Goal: Task Accomplishment & Management: Manage account settings

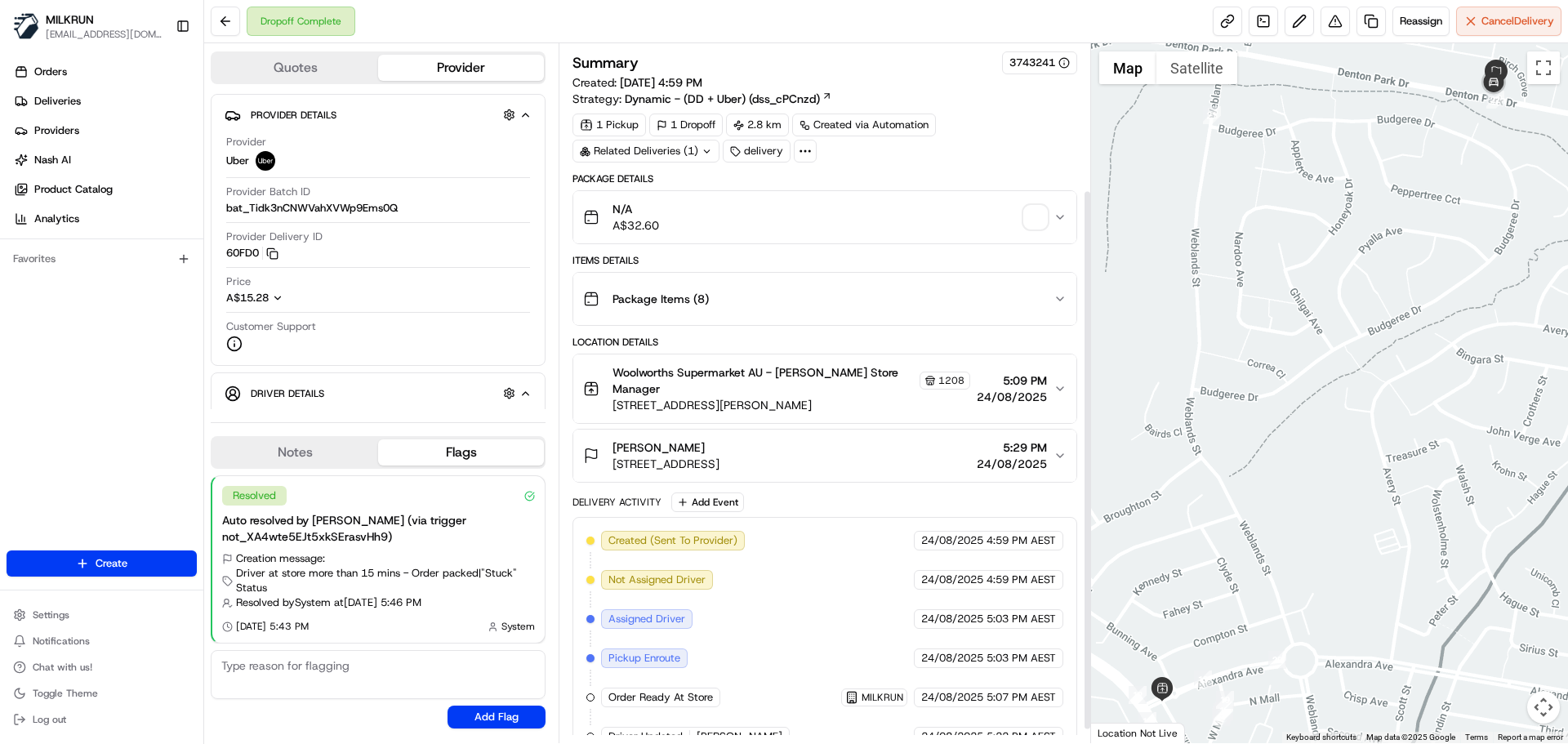
scroll to position [206, 0]
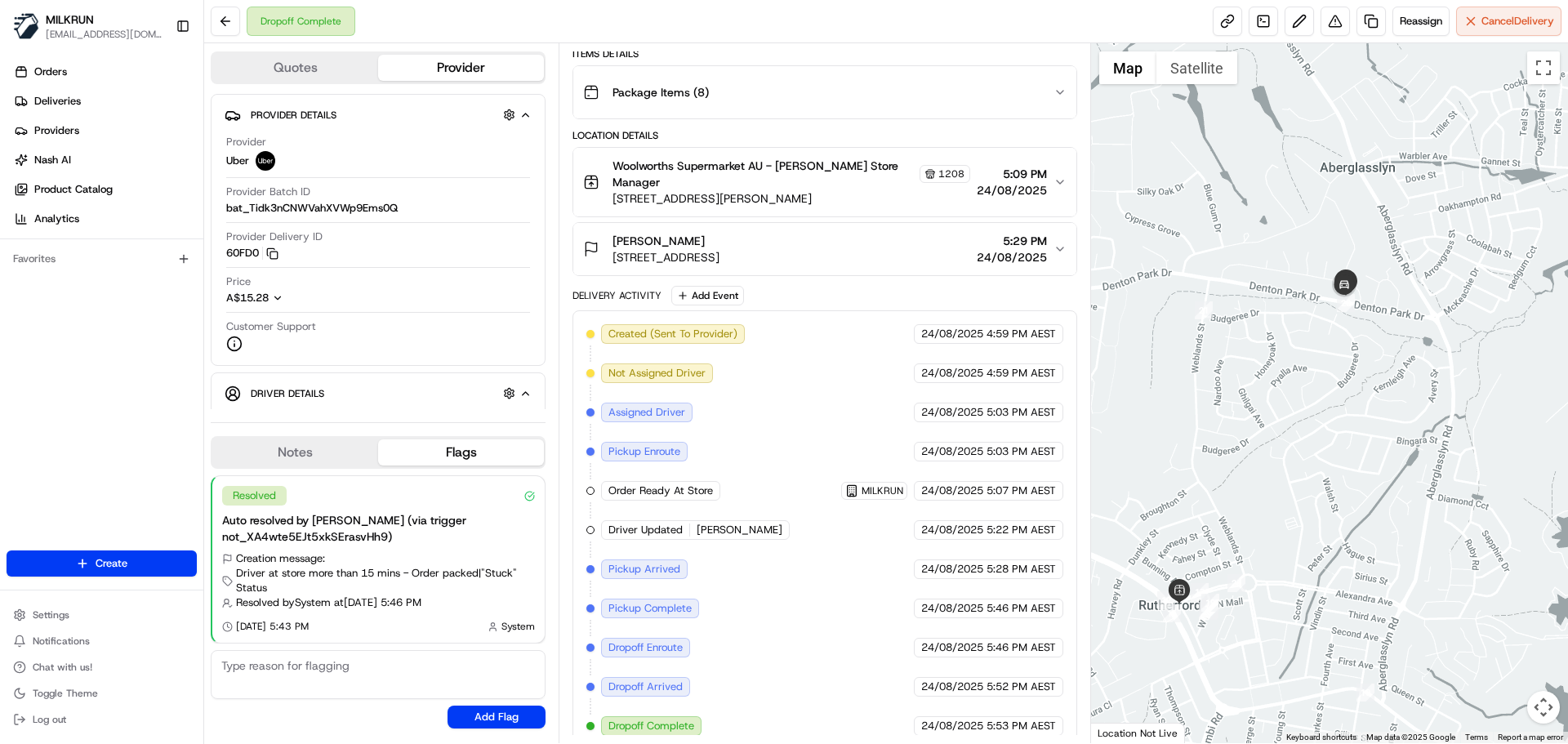
drag, startPoint x: 1249, startPoint y: 583, endPoint x: 1215, endPoint y: 547, distance: 49.5
click at [1215, 547] on div at bounding box center [1329, 393] width 477 height 700
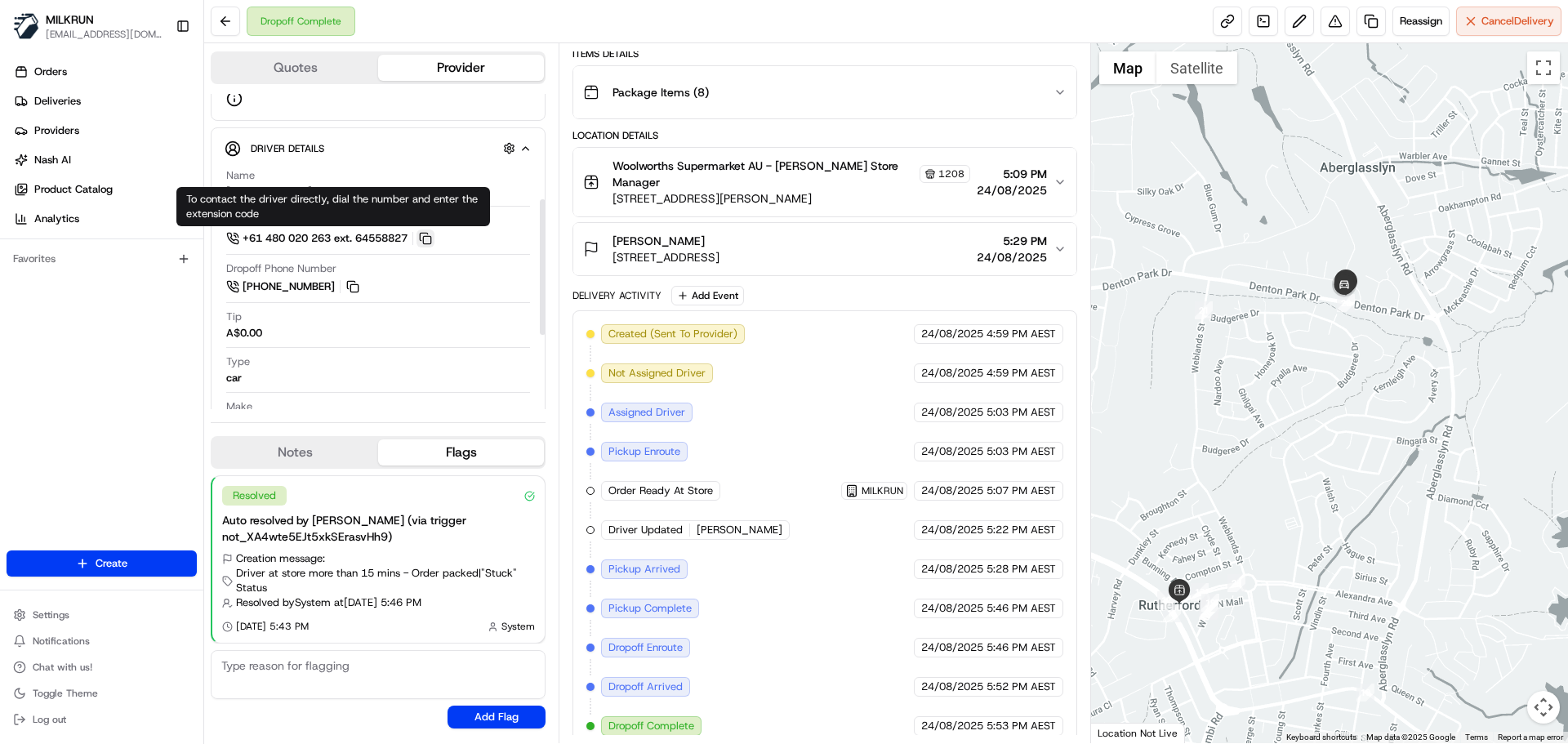
click at [431, 236] on button at bounding box center [425, 239] width 18 height 18
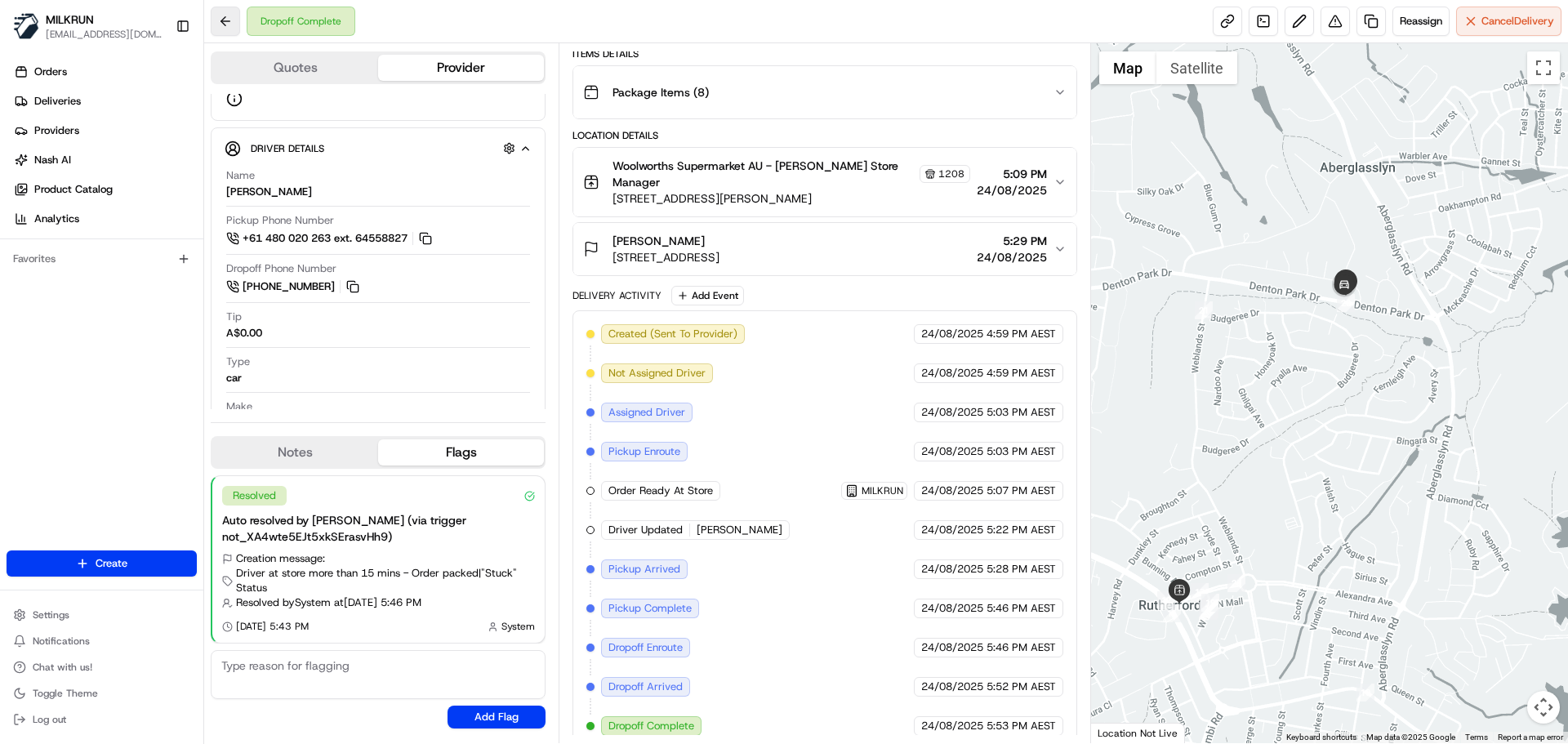
click at [231, 24] on button at bounding box center [225, 21] width 30 height 30
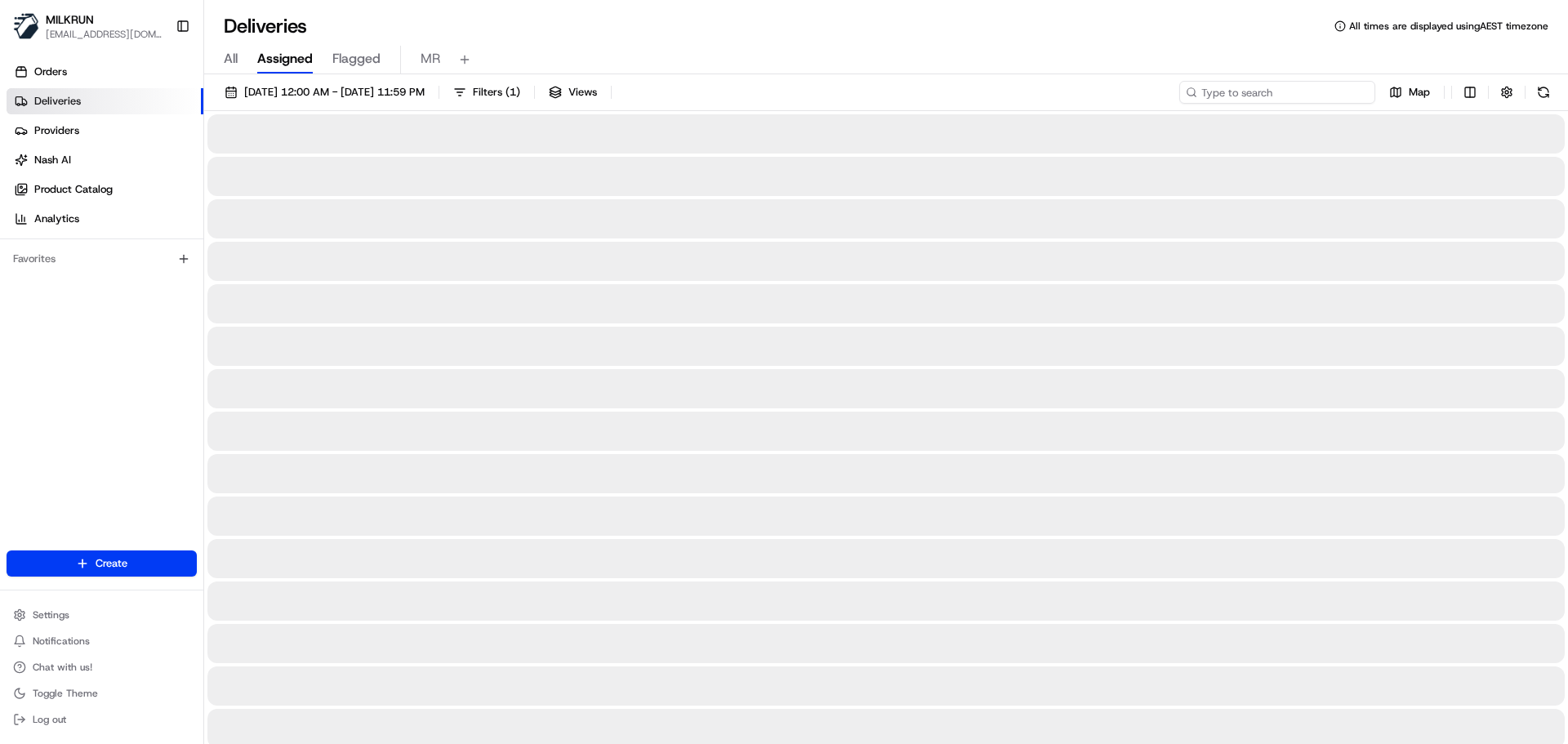
click at [1273, 89] on input at bounding box center [1277, 92] width 196 height 22
paste input "0cdca09d-ac4c-4851-92c2-7205df477758"
type input "0cdca09d-ac4c-4851-92c2-7205df477758"
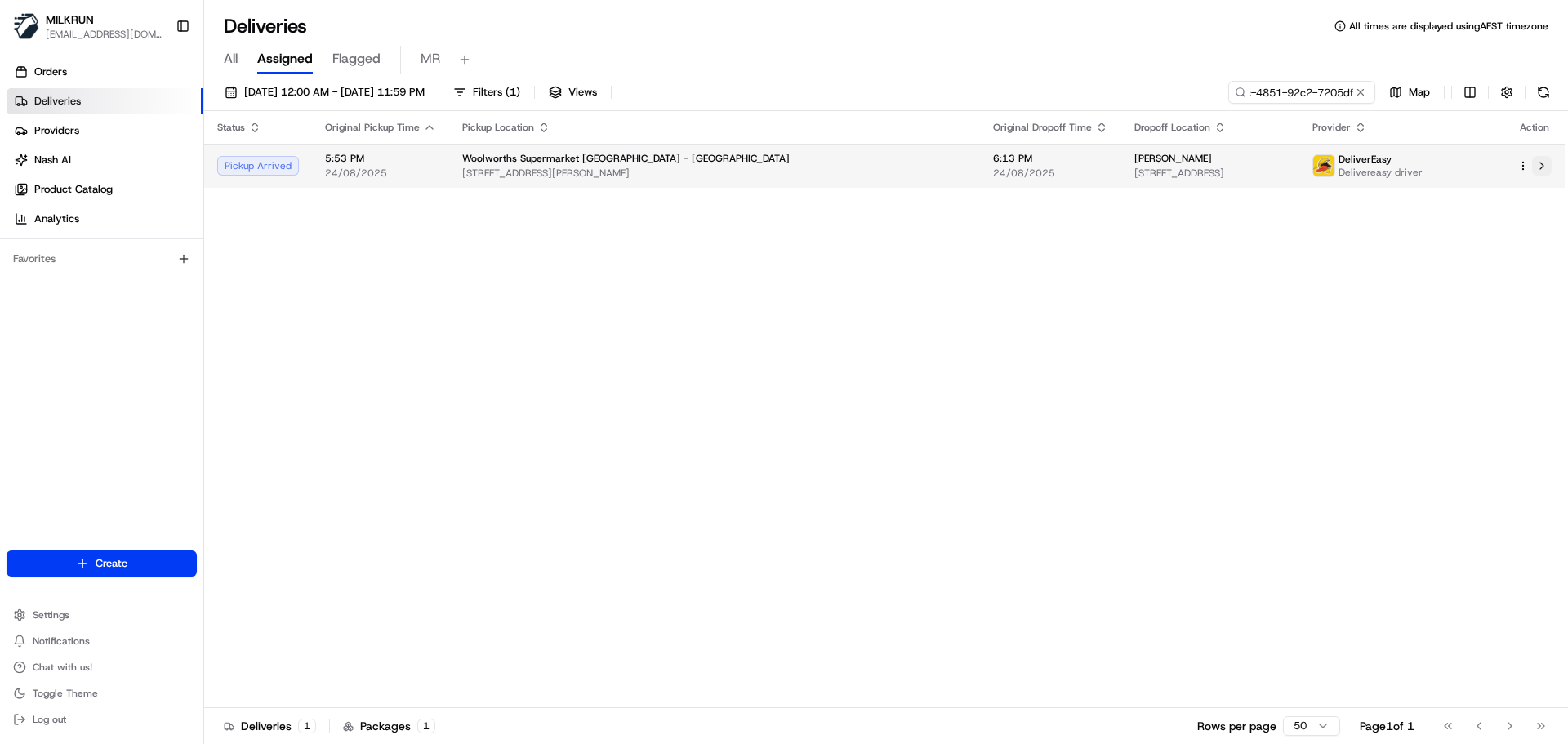
click at [1543, 171] on button at bounding box center [1542, 166] width 20 height 20
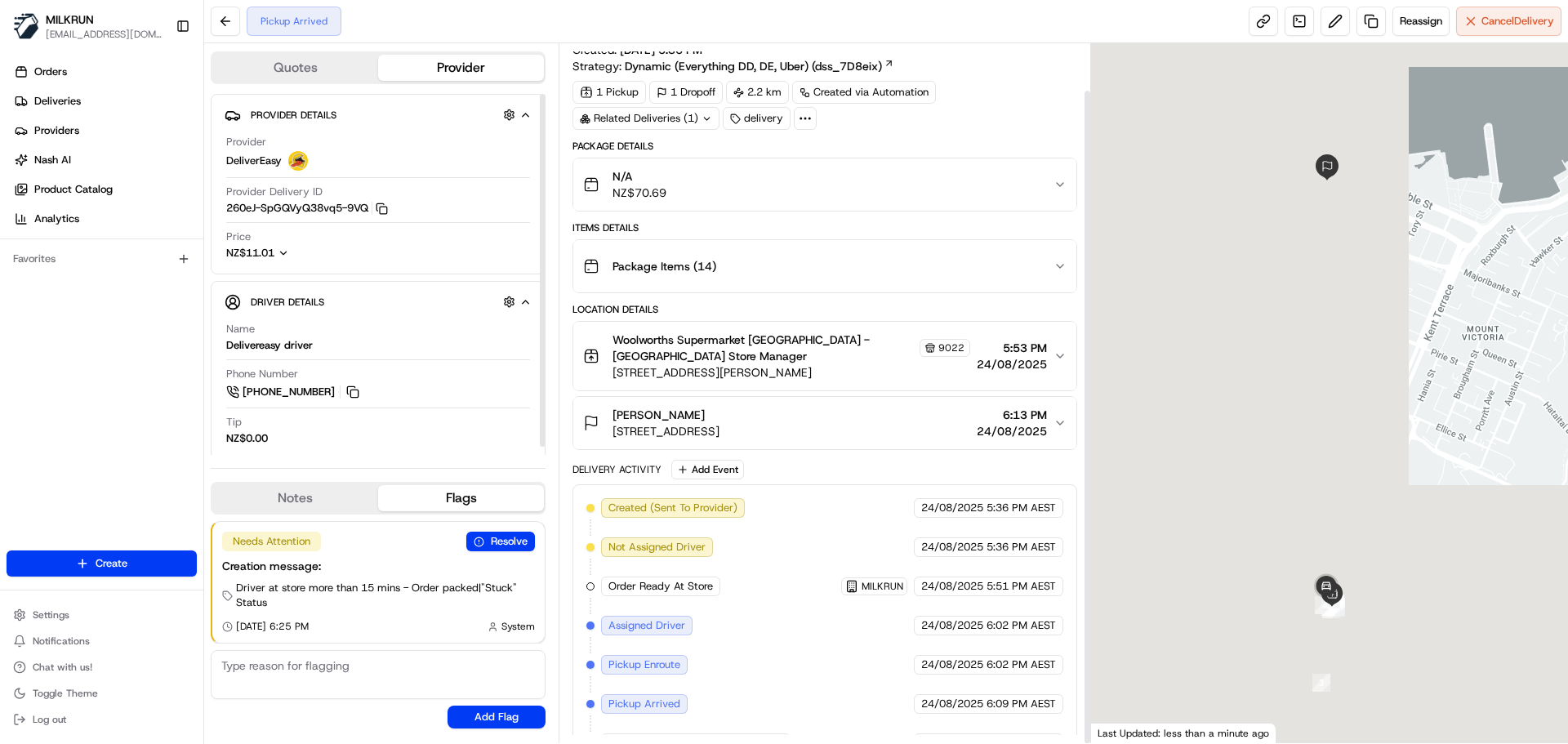
scroll to position [49, 0]
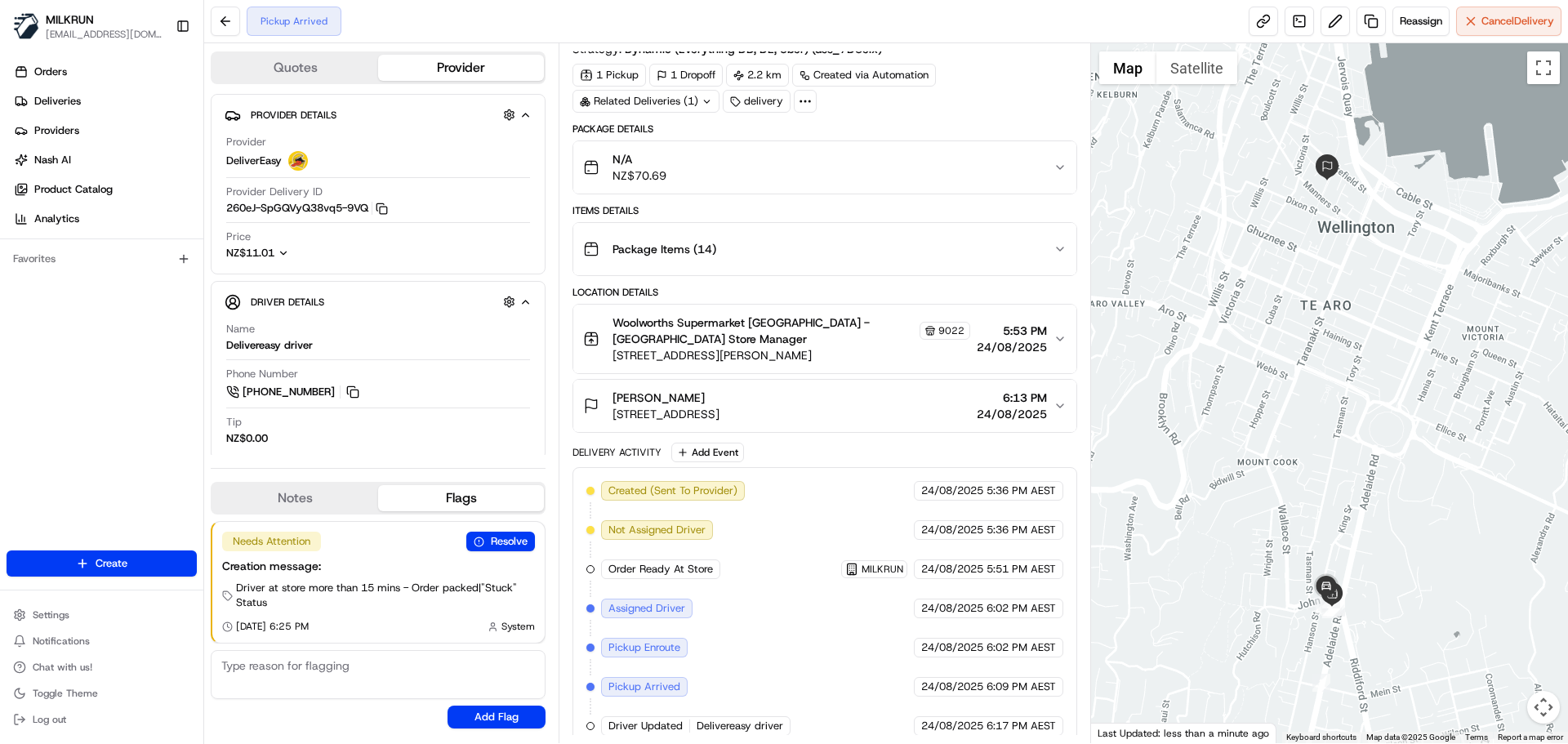
click at [699, 193] on button "N/A NZ$70.69" at bounding box center [824, 167] width 502 height 52
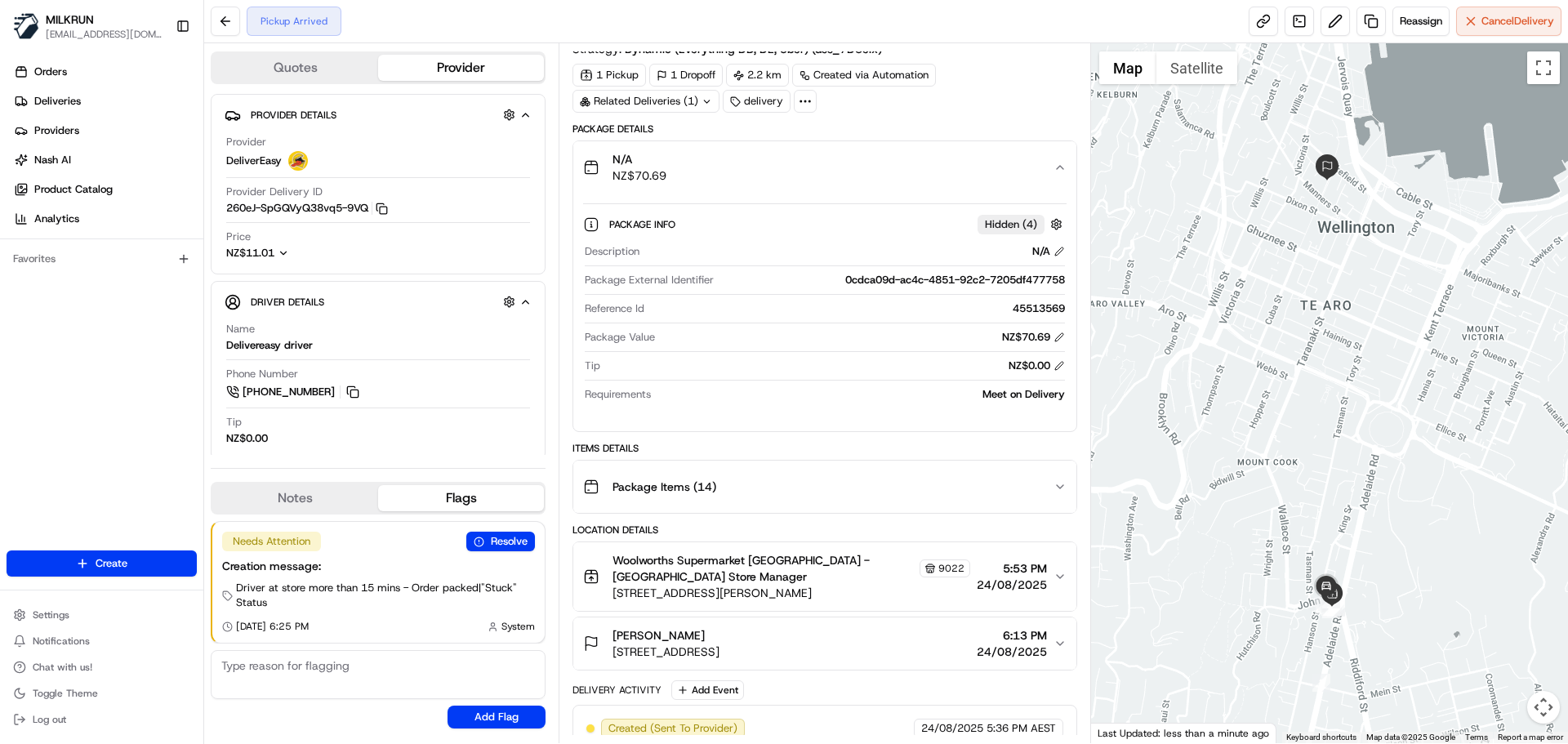
click at [699, 193] on button "N/A NZ$70.69" at bounding box center [824, 167] width 502 height 52
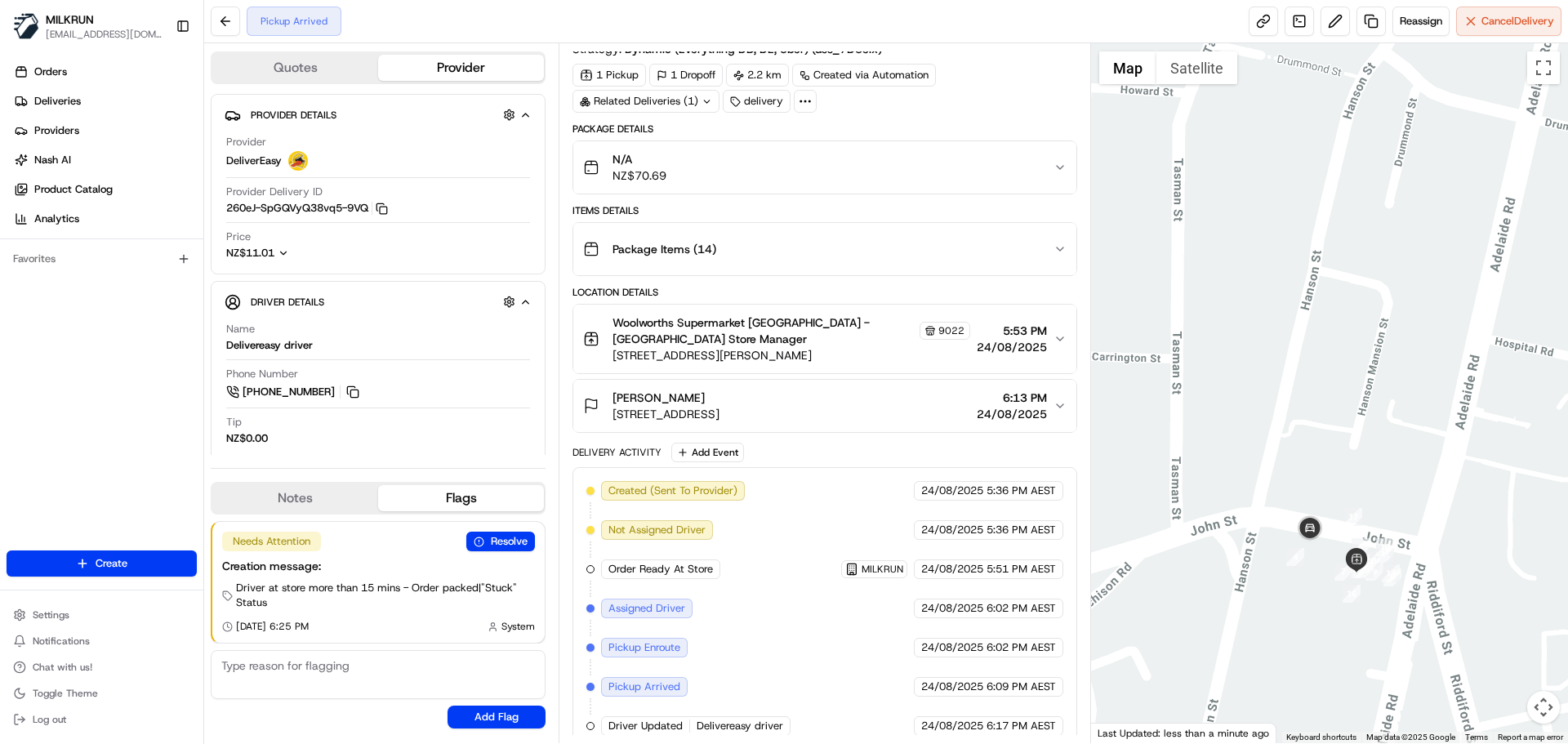
click at [739, 204] on div "Items Details" at bounding box center [824, 210] width 504 height 13
click at [720, 254] on div "Package Items ( 14 )" at bounding box center [818, 249] width 469 height 32
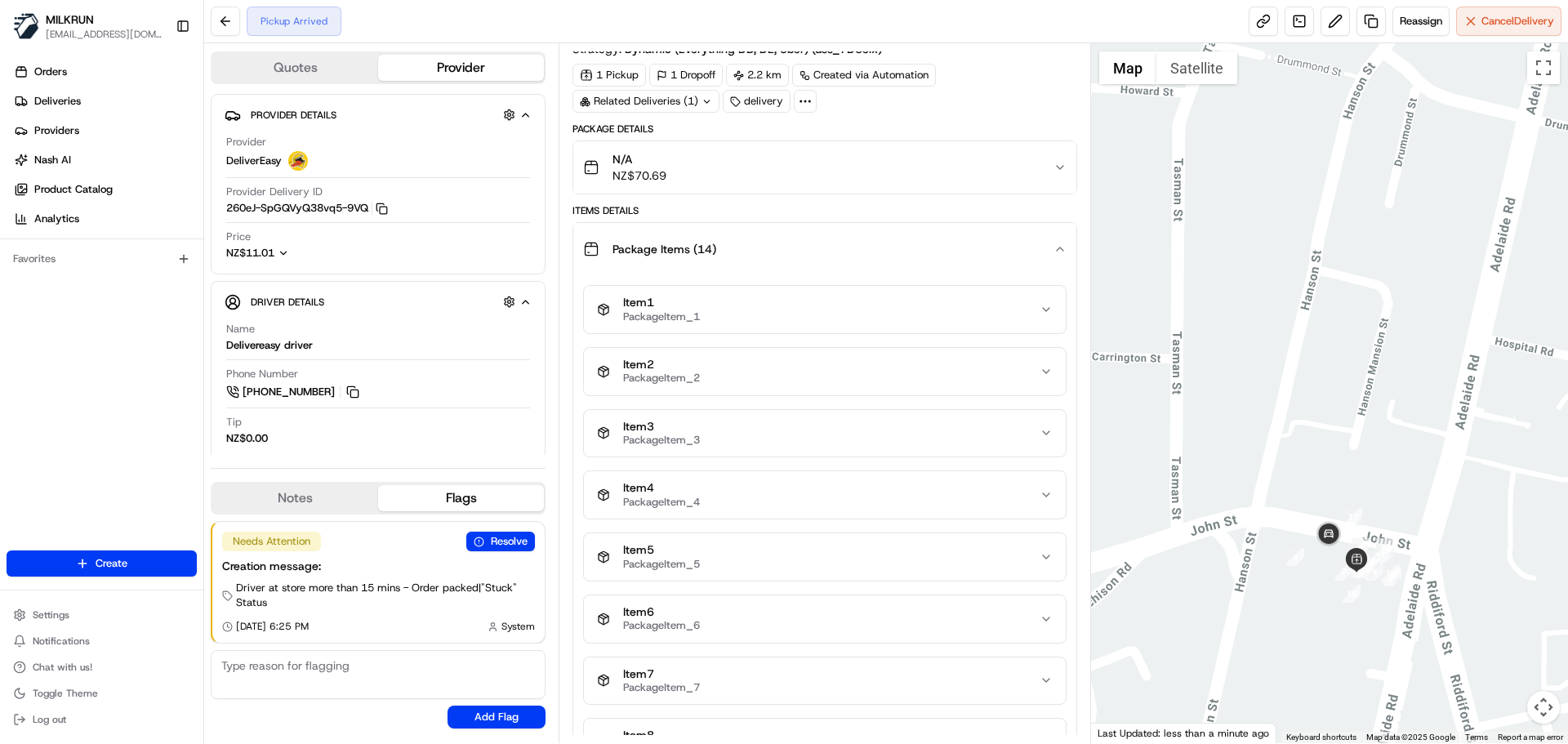
click at [1050, 303] on icon "button" at bounding box center [1046, 310] width 13 height 13
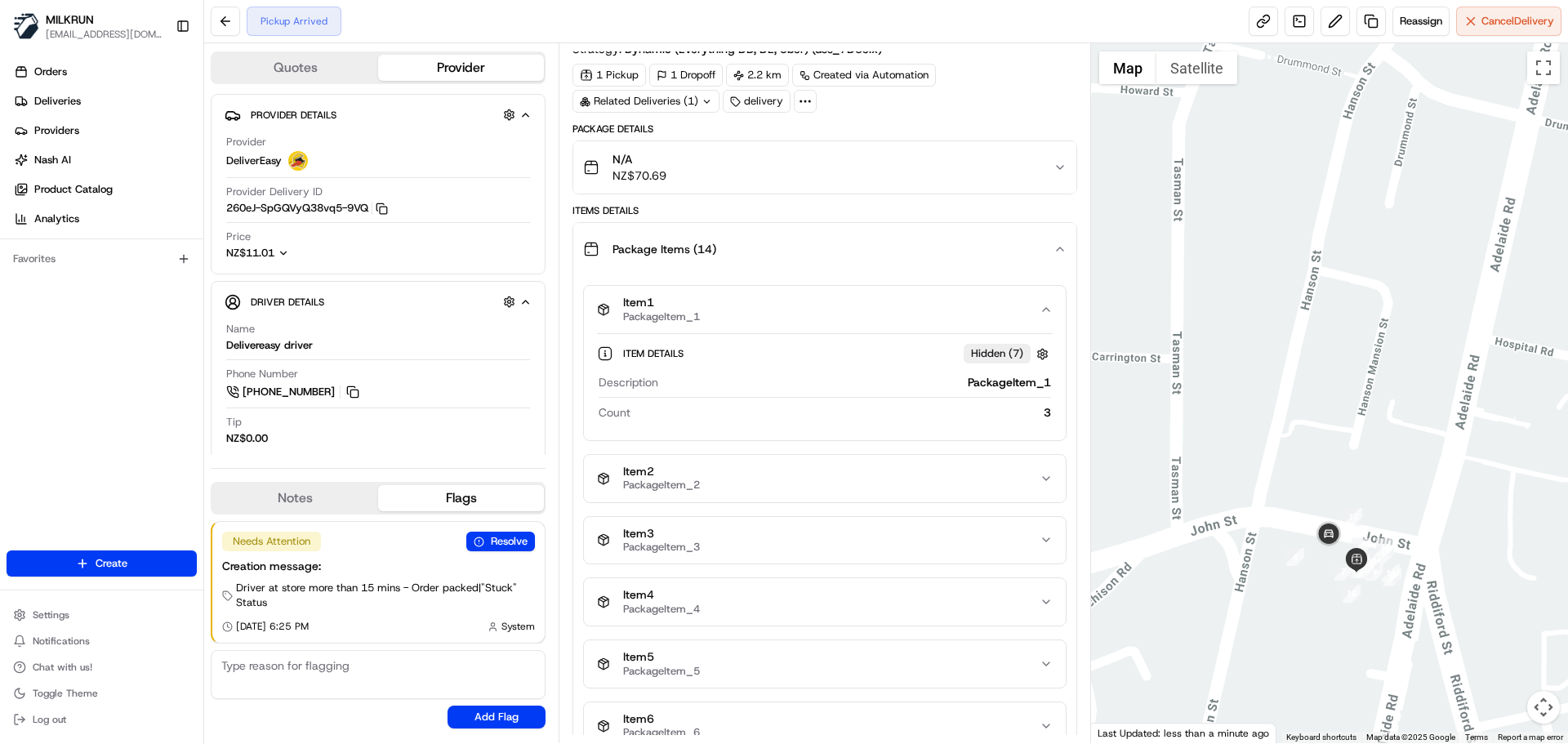
click at [1039, 314] on icon "button" at bounding box center [1046, 310] width 13 height 13
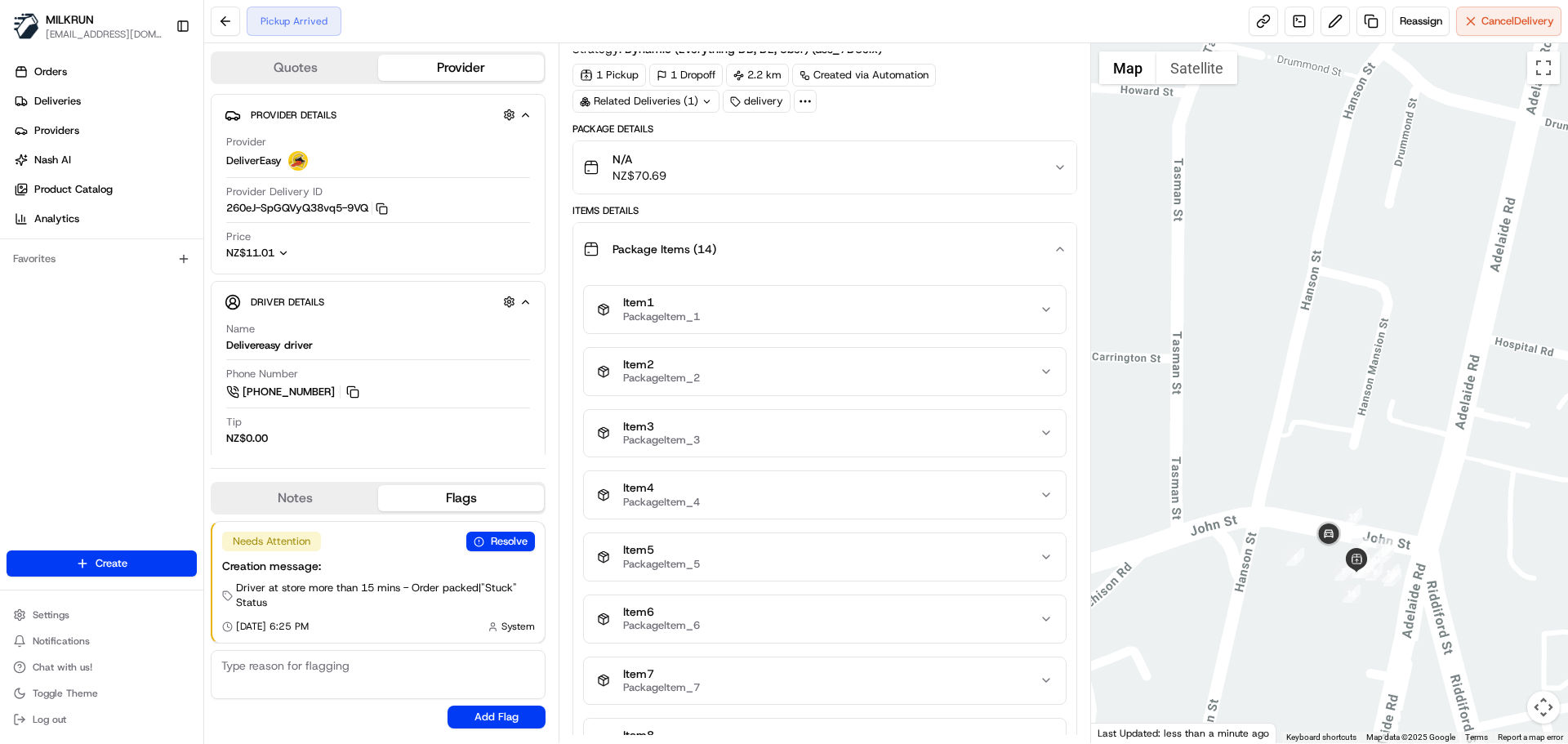
click at [1041, 383] on button "Item 2 PackageItem_2" at bounding box center [824, 372] width 481 height 48
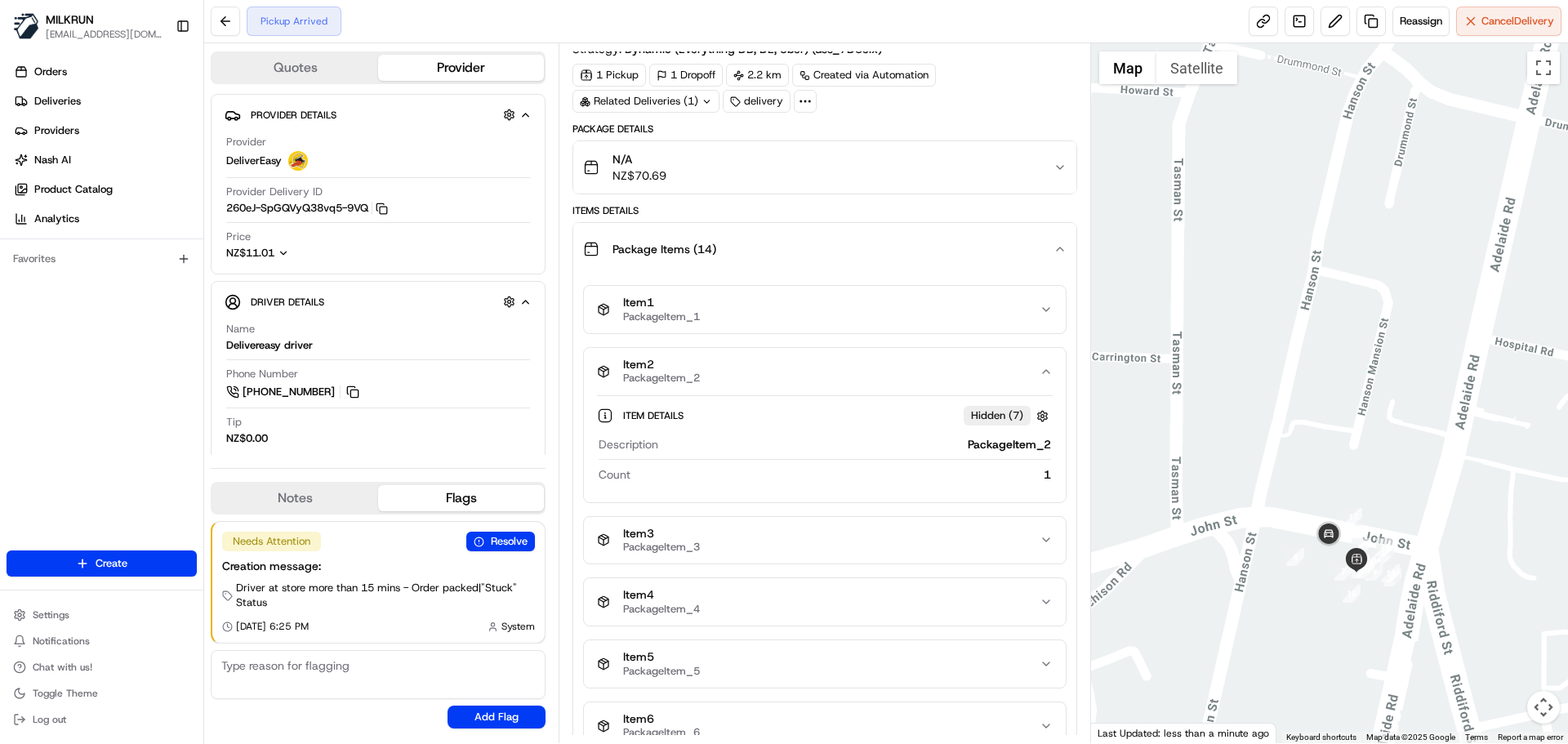
click at [1041, 384] on button "Item 2 PackageItem_2" at bounding box center [824, 372] width 481 height 48
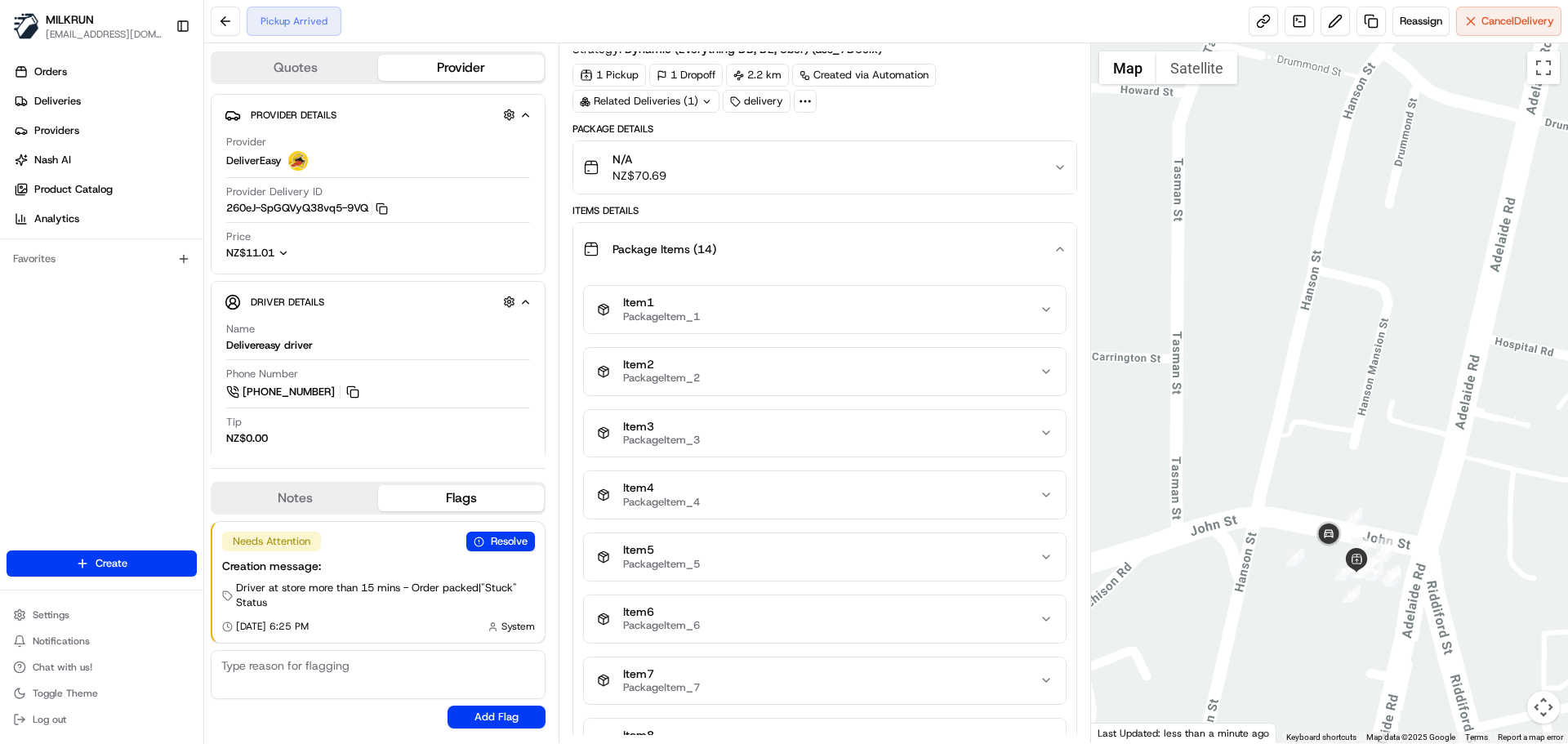
click at [1047, 435] on icon "button" at bounding box center [1046, 433] width 13 height 13
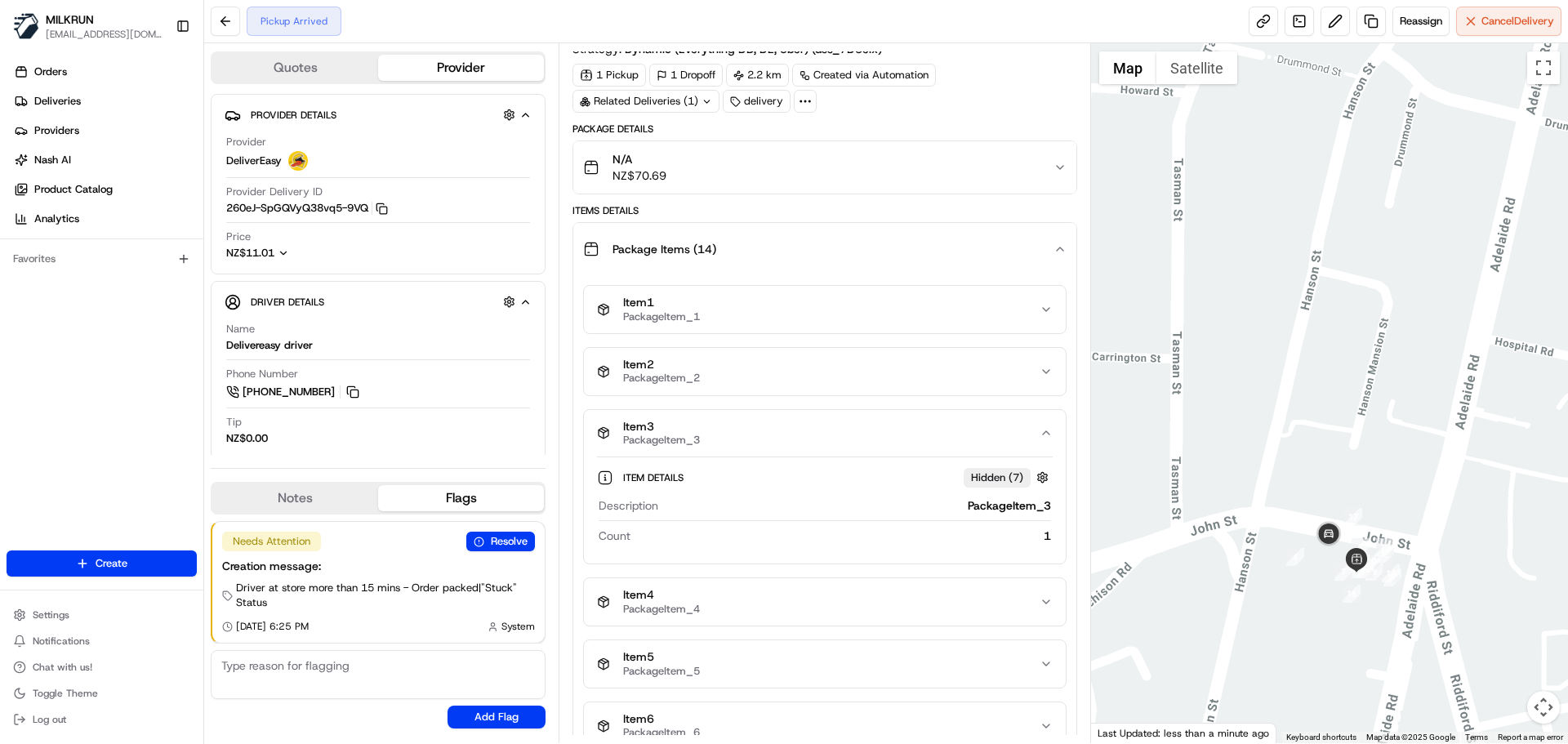
click at [1047, 435] on icon "button" at bounding box center [1046, 433] width 13 height 13
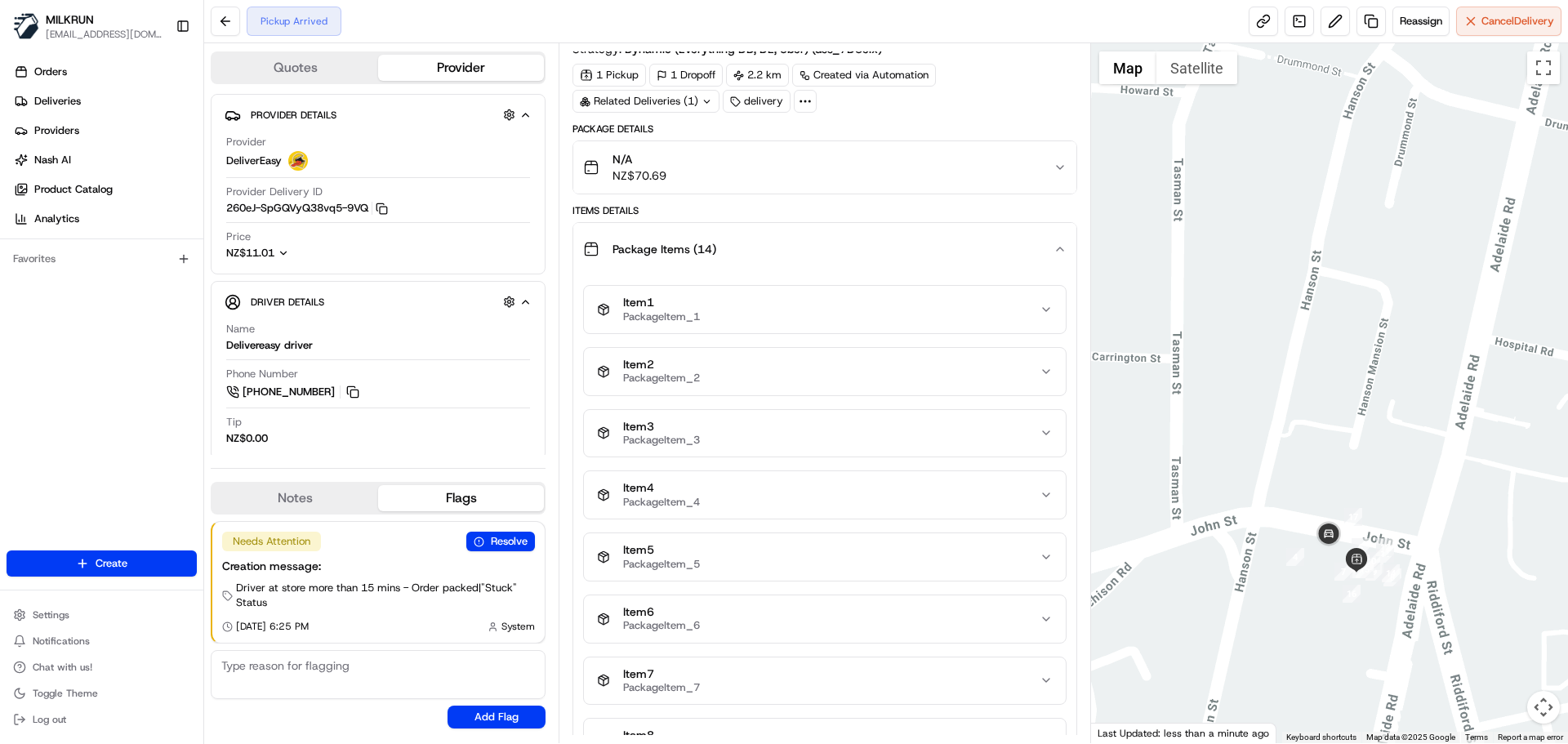
click at [1030, 482] on div "Item 4 PackageItem_4" at bounding box center [818, 495] width 442 height 28
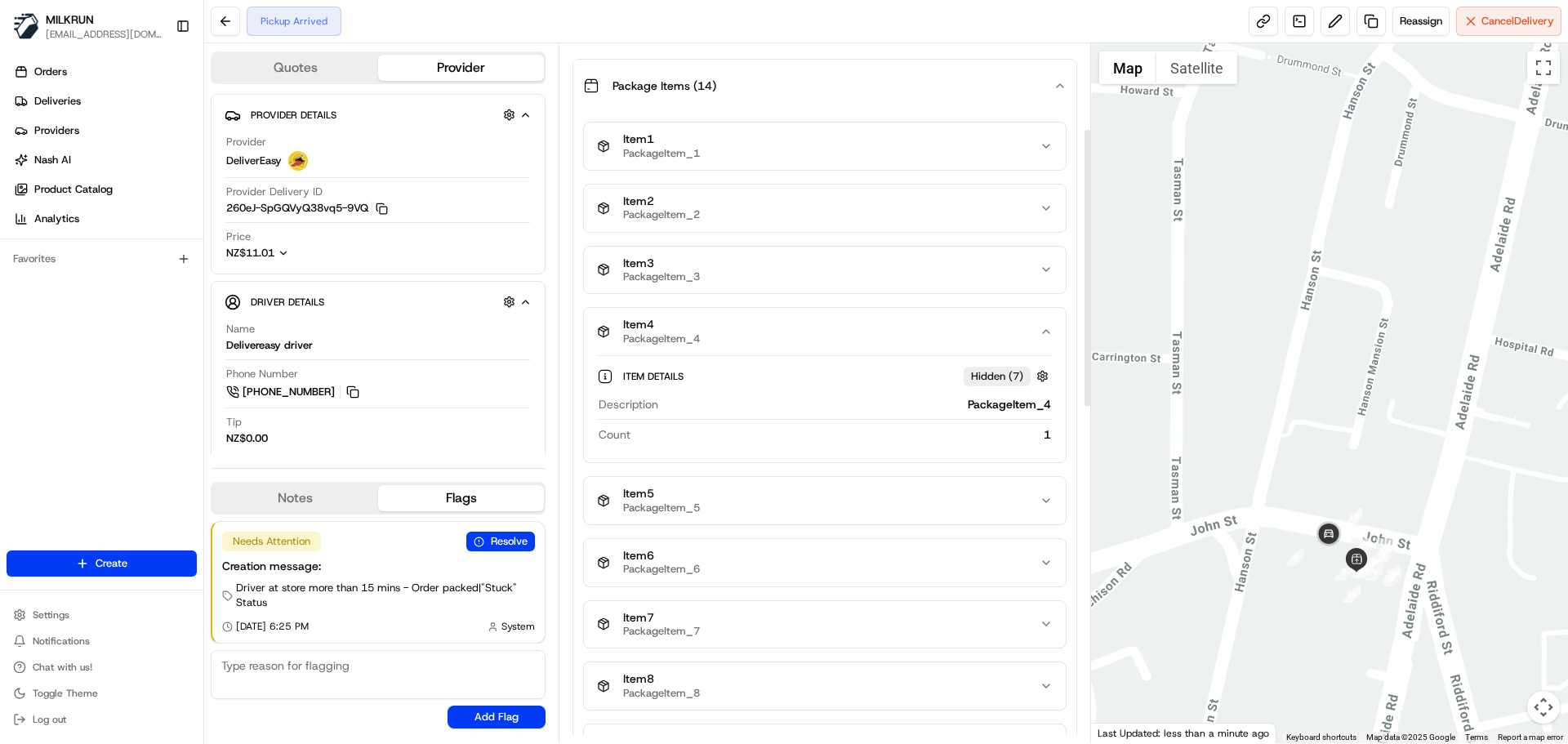
click at [1038, 339] on div "Item 4 PackageItem_4" at bounding box center [818, 331] width 442 height 28
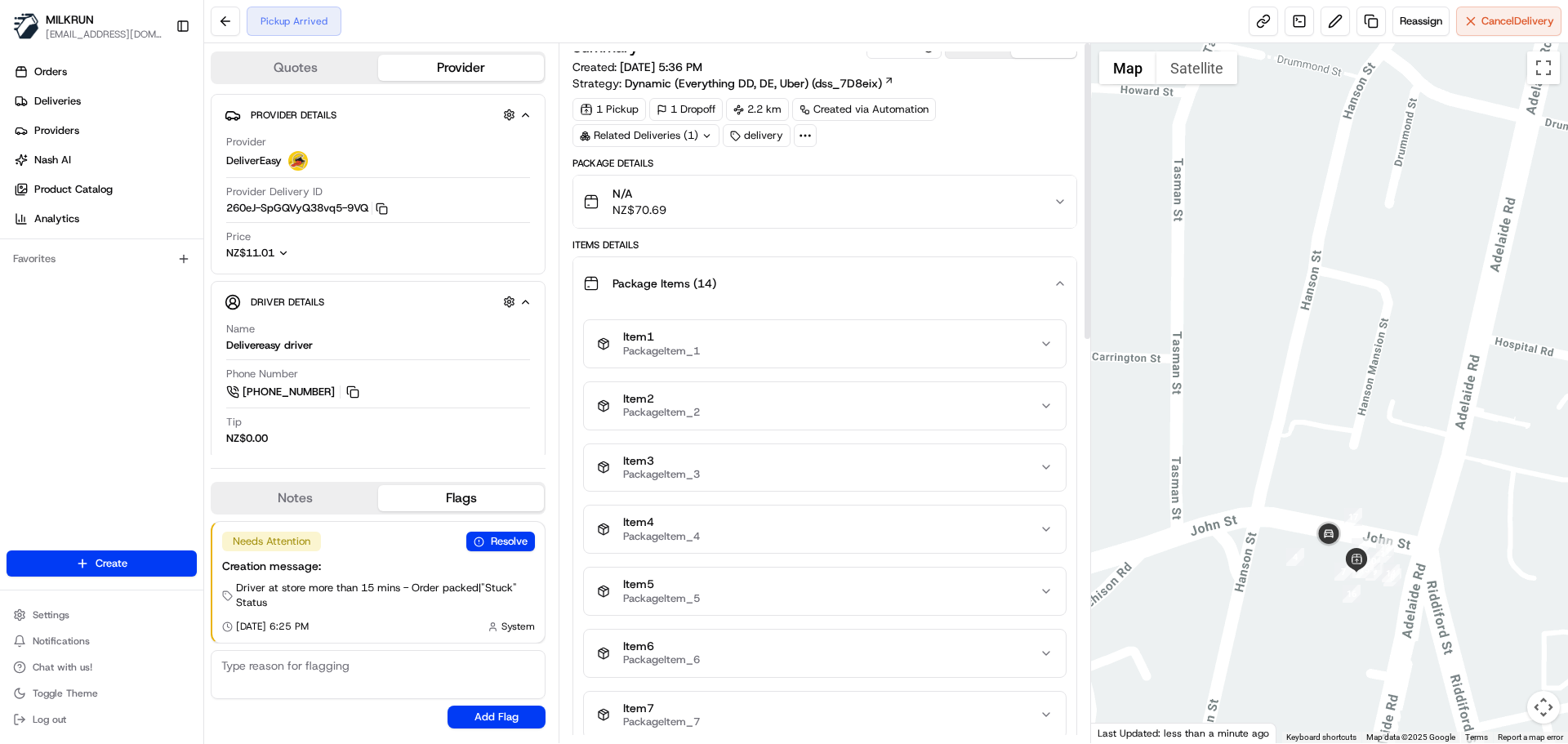
scroll to position [0, 0]
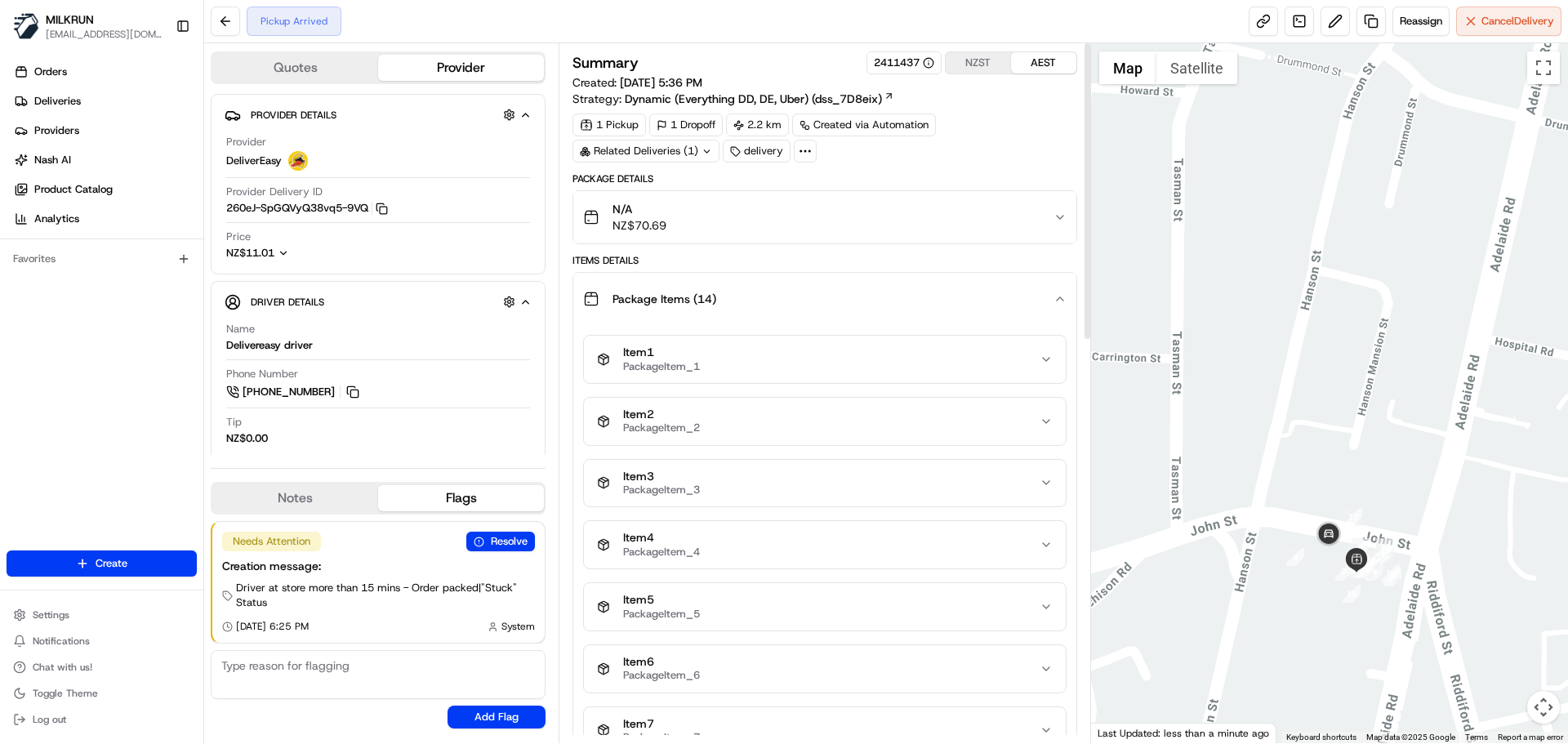
click at [1055, 291] on button "Package Items ( 14 )" at bounding box center [824, 299] width 502 height 52
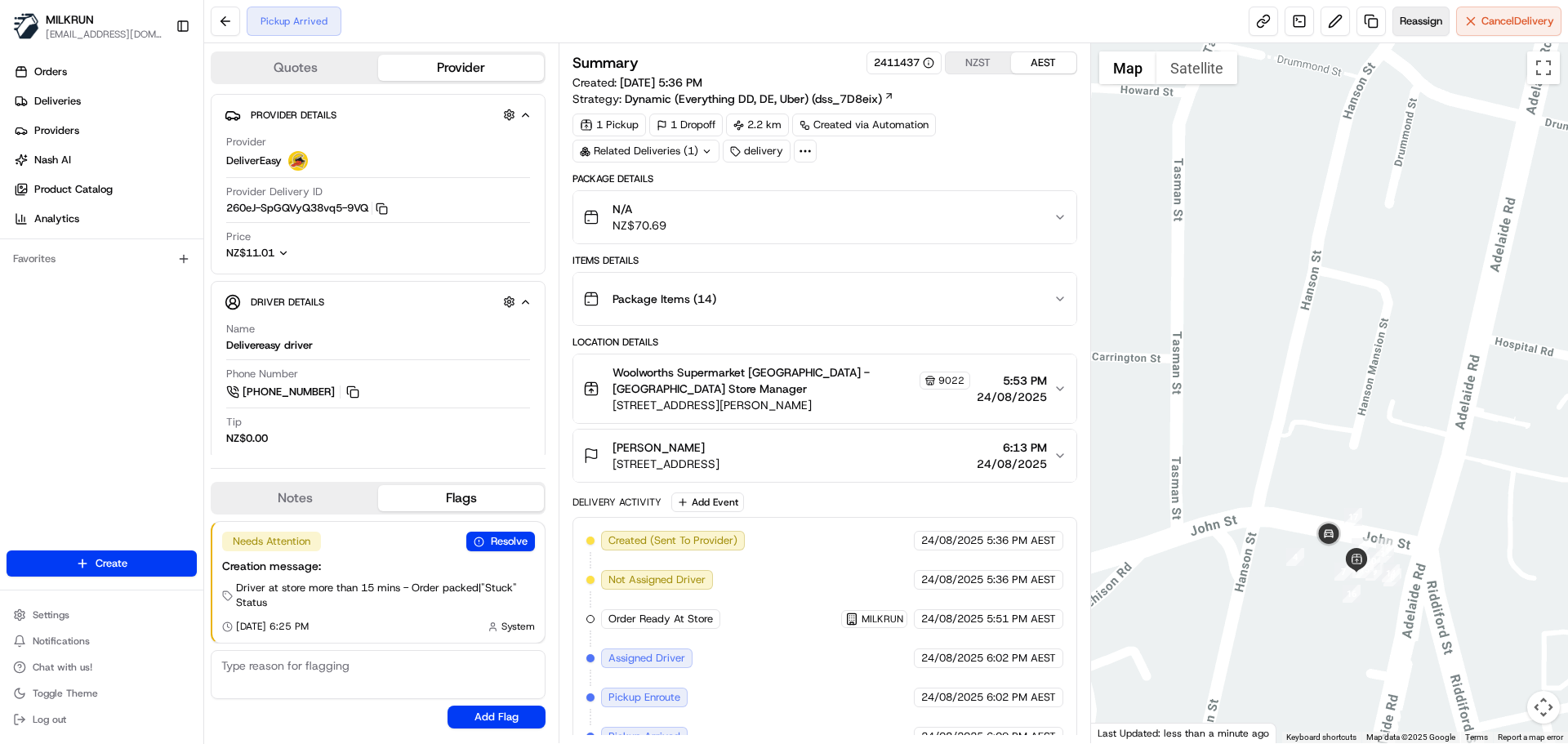
click at [1439, 13] on span "Reassign" at bounding box center [1420, 21] width 42 height 14
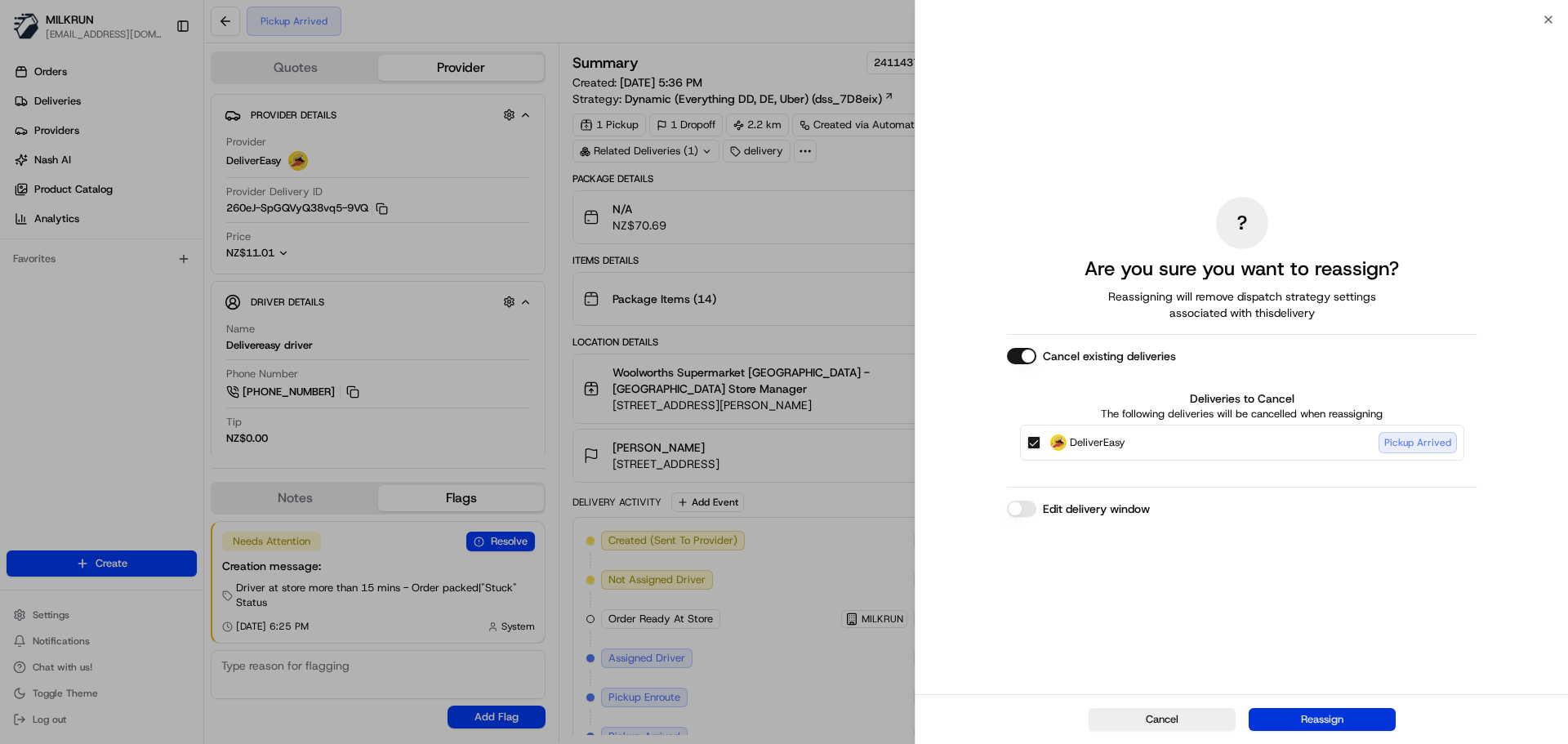
click at [1324, 718] on button "Reassign" at bounding box center [1322, 719] width 147 height 22
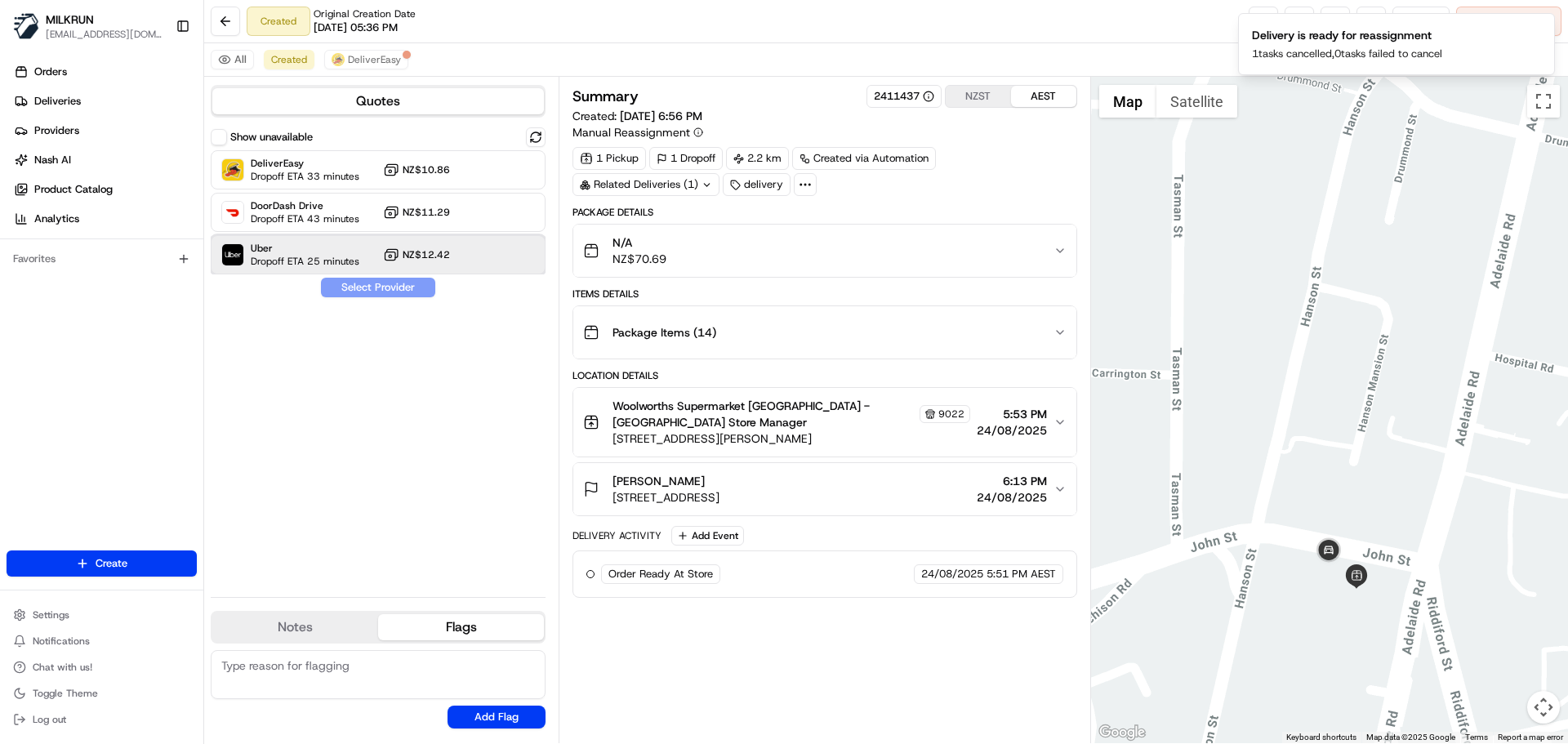
click at [347, 255] on span "Dropoff ETA 25 minutes" at bounding box center [304, 261] width 109 height 13
click at [368, 284] on button "Assign Provider" at bounding box center [378, 287] width 116 height 20
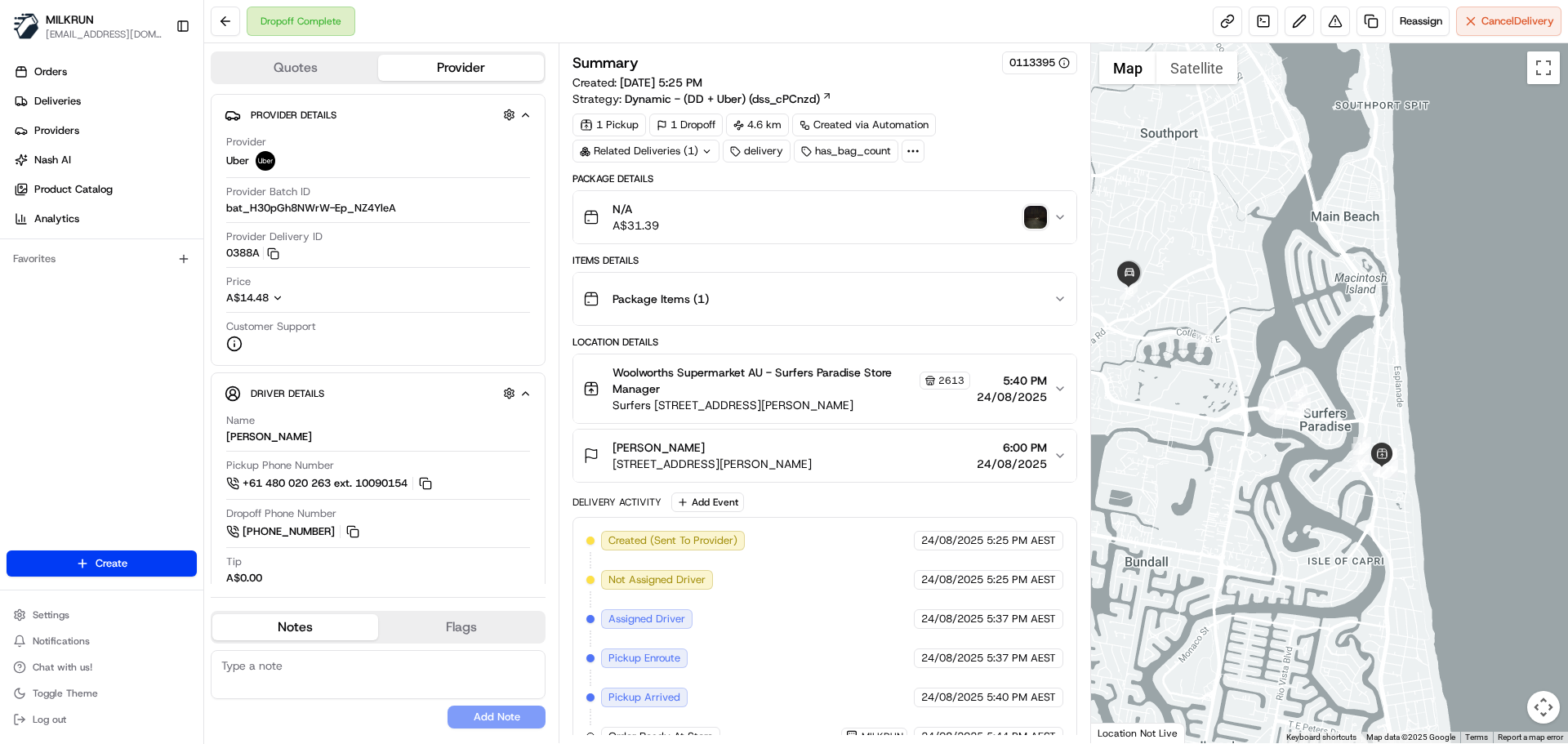
drag, startPoint x: 1481, startPoint y: 516, endPoint x: 1529, endPoint y: 581, distance: 80.8
click at [1529, 581] on div at bounding box center [1329, 393] width 477 height 700
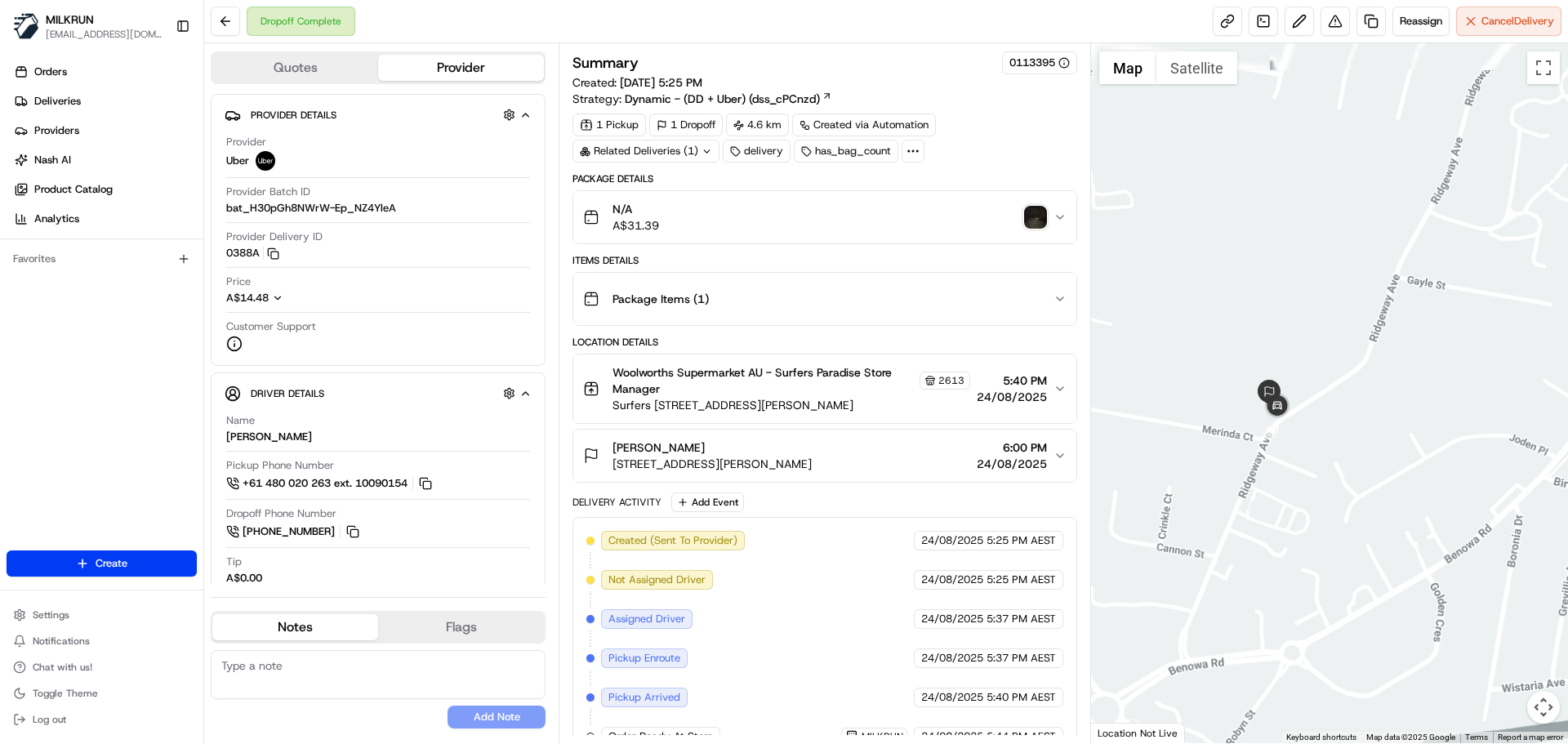
drag, startPoint x: 1299, startPoint y: 303, endPoint x: 1371, endPoint y: 386, distance: 109.9
click at [1371, 386] on div at bounding box center [1329, 393] width 477 height 700
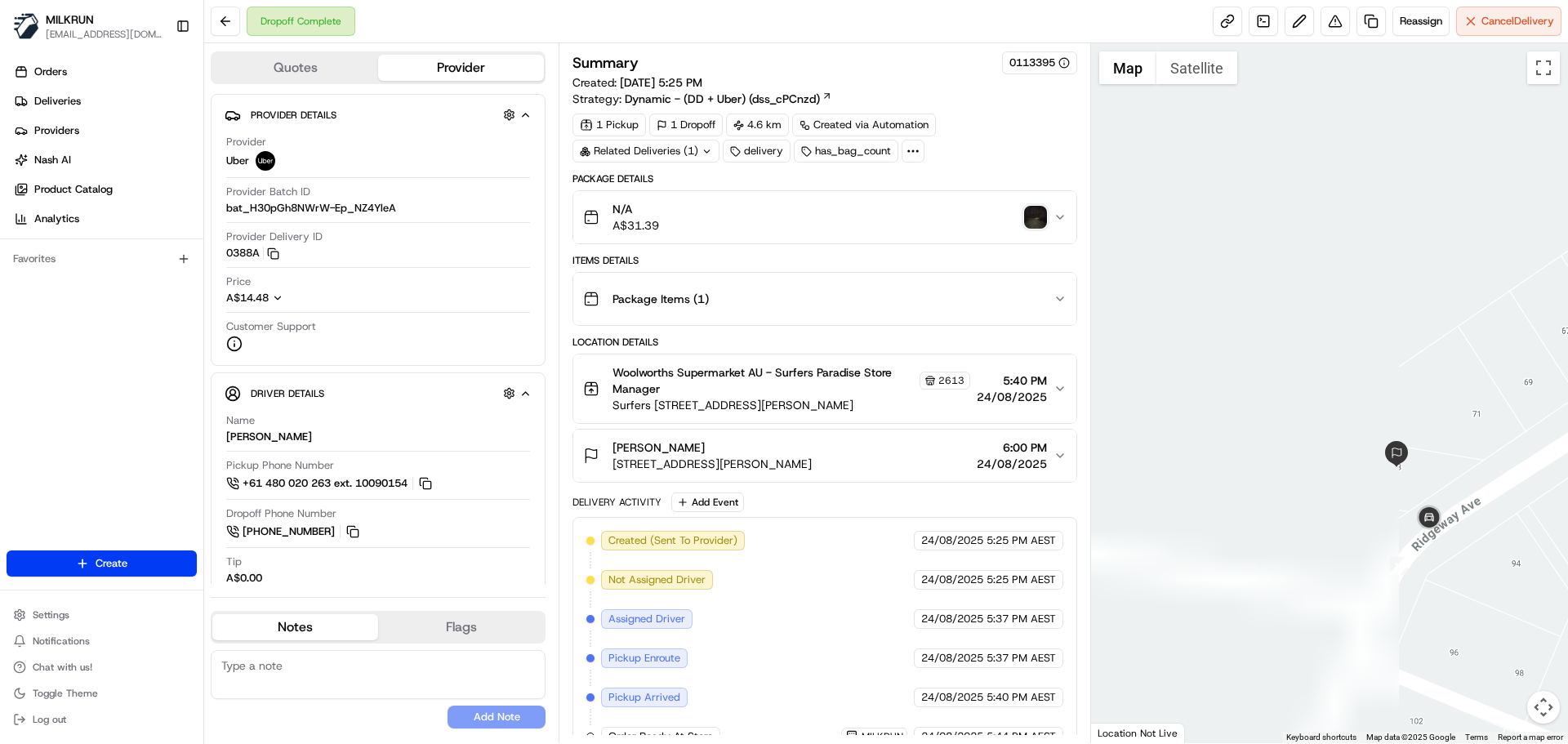
drag, startPoint x: 1199, startPoint y: 452, endPoint x: 1507, endPoint y: 460, distance: 308.1
click at [1507, 460] on div at bounding box center [1329, 393] width 477 height 700
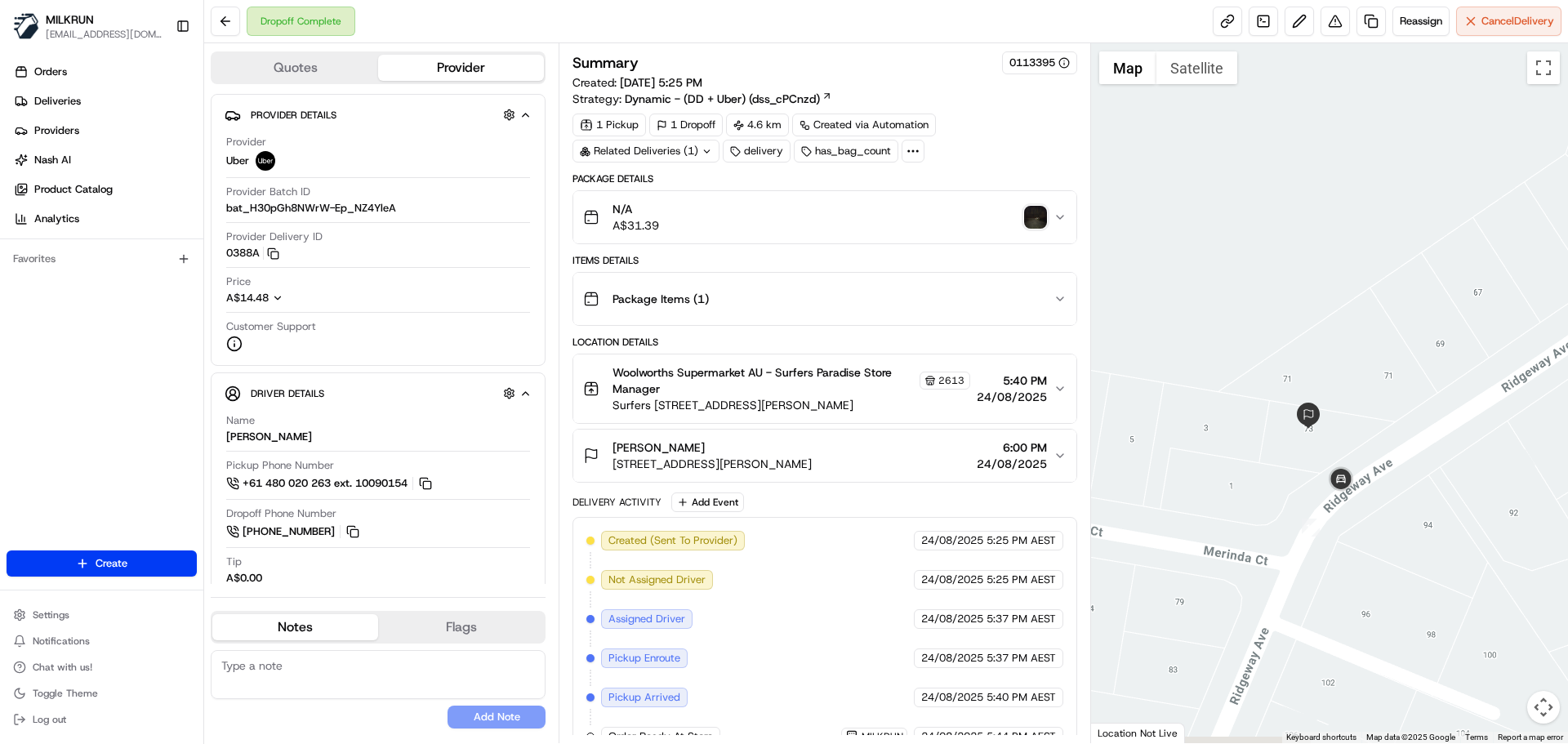
click at [1375, 428] on div at bounding box center [1329, 393] width 477 height 700
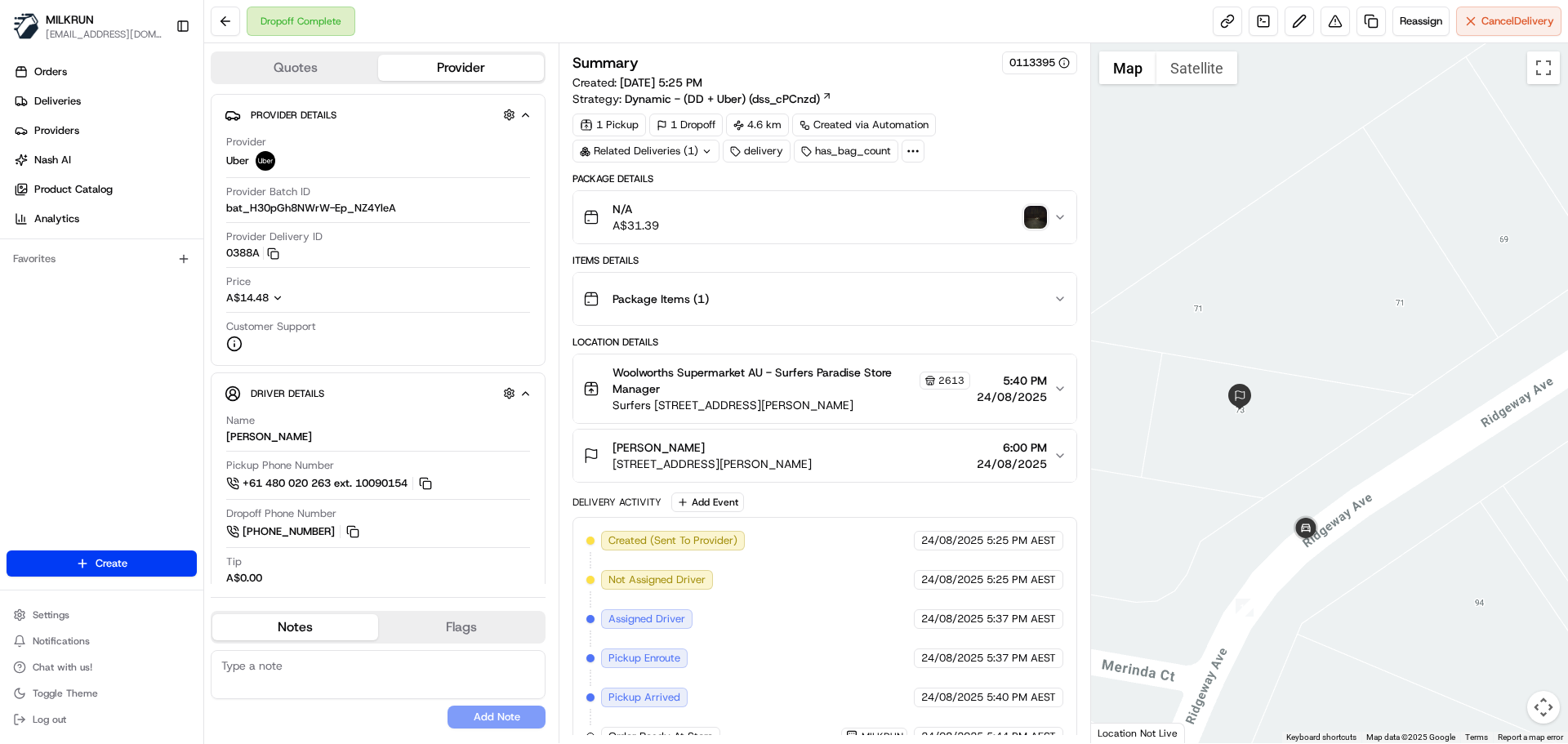
drag, startPoint x: 610, startPoint y: 463, endPoint x: 846, endPoint y: 460, distance: 236.0
click at [846, 460] on div "Kim richter 73 Ridgeway Ave, Southport, QLD 4215, AU 6:00 PM 24/08/2025" at bounding box center [818, 455] width 469 height 32
copy span "73 Ridgeway Ave, Southport, QLD 4215, AU"
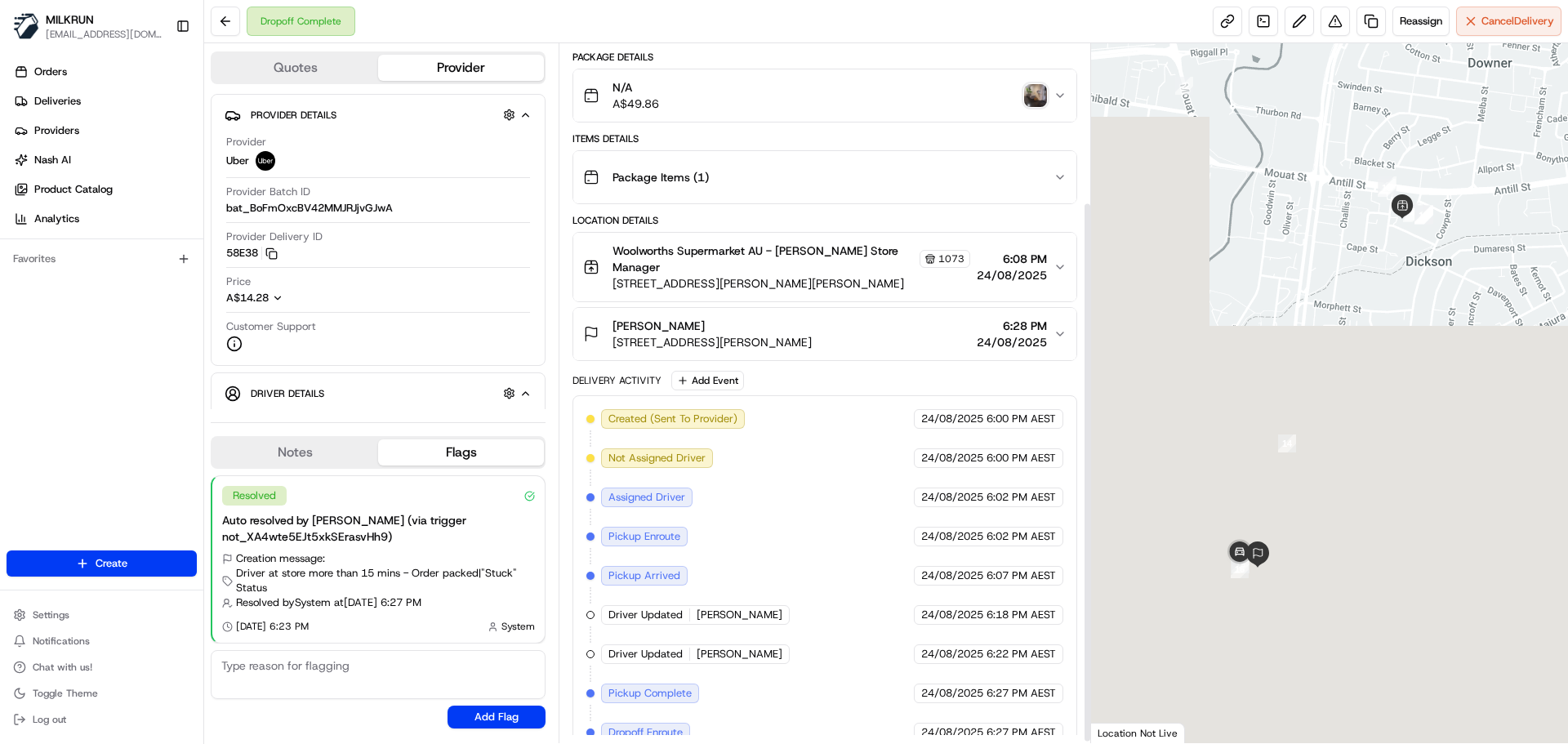
scroll to position [206, 0]
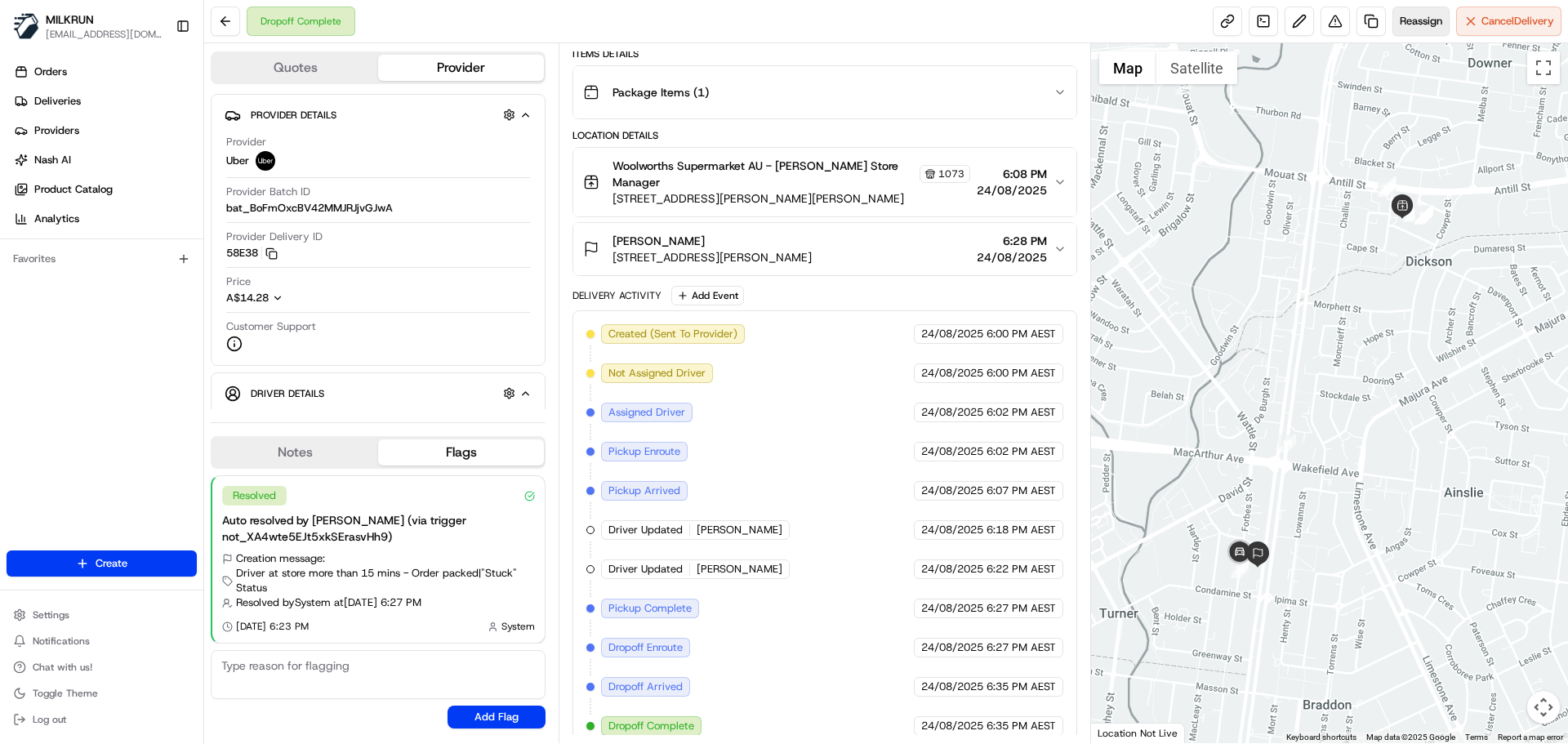
click at [1432, 22] on span "Reassign" at bounding box center [1420, 21] width 42 height 14
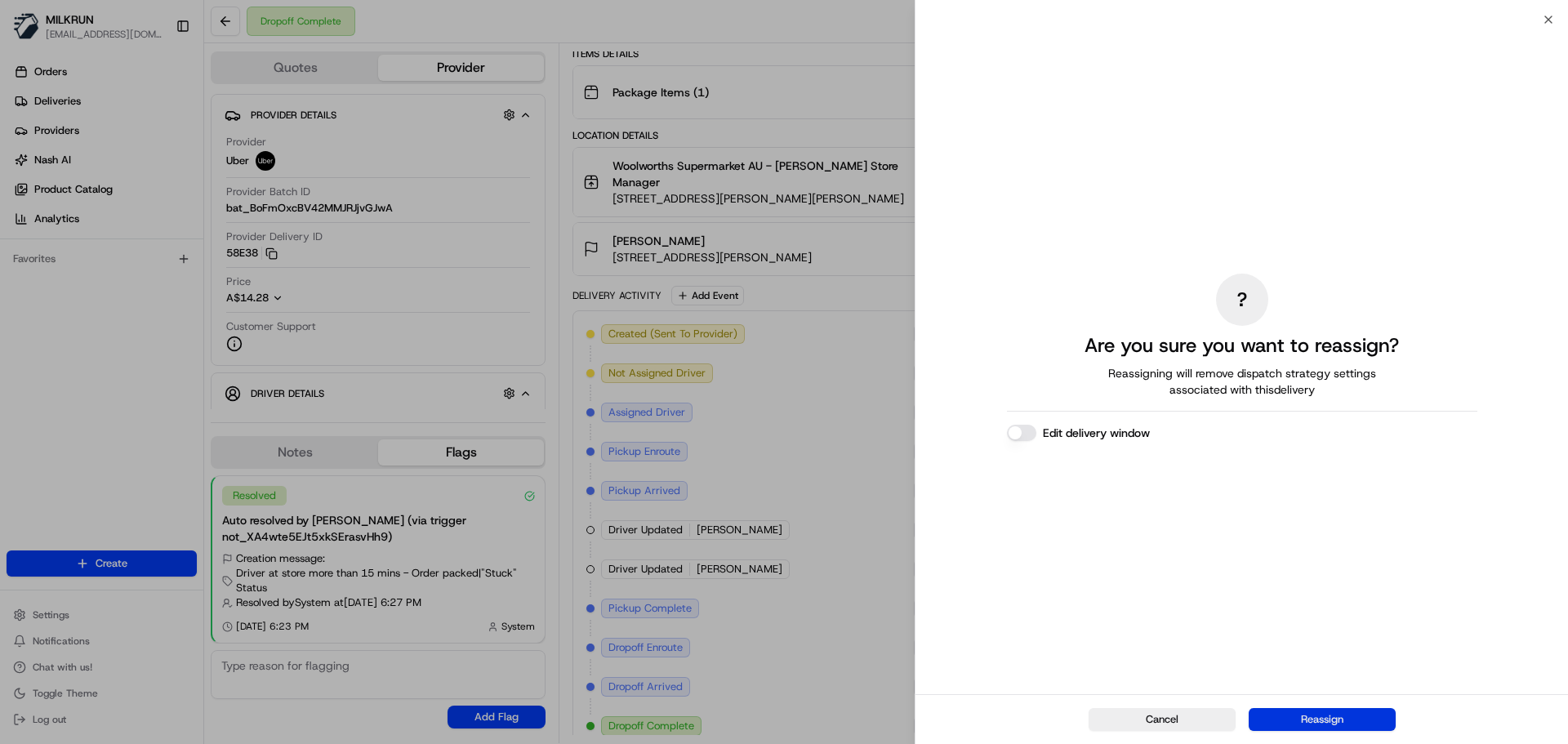
click at [1358, 718] on button "Reassign" at bounding box center [1322, 719] width 147 height 22
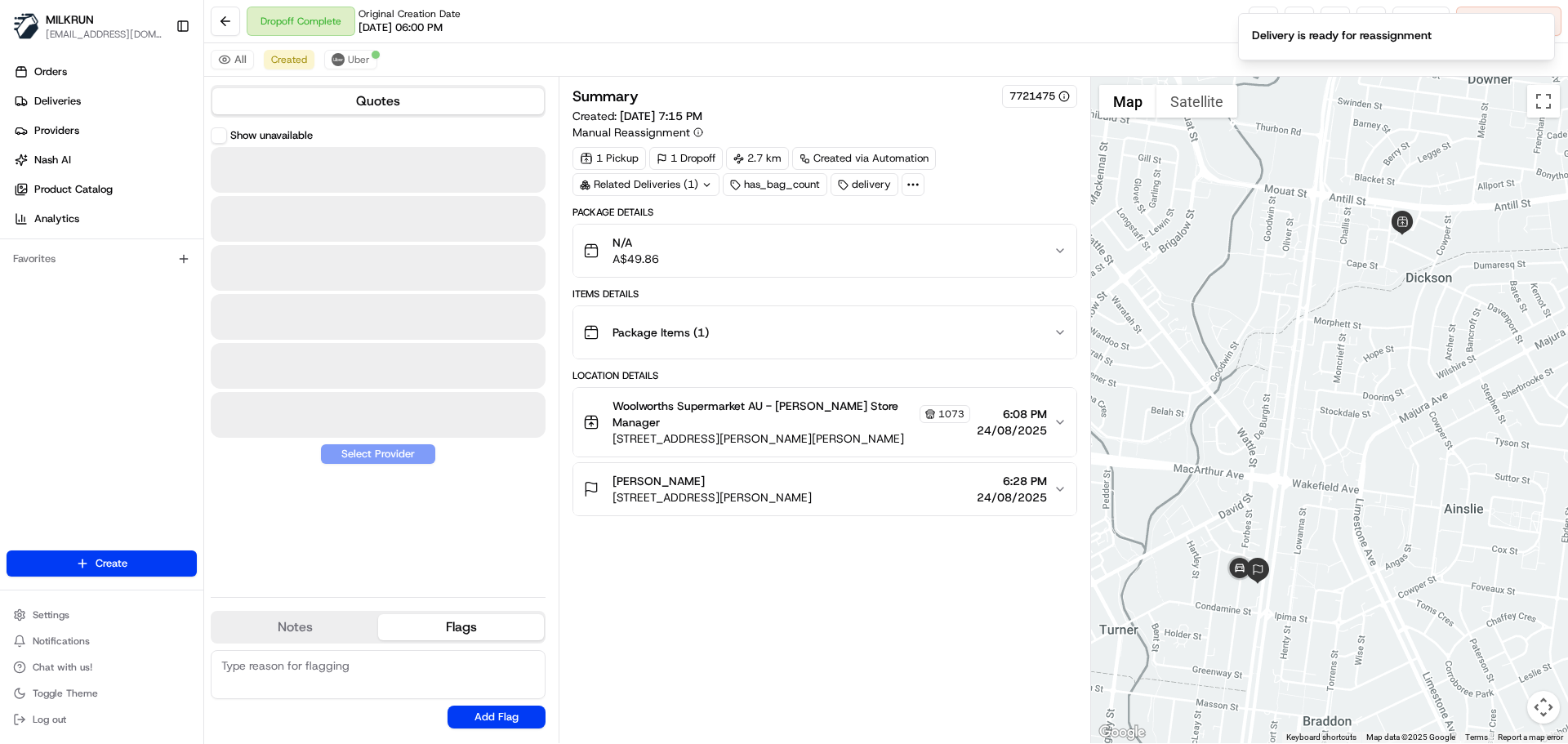
scroll to position [0, 0]
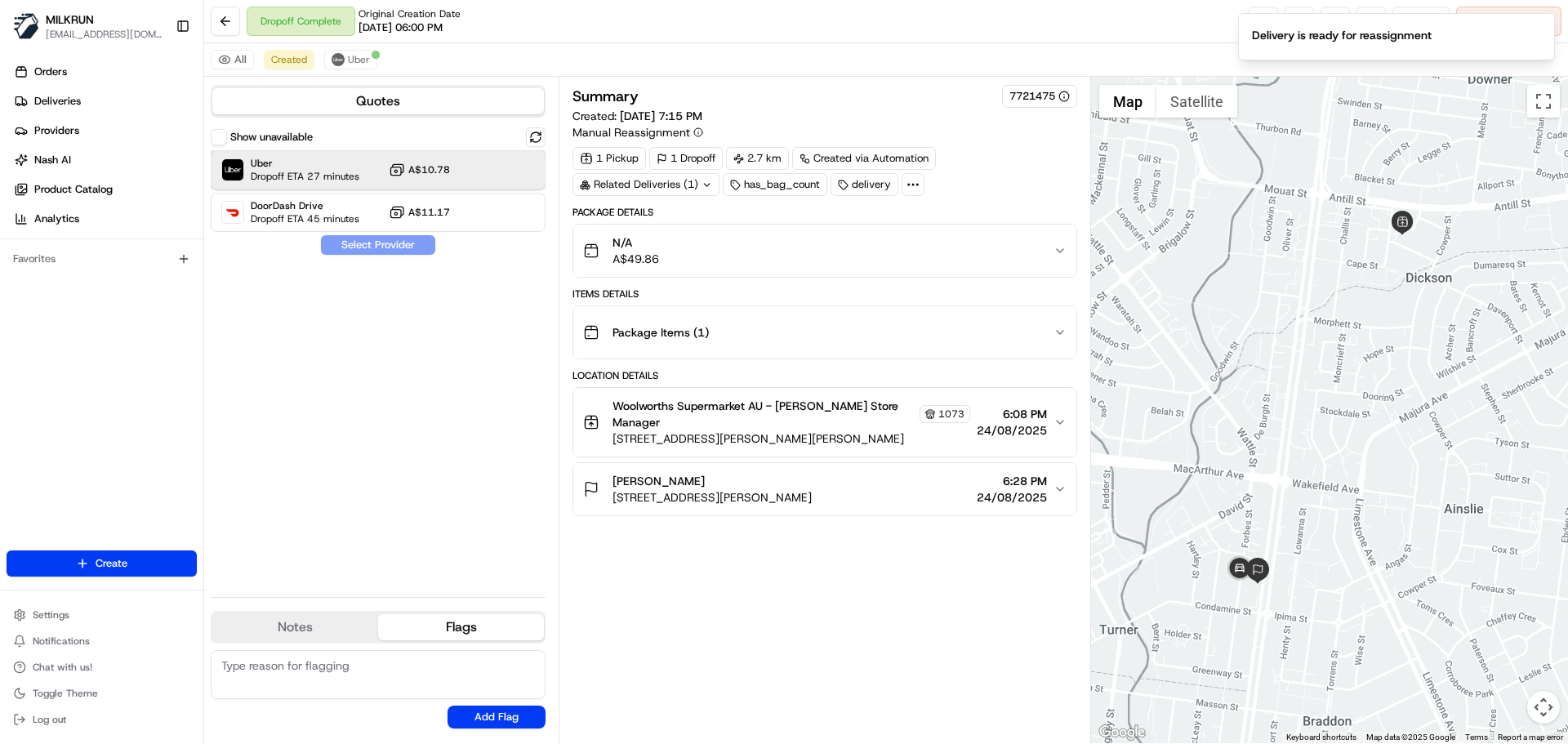
click at [333, 171] on span "Dropoff ETA 27 minutes" at bounding box center [304, 176] width 109 height 13
click at [346, 249] on button "Assign Provider" at bounding box center [378, 245] width 116 height 20
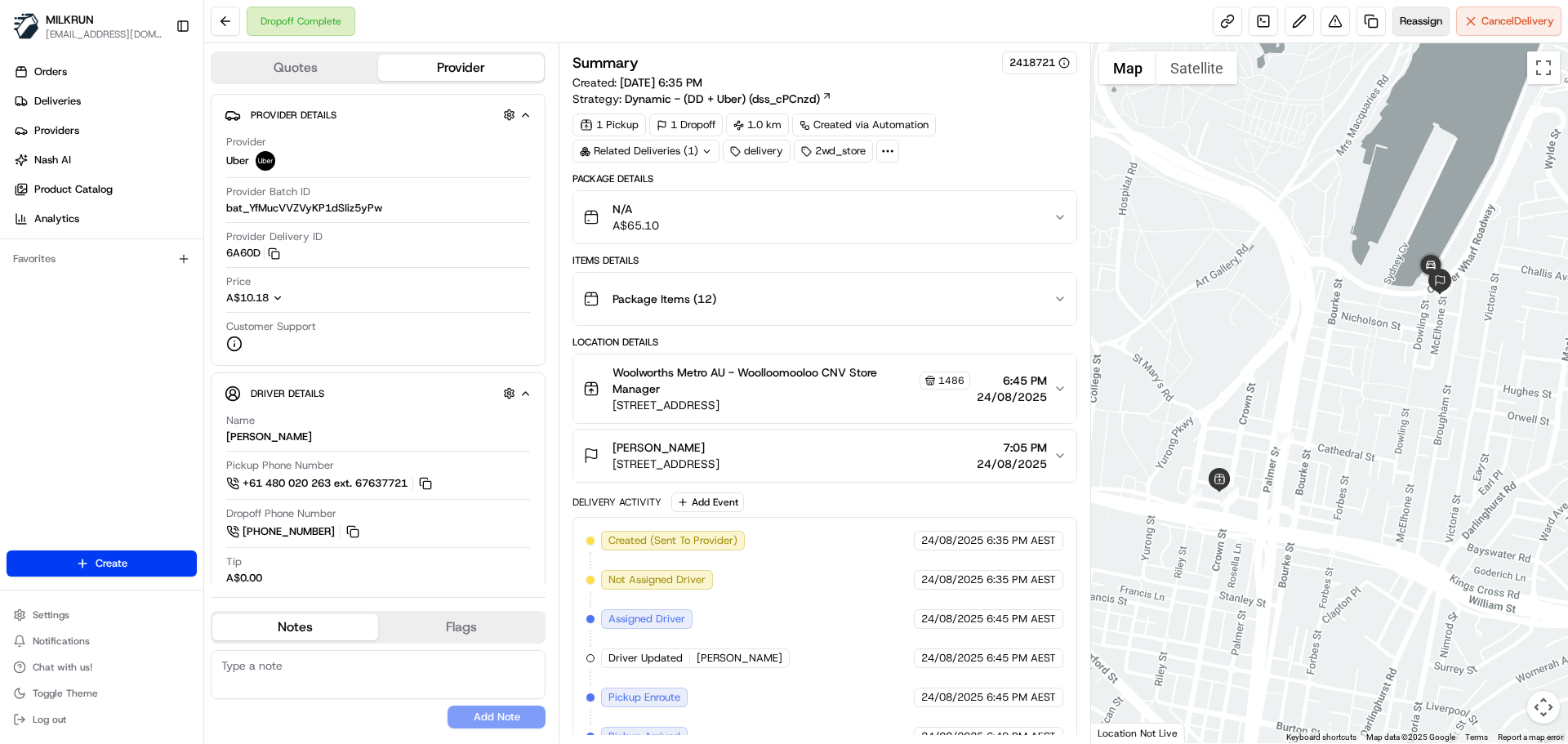
click at [1399, 27] on span "Reassign" at bounding box center [1420, 21] width 42 height 14
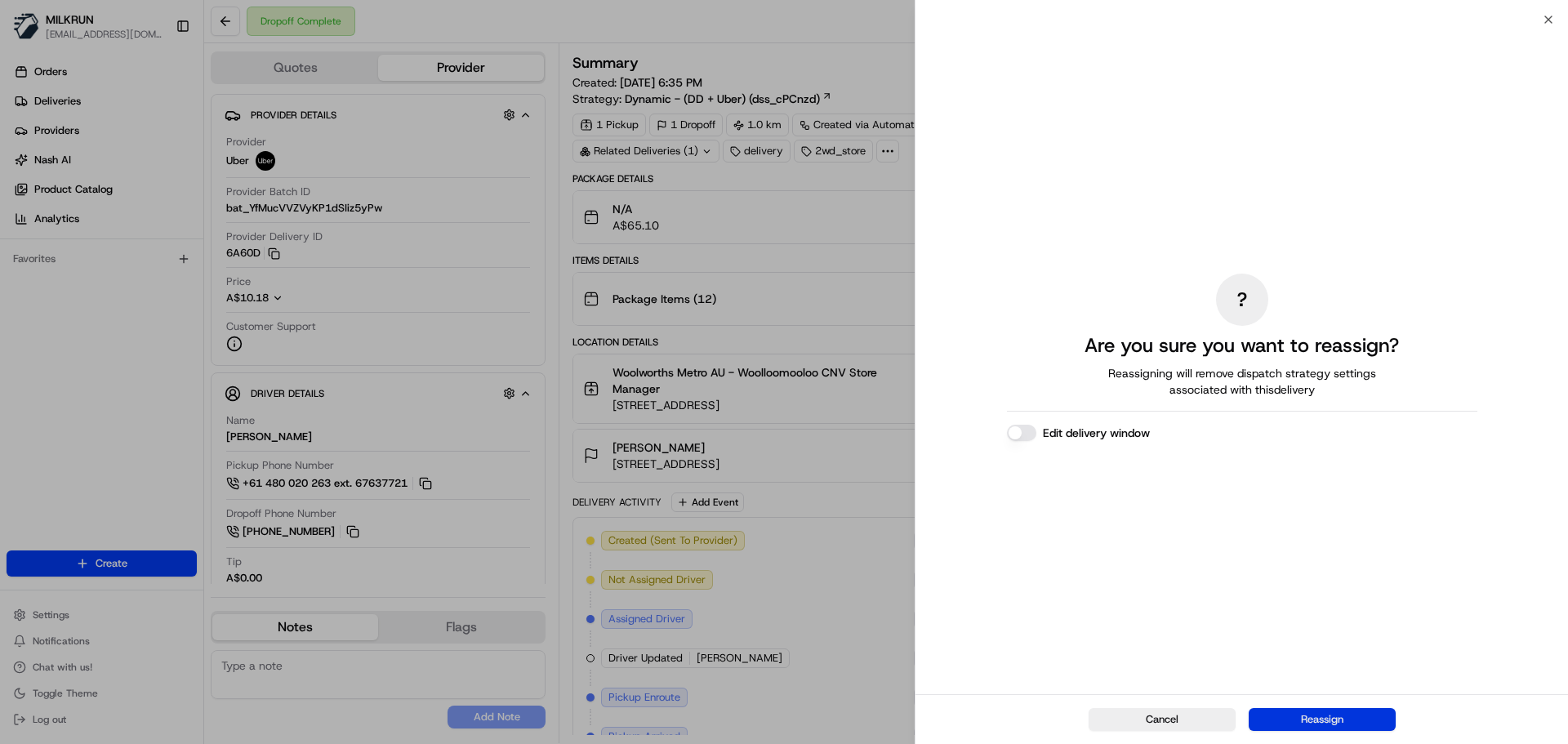
click at [1319, 726] on button "Reassign" at bounding box center [1322, 719] width 147 height 22
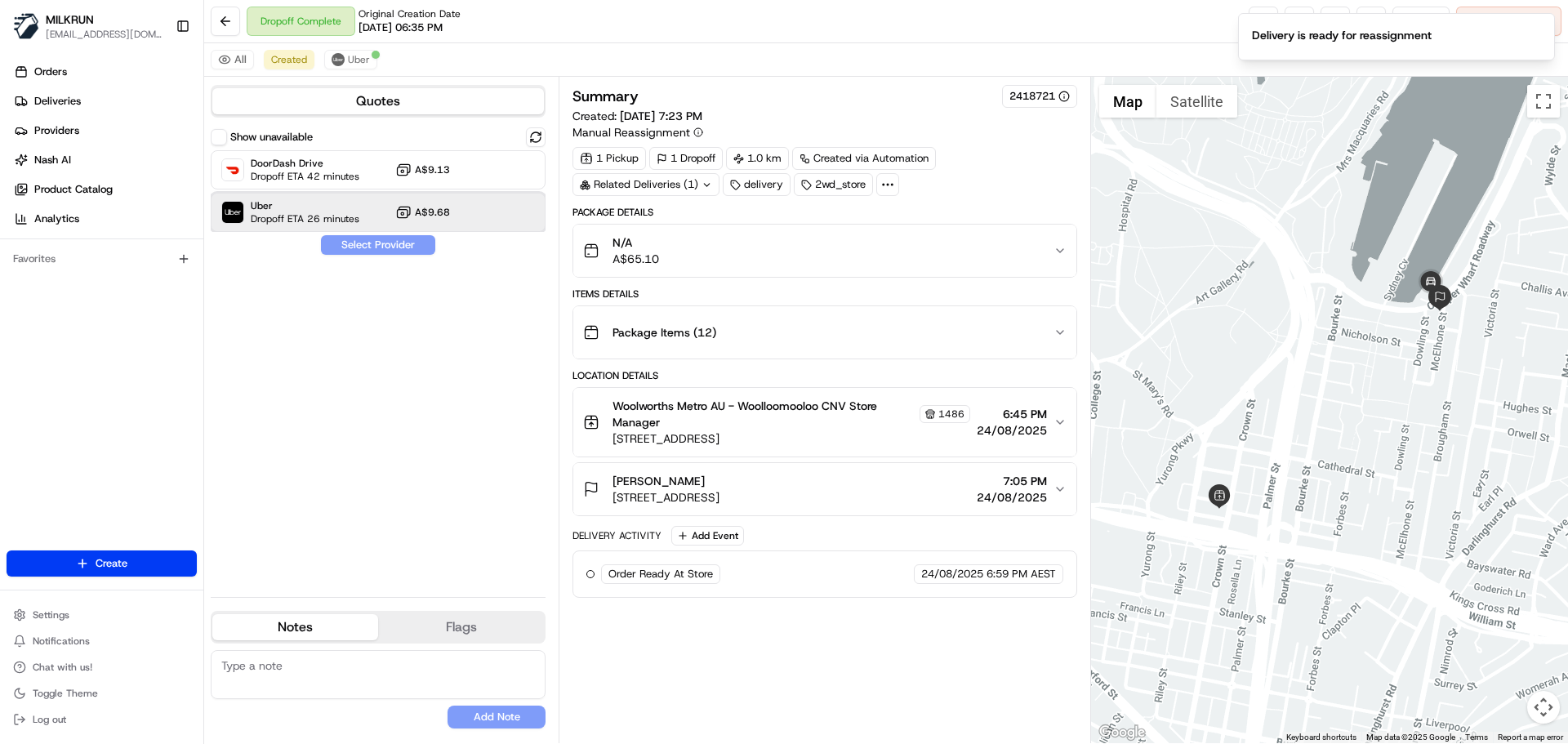
click at [342, 210] on span "Uber" at bounding box center [304, 206] width 109 height 13
click at [365, 238] on button "Assign Provider" at bounding box center [378, 245] width 116 height 20
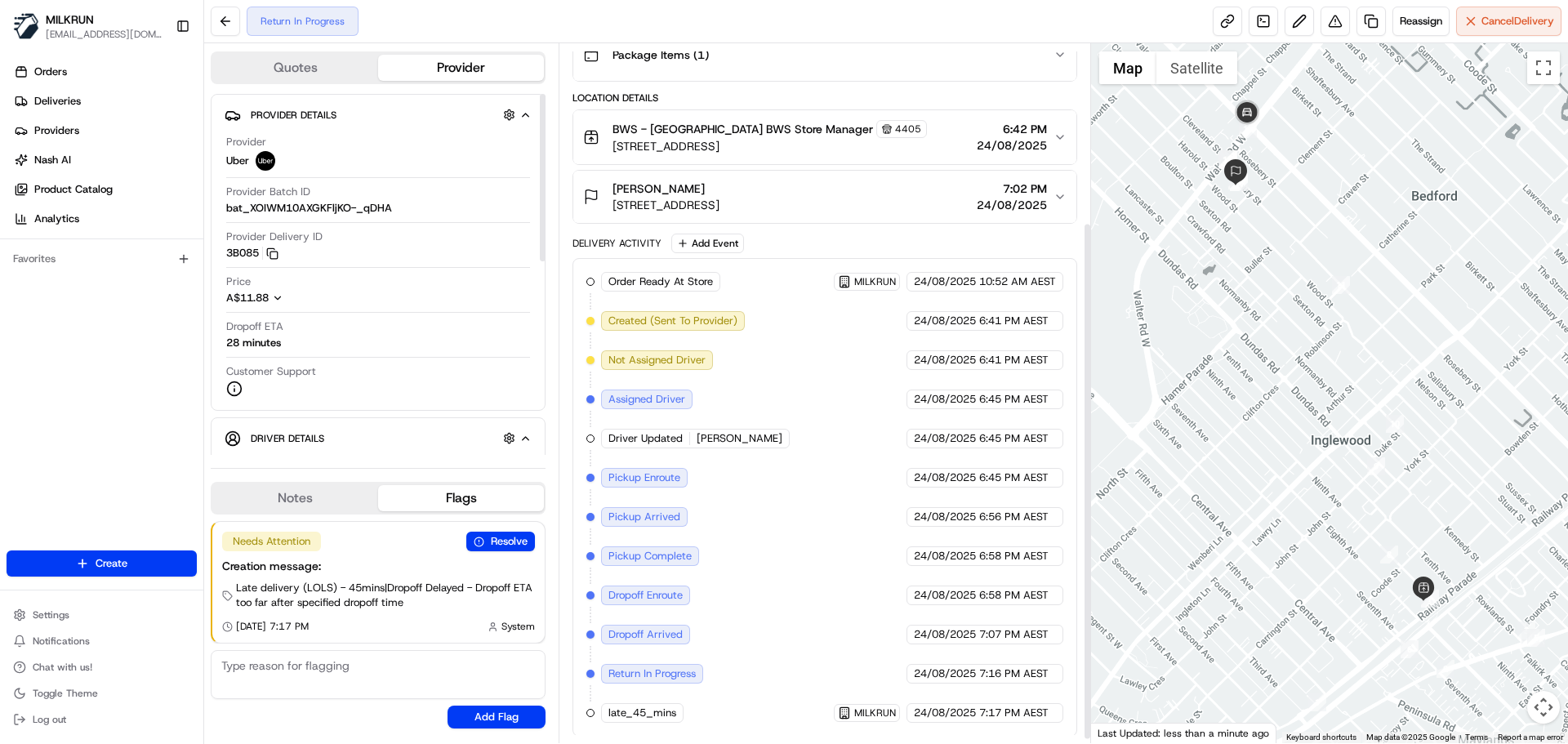
scroll to position [246, 0]
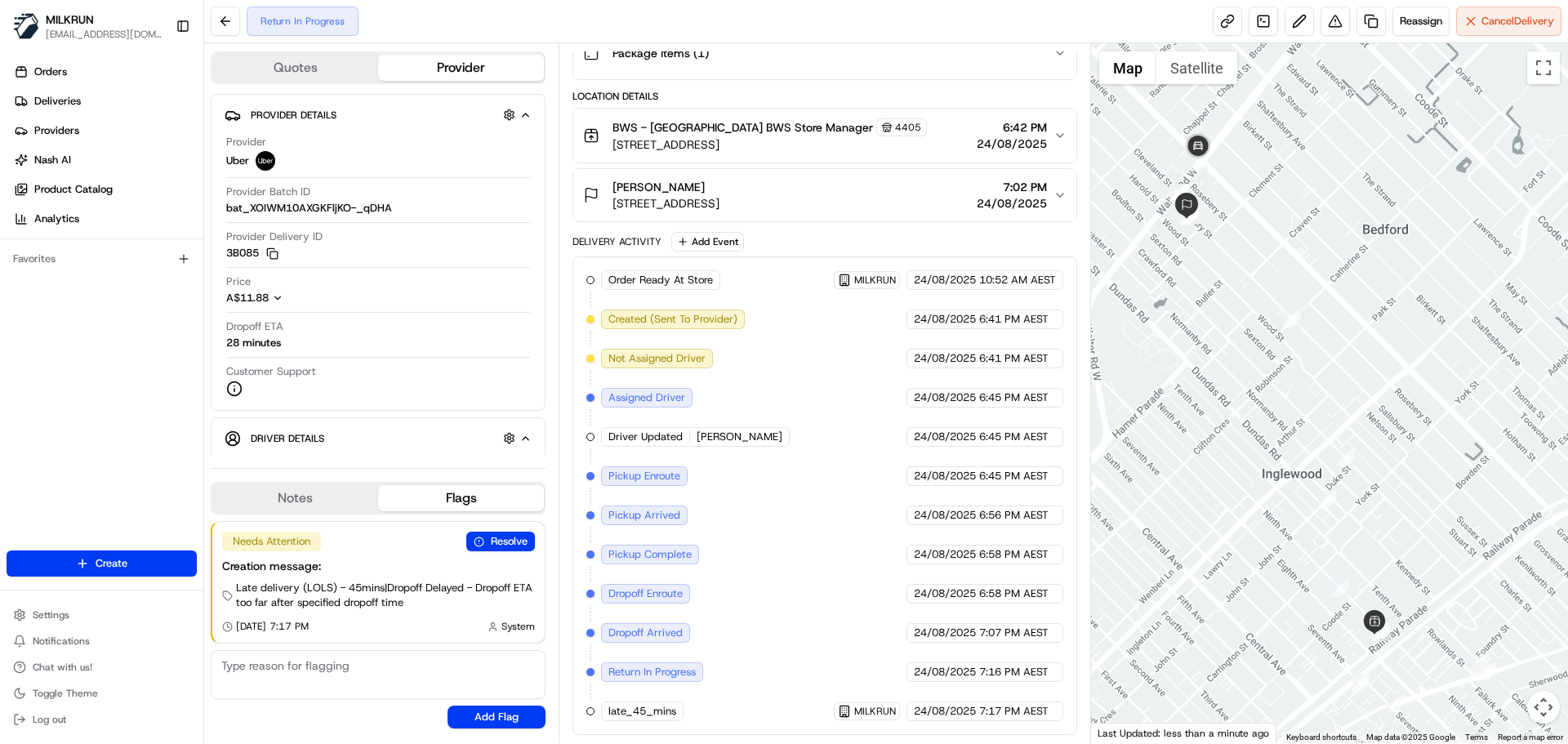
drag, startPoint x: 1287, startPoint y: 197, endPoint x: 1237, endPoint y: 232, distance: 61.0
click at [1237, 232] on div at bounding box center [1329, 393] width 477 height 700
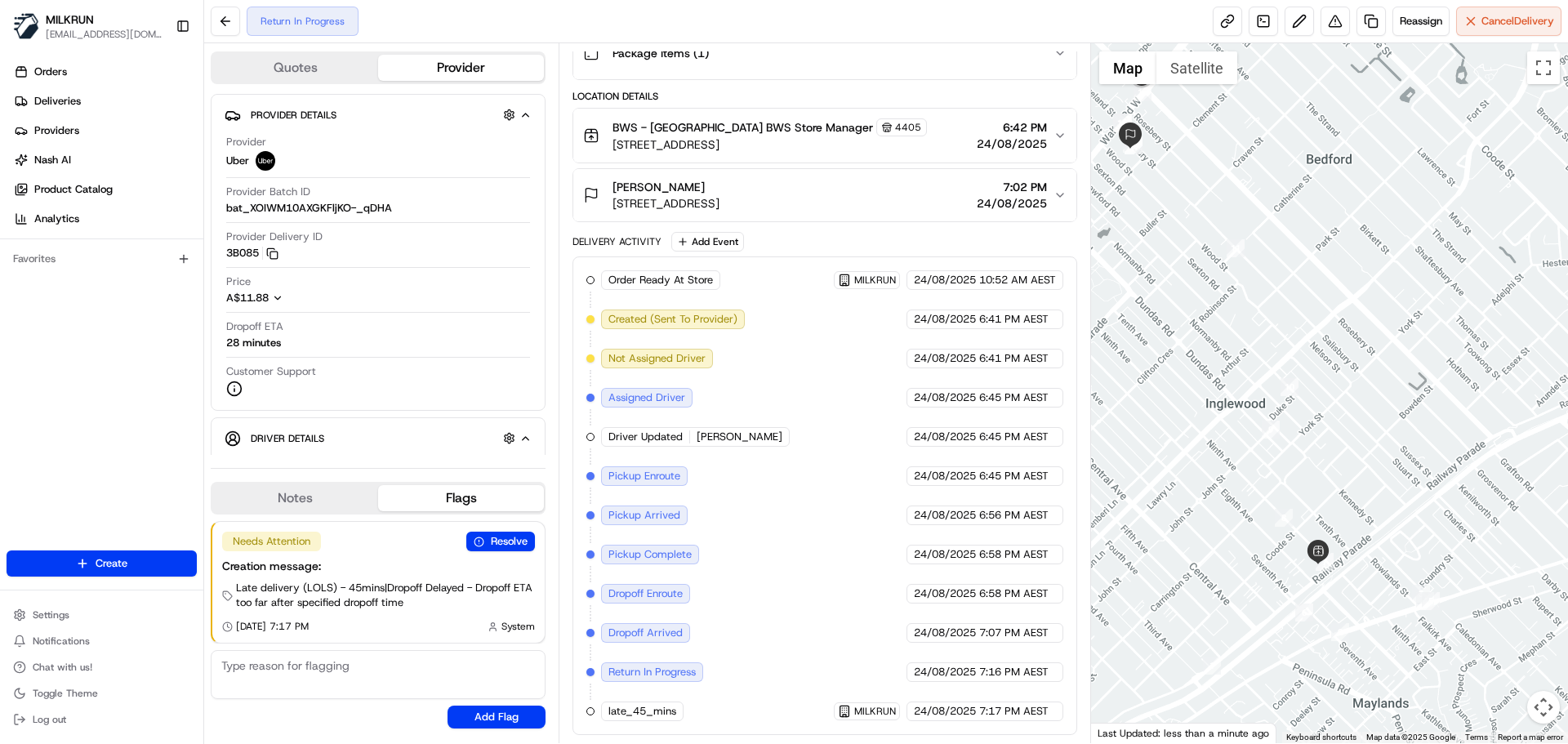
drag, startPoint x: 1326, startPoint y: 411, endPoint x: 1272, endPoint y: 337, distance: 91.6
click at [1272, 337] on div at bounding box center [1329, 393] width 477 height 700
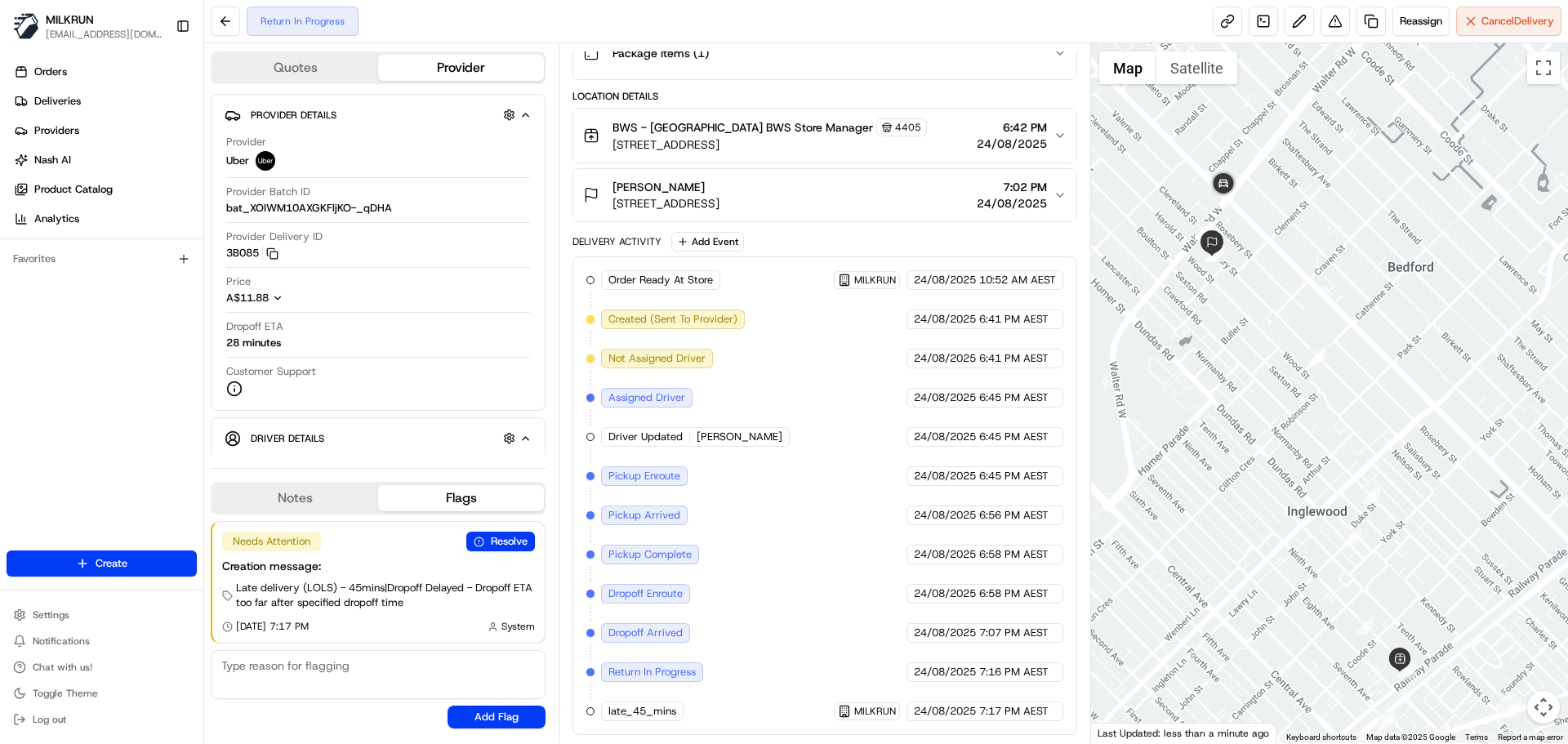
drag, startPoint x: 1246, startPoint y: 366, endPoint x: 1335, endPoint y: 486, distance: 149.4
click at [1335, 486] on div at bounding box center [1329, 393] width 477 height 700
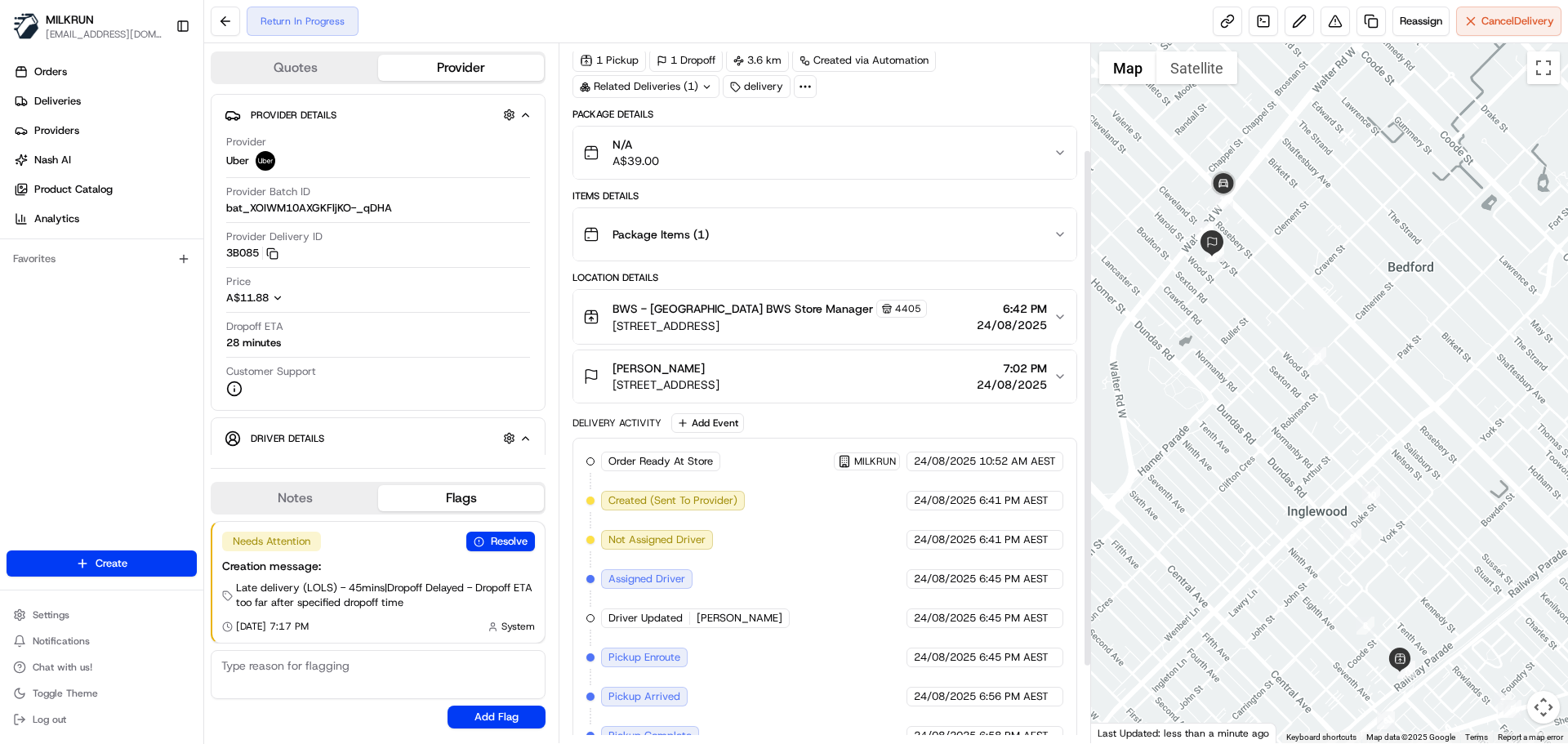
scroll to position [1, 0]
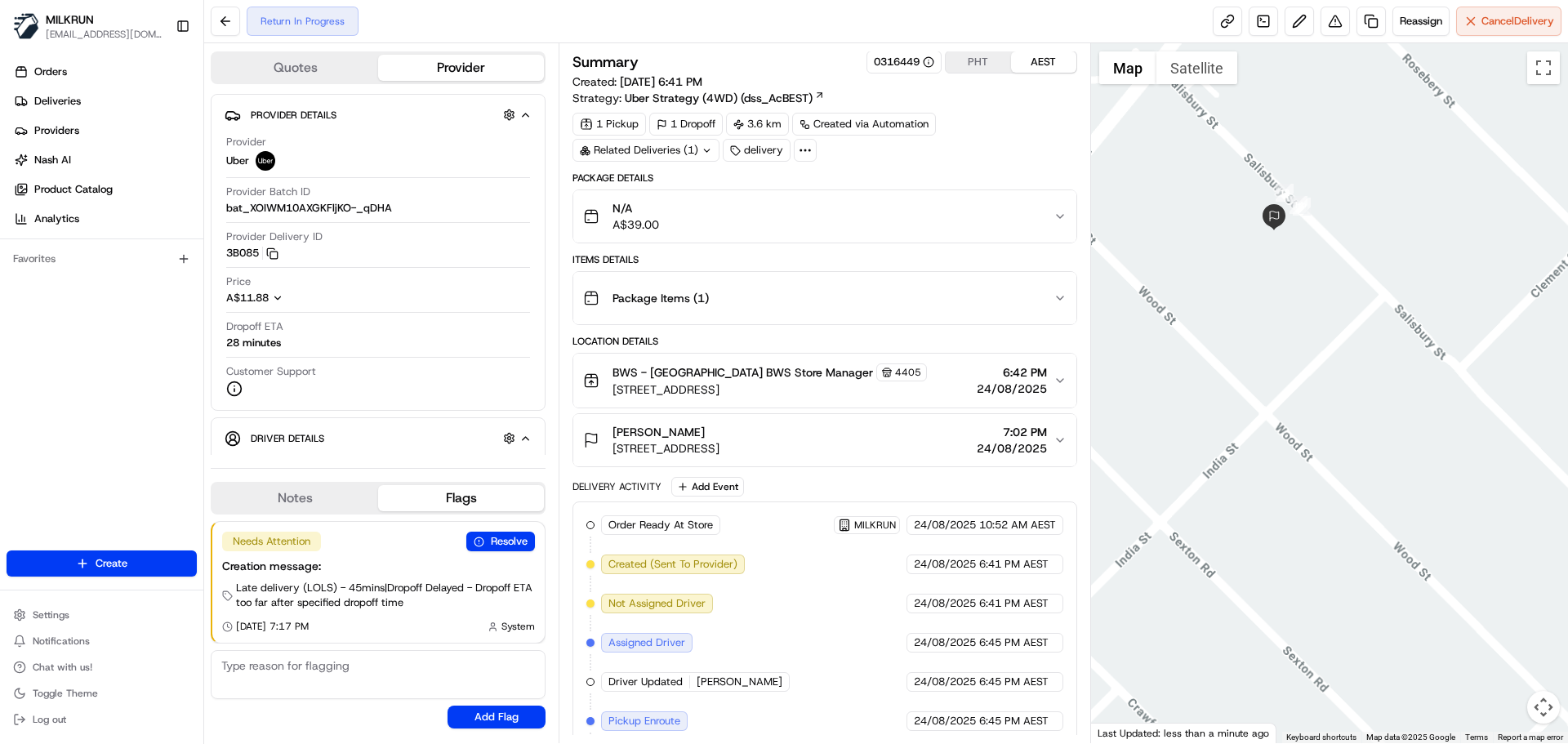
drag, startPoint x: 1194, startPoint y: 195, endPoint x: 1318, endPoint y: 407, distance: 245.6
click at [1318, 407] on div at bounding box center [1329, 393] width 477 height 700
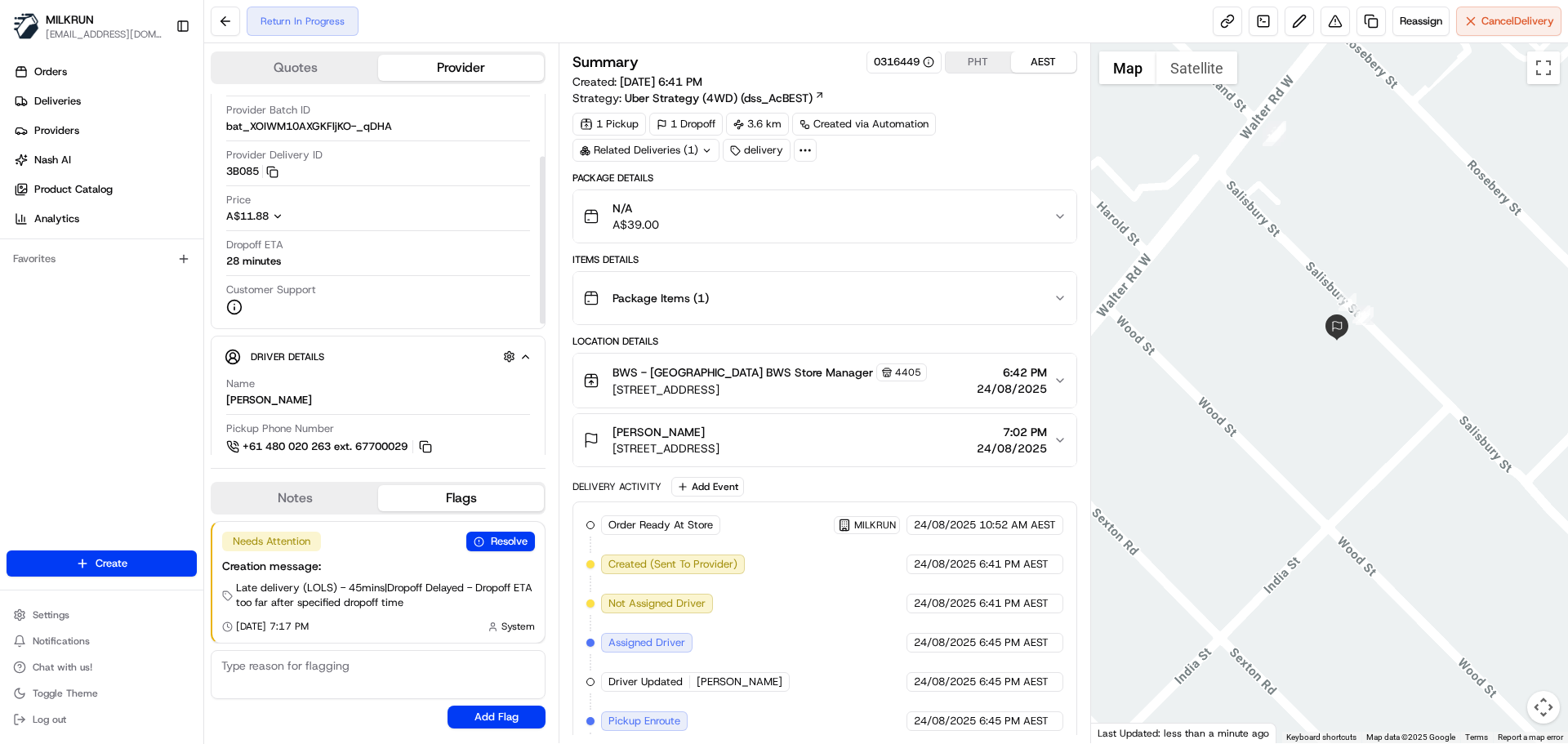
scroll to position [163, 0]
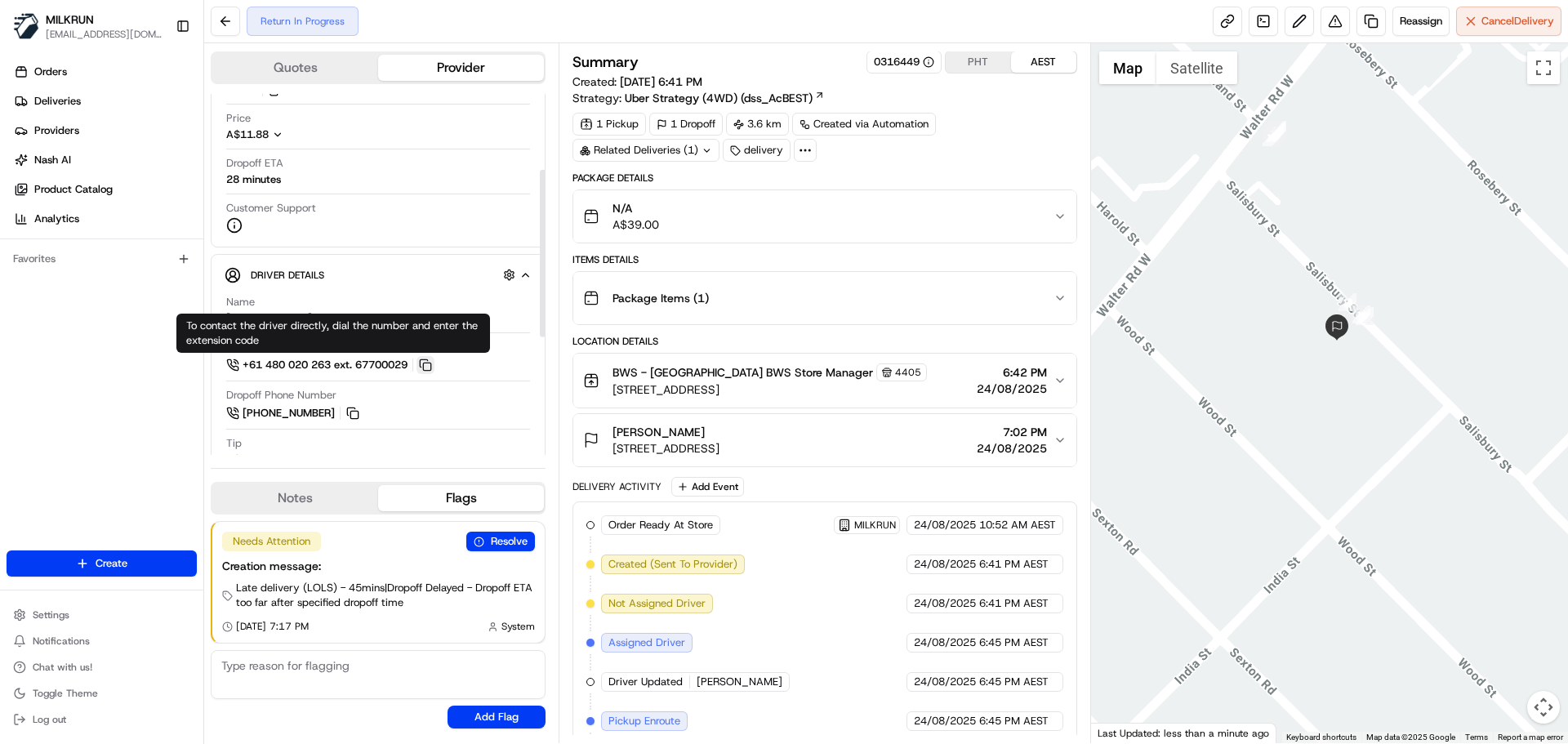
click at [429, 364] on button at bounding box center [425, 365] width 18 height 18
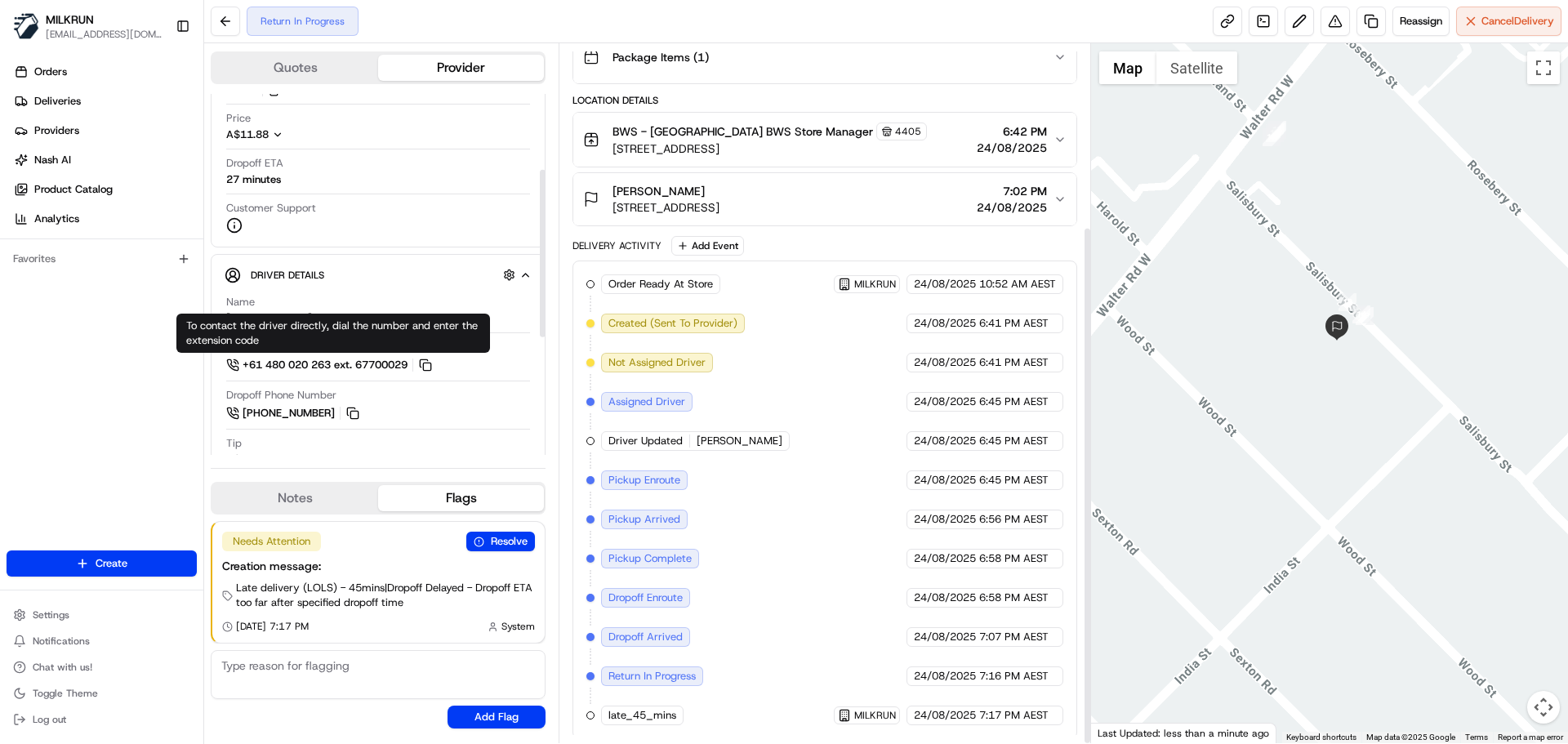
scroll to position [246, 0]
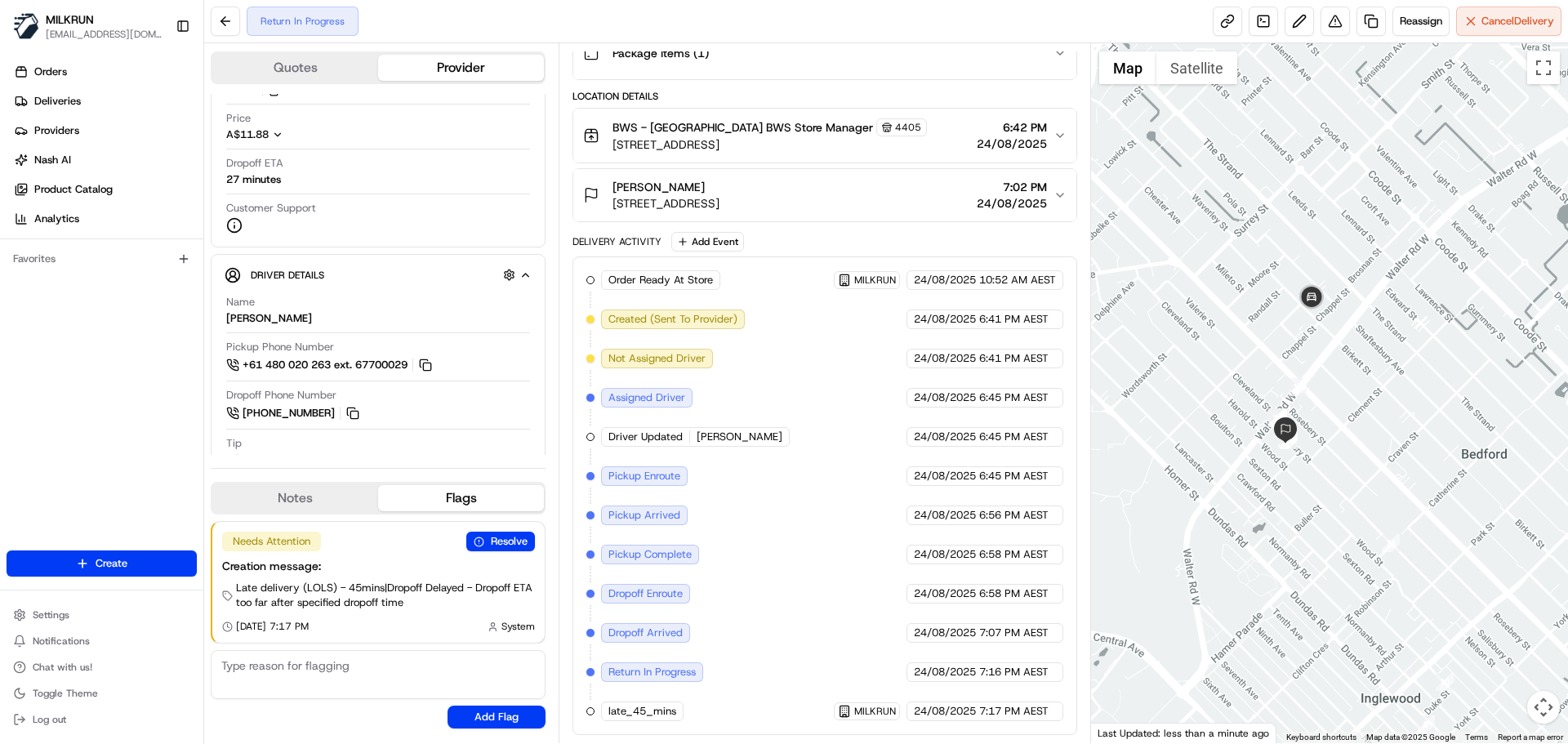
drag, startPoint x: 1378, startPoint y: 409, endPoint x: 1379, endPoint y: 464, distance: 55.0
click at [1379, 464] on div at bounding box center [1329, 393] width 477 height 700
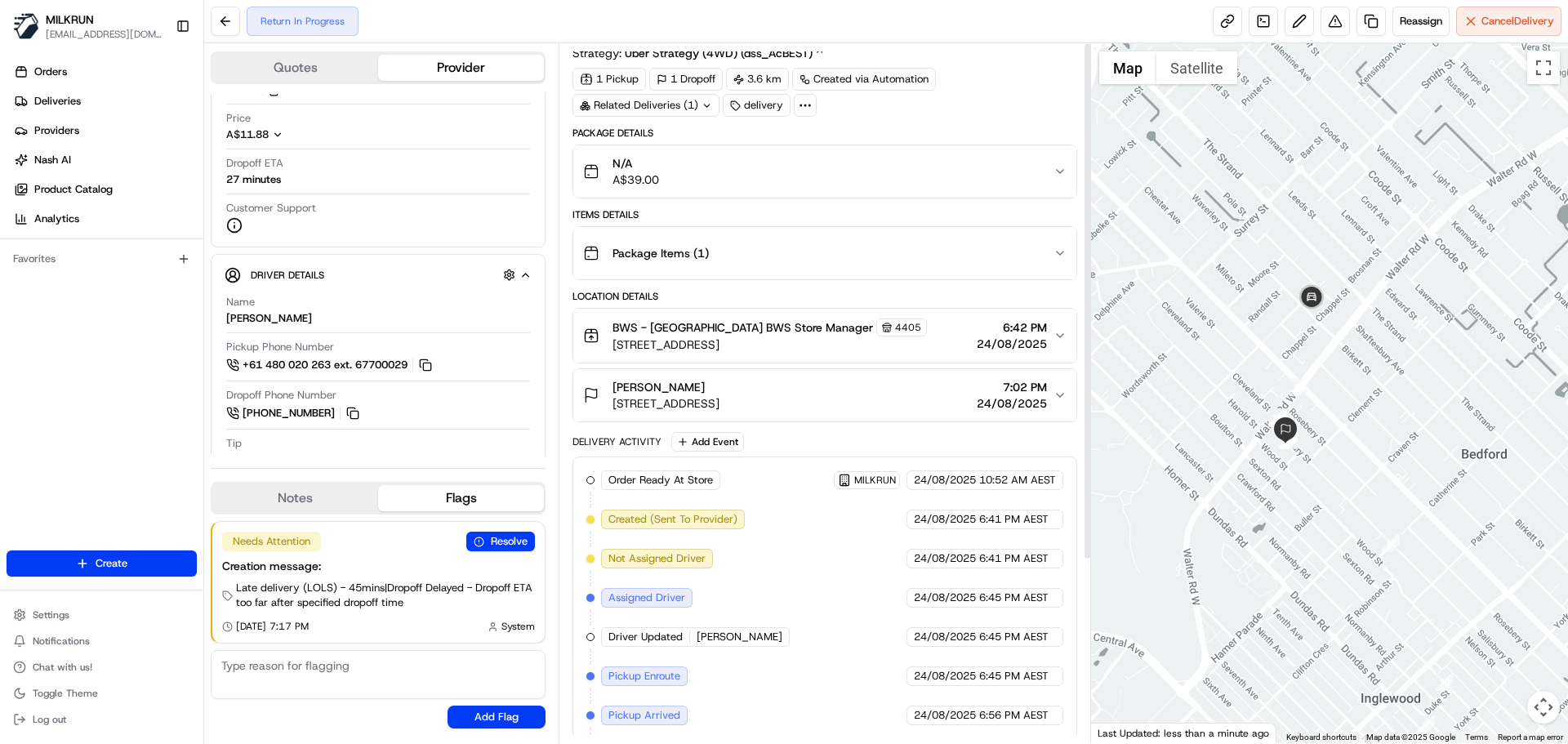
scroll to position [1, 0]
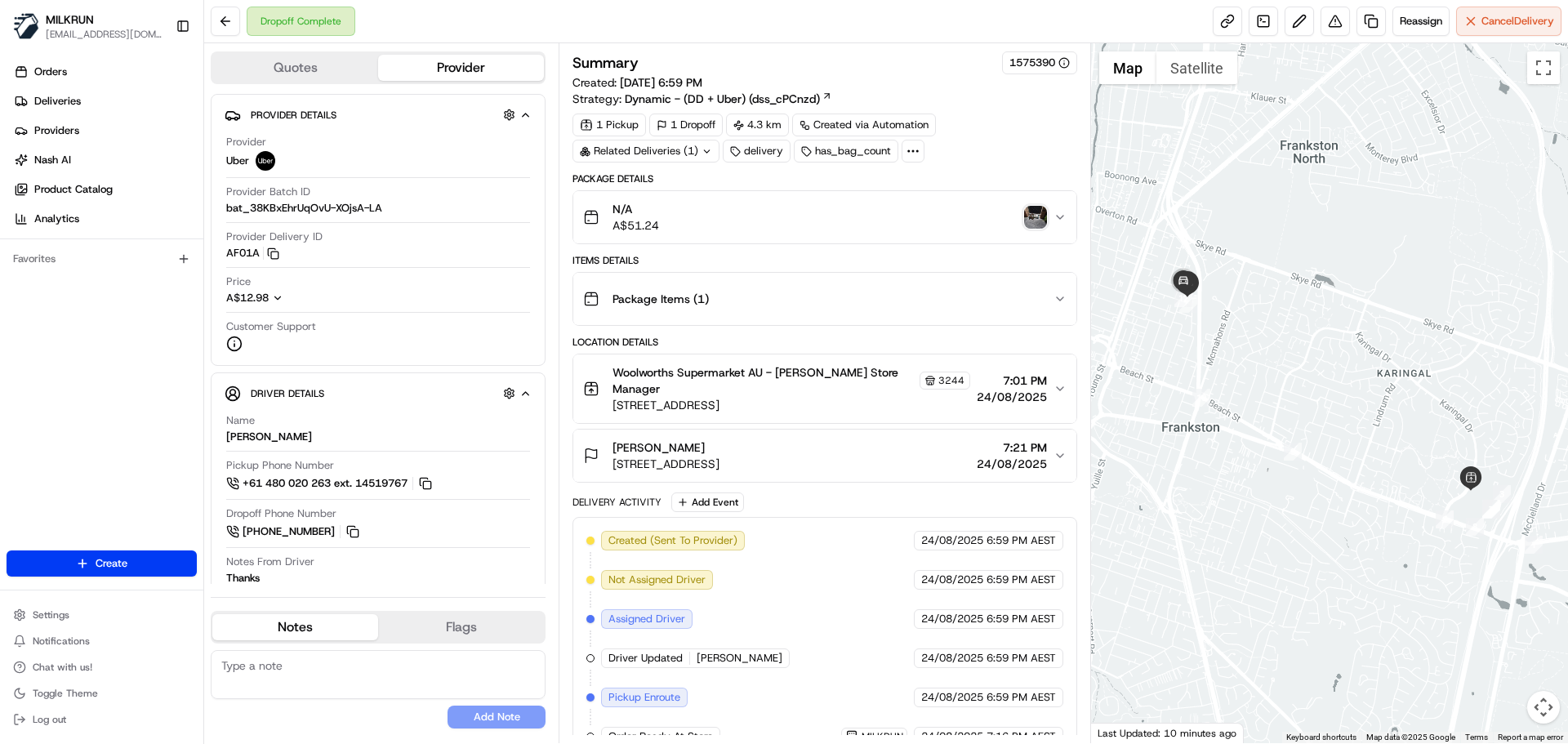
drag, startPoint x: 1225, startPoint y: 328, endPoint x: 1312, endPoint y: 433, distance: 136.4
click at [1312, 433] on div at bounding box center [1329, 393] width 477 height 700
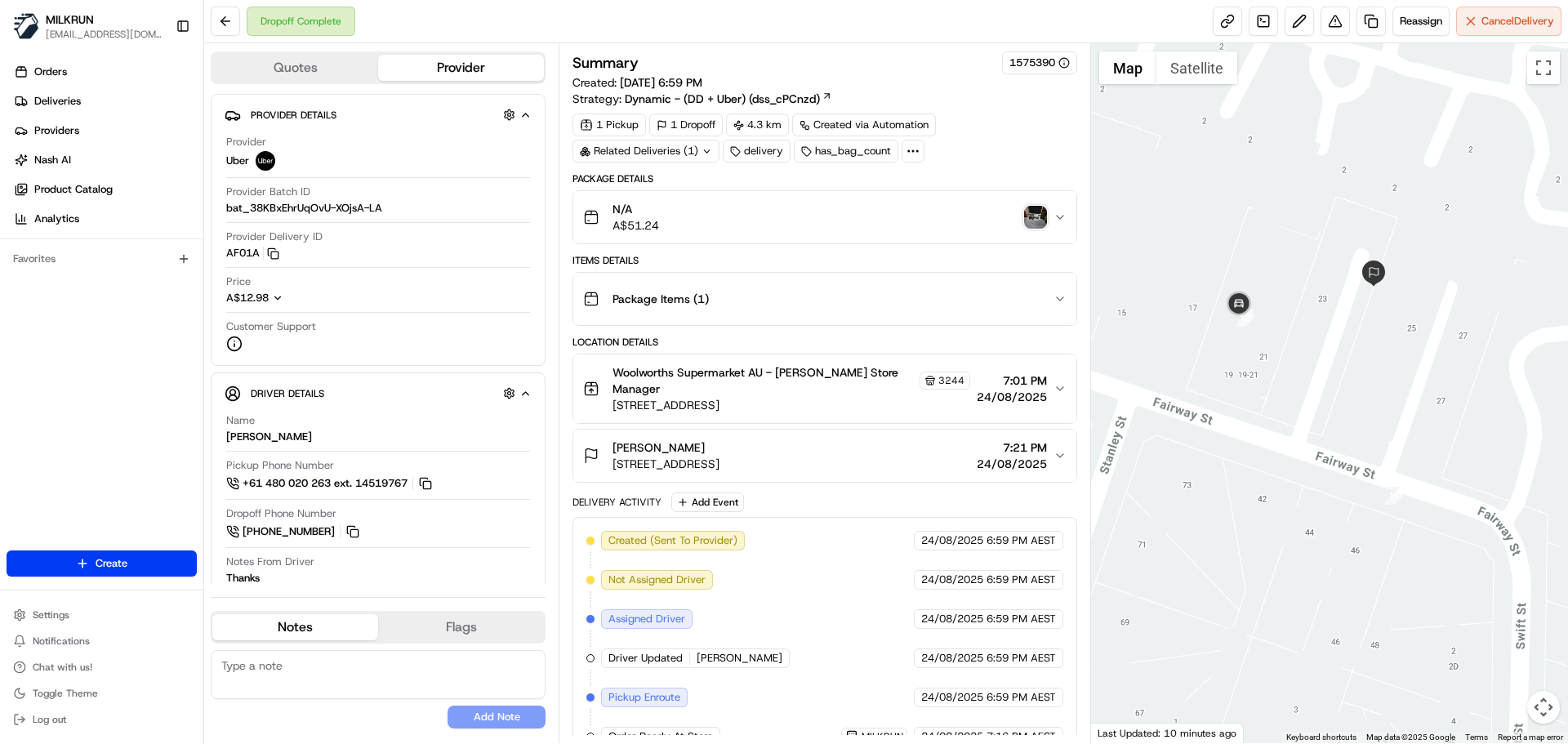
click at [1380, 413] on div at bounding box center [1329, 393] width 477 height 700
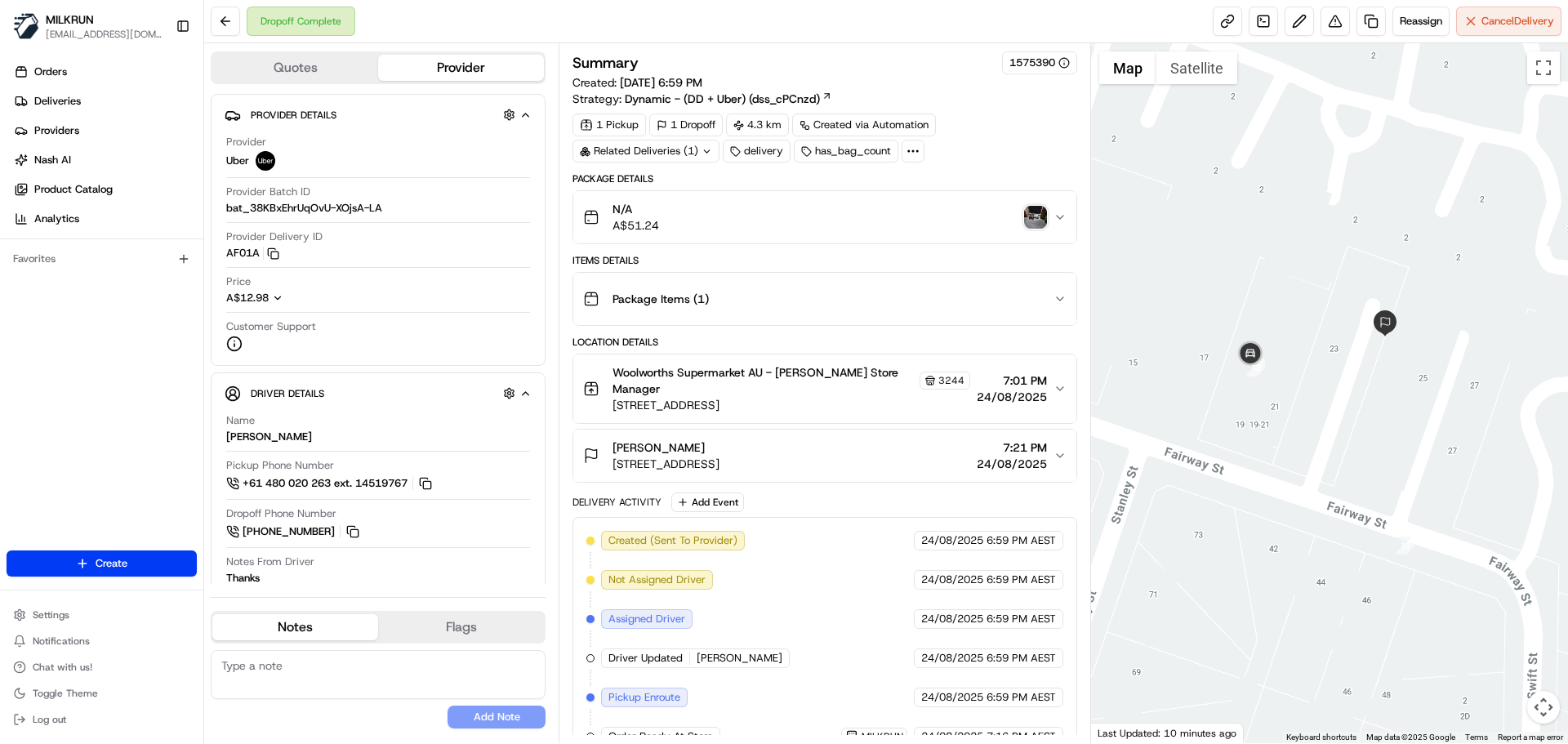
drag, startPoint x: 1345, startPoint y: 404, endPoint x: 1358, endPoint y: 460, distance: 57.5
click at [1358, 460] on div at bounding box center [1329, 393] width 477 height 700
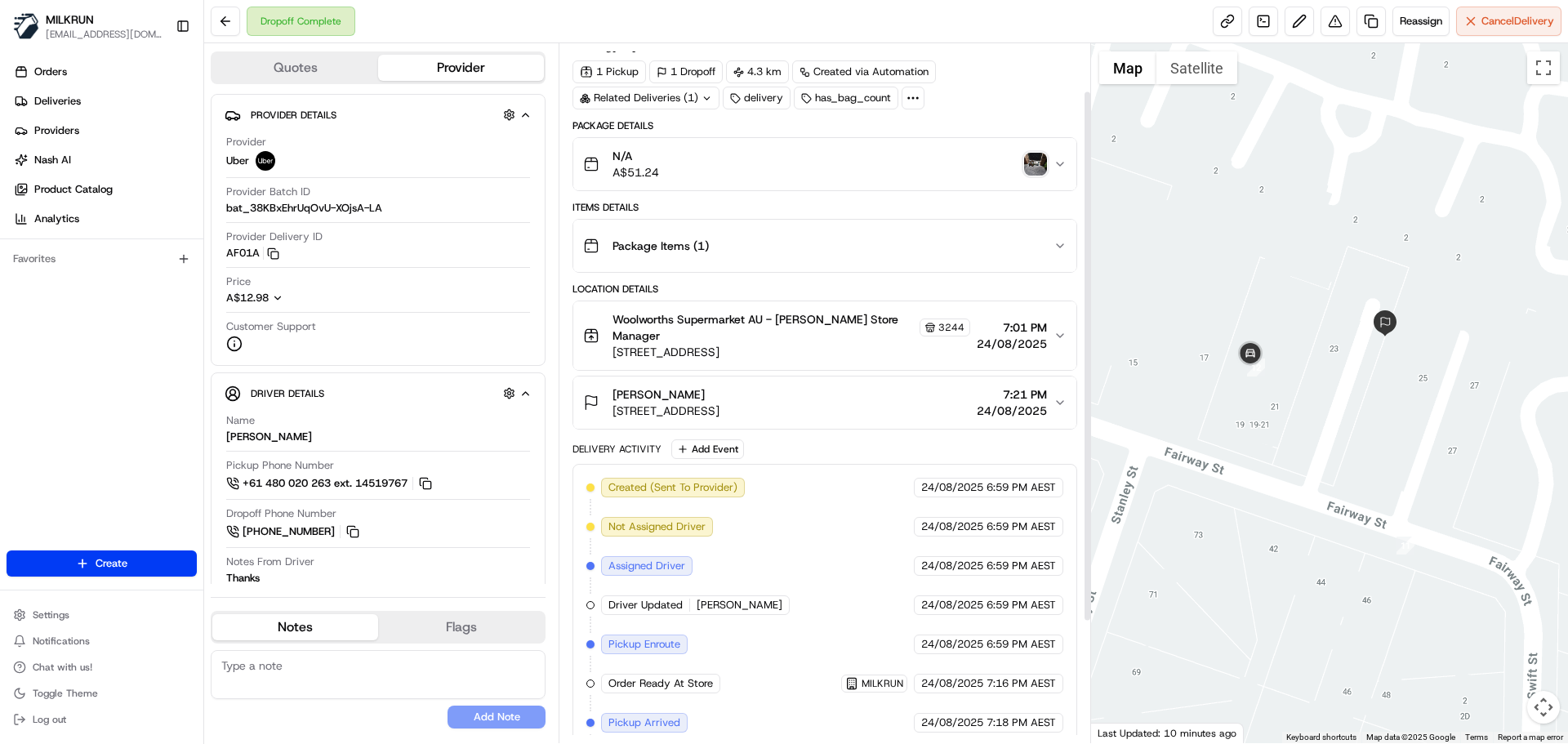
scroll to position [82, 0]
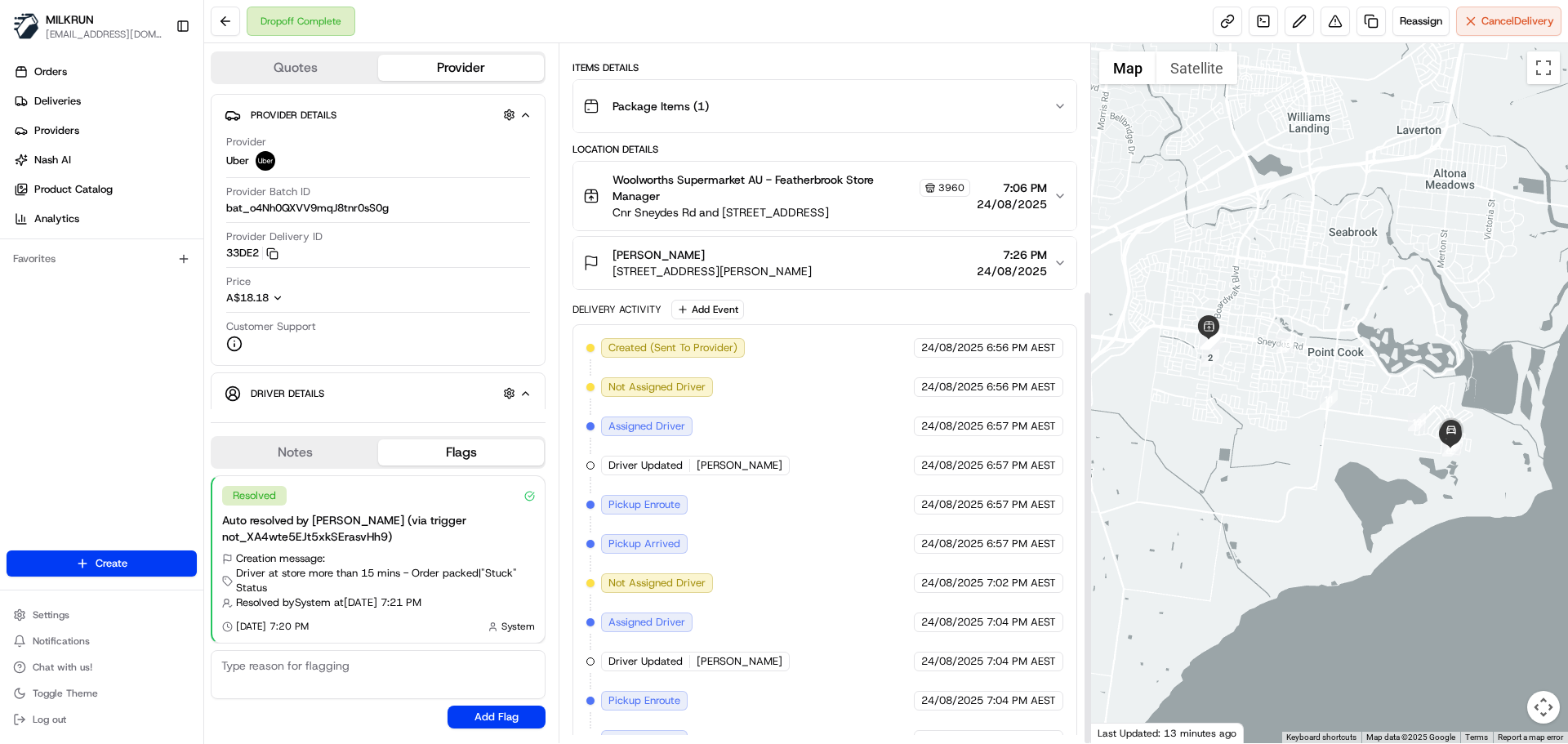
scroll to position [378, 0]
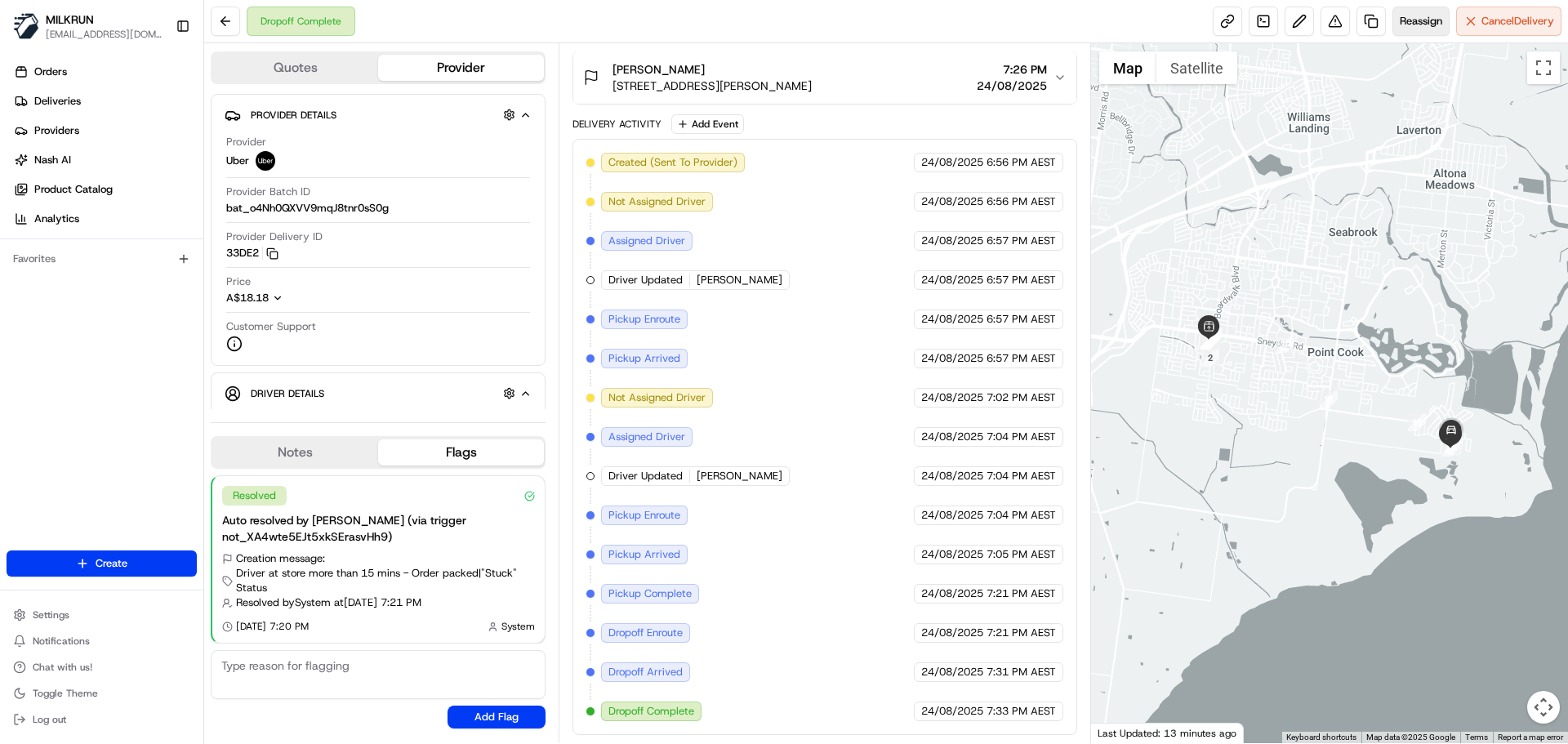
click at [1407, 19] on span "Reassign" at bounding box center [1420, 21] width 42 height 14
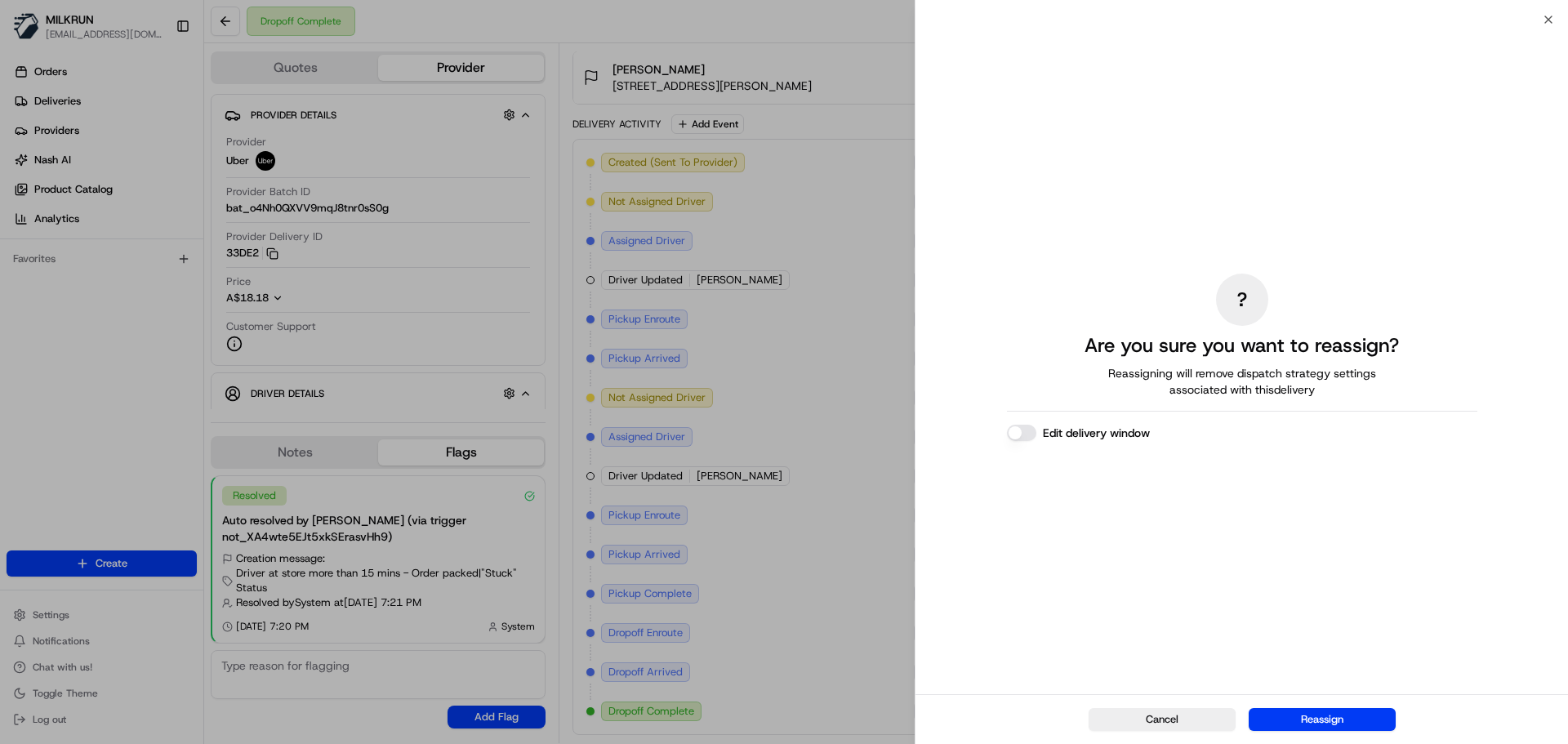
click at [1331, 727] on button "Reassign" at bounding box center [1322, 719] width 147 height 22
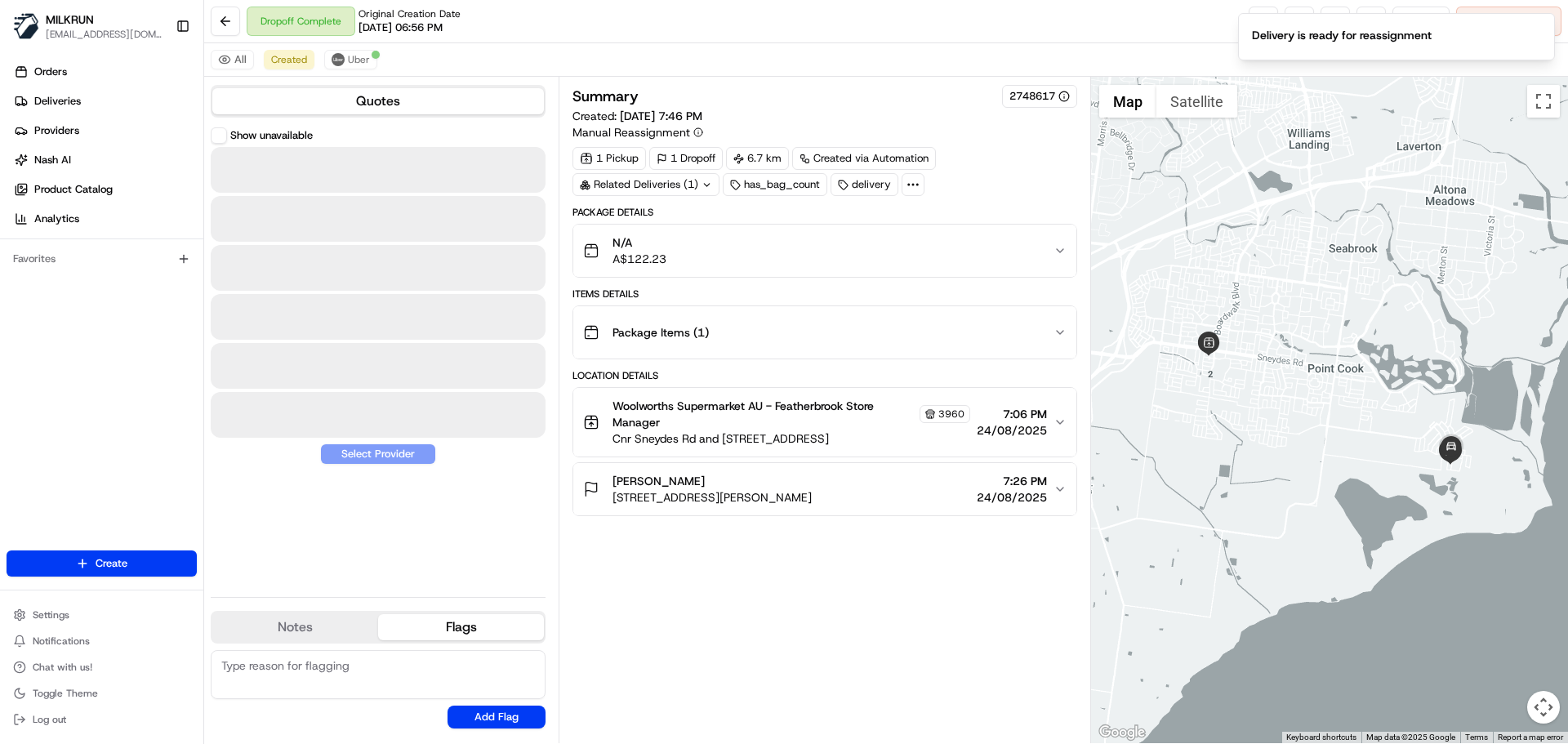
scroll to position [0, 0]
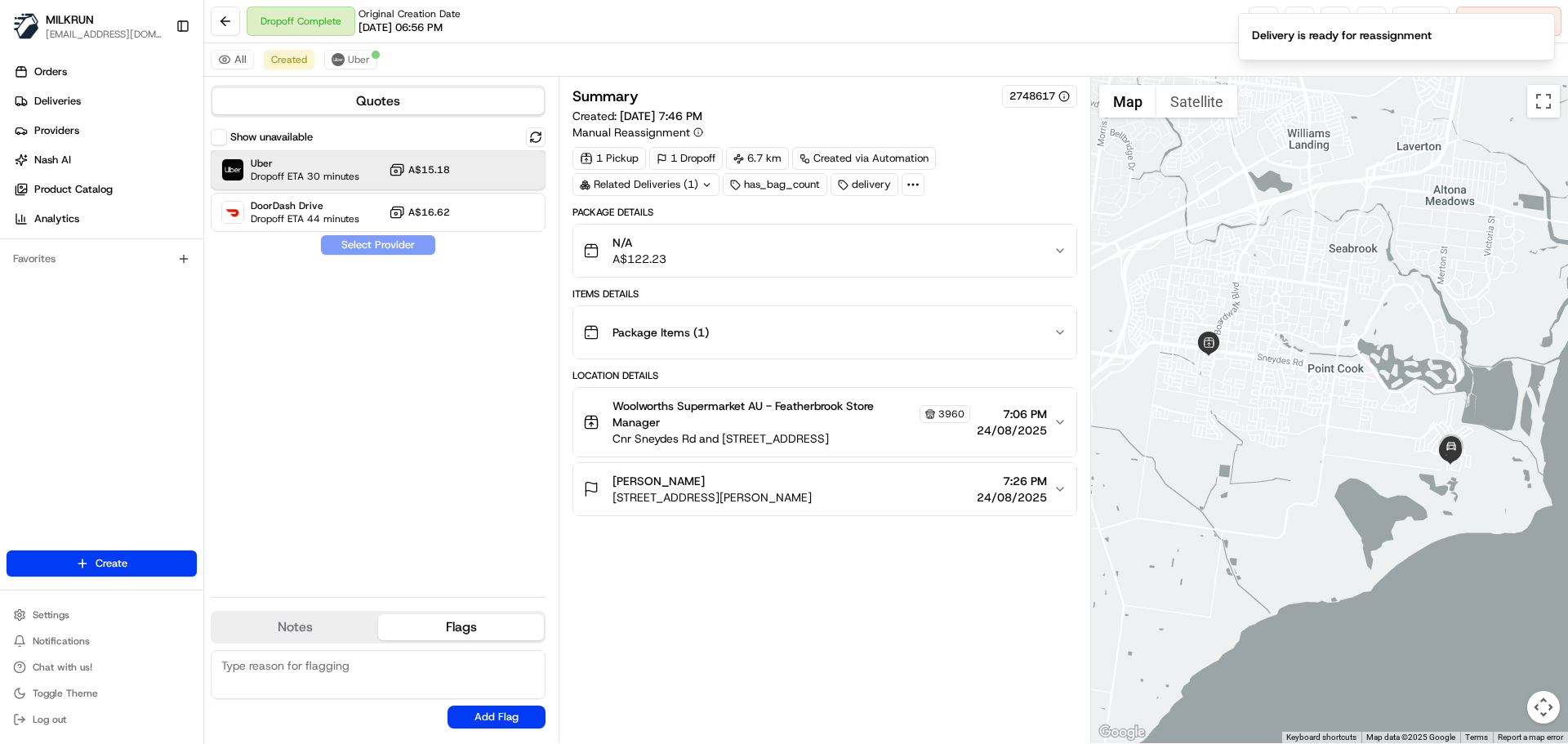
click at [291, 173] on span "Dropoff ETA 30 minutes" at bounding box center [304, 176] width 109 height 13
click at [384, 248] on button "Assign Provider" at bounding box center [378, 245] width 116 height 20
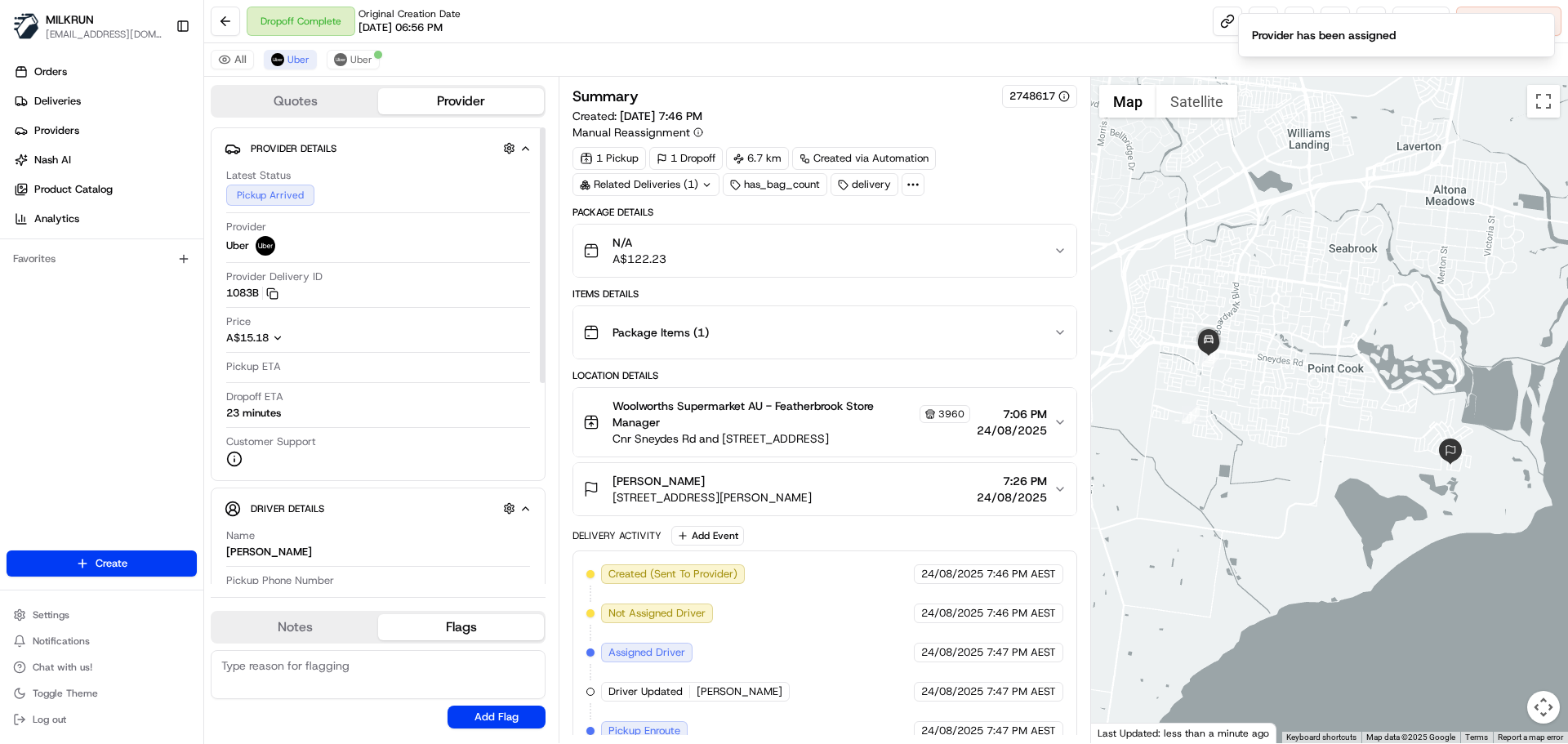
scroll to position [98, 0]
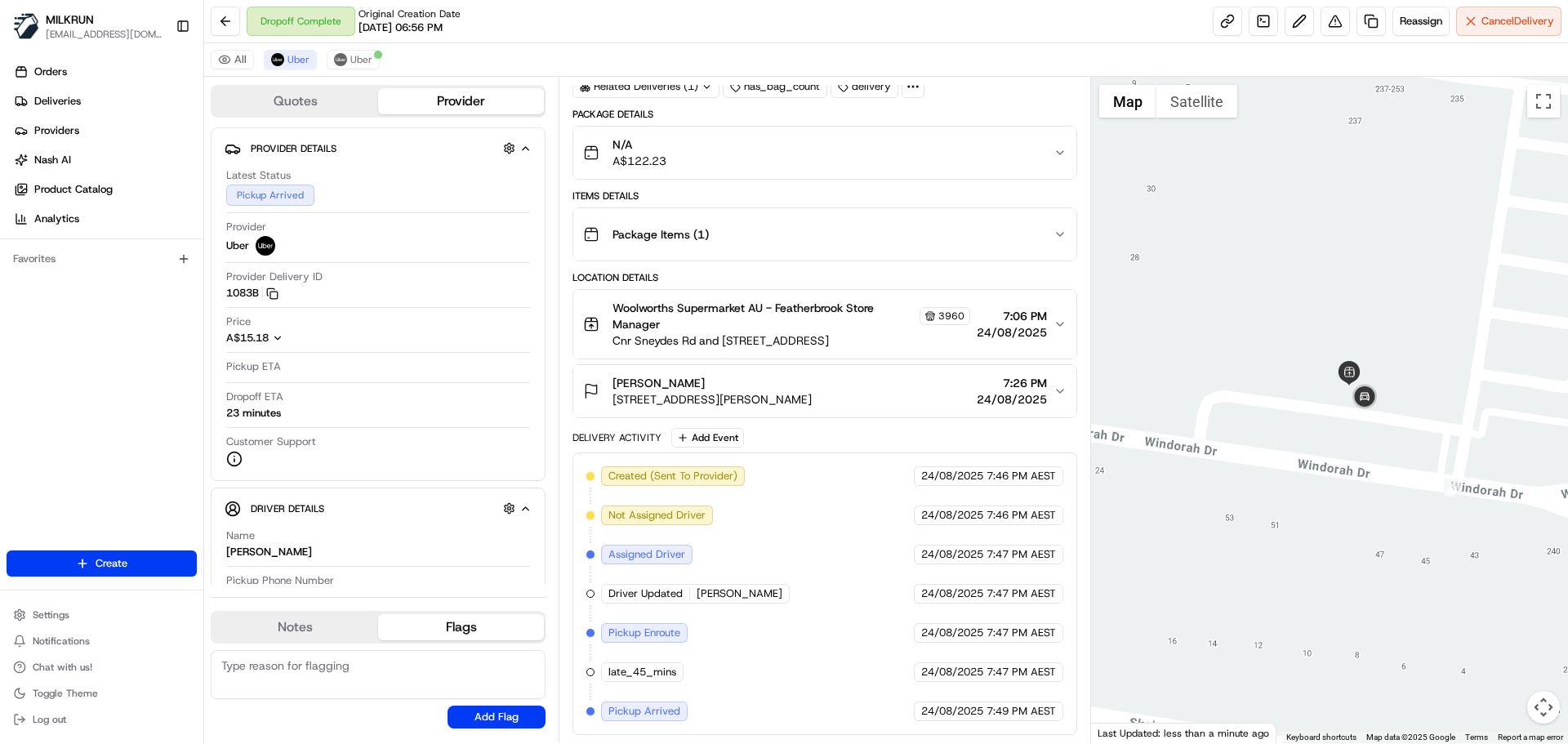
drag, startPoint x: 1402, startPoint y: 390, endPoint x: 1370, endPoint y: 451, distance: 68.9
click at [1370, 451] on div at bounding box center [1329, 410] width 477 height 666
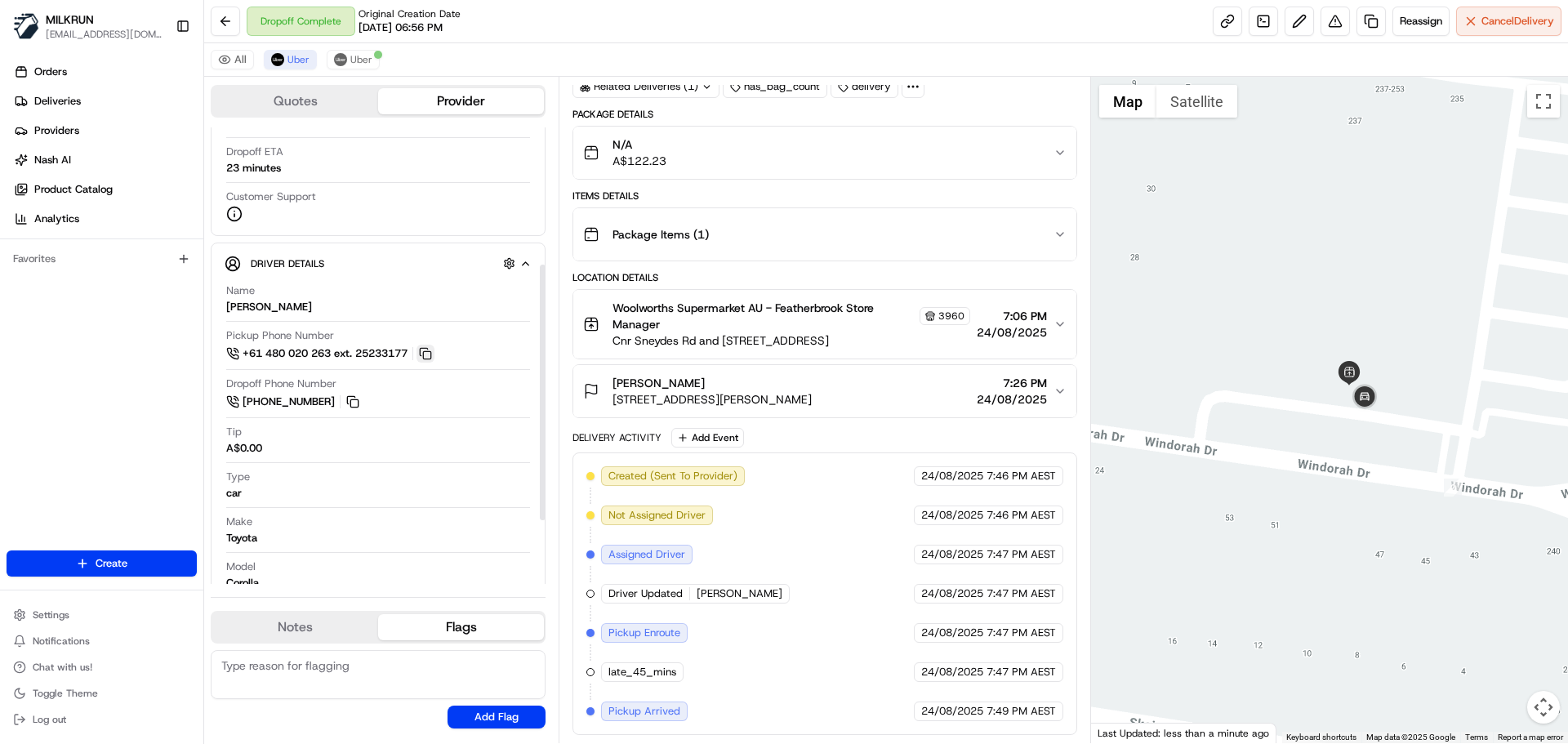
click at [434, 357] on button at bounding box center [425, 354] width 18 height 18
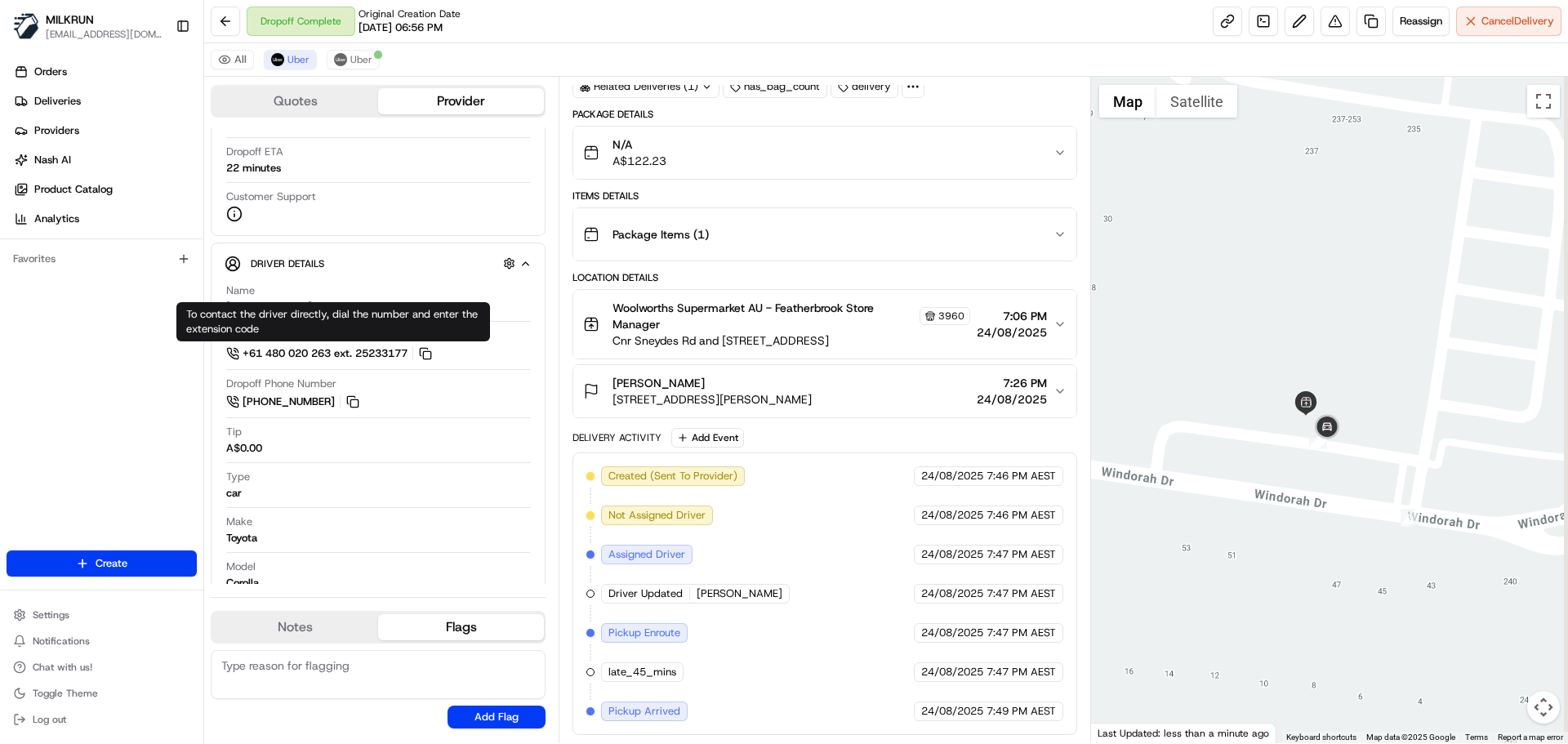
drag, startPoint x: 1374, startPoint y: 472, endPoint x: 1354, endPoint y: 481, distance: 21.9
click at [1354, 481] on div at bounding box center [1329, 410] width 477 height 666
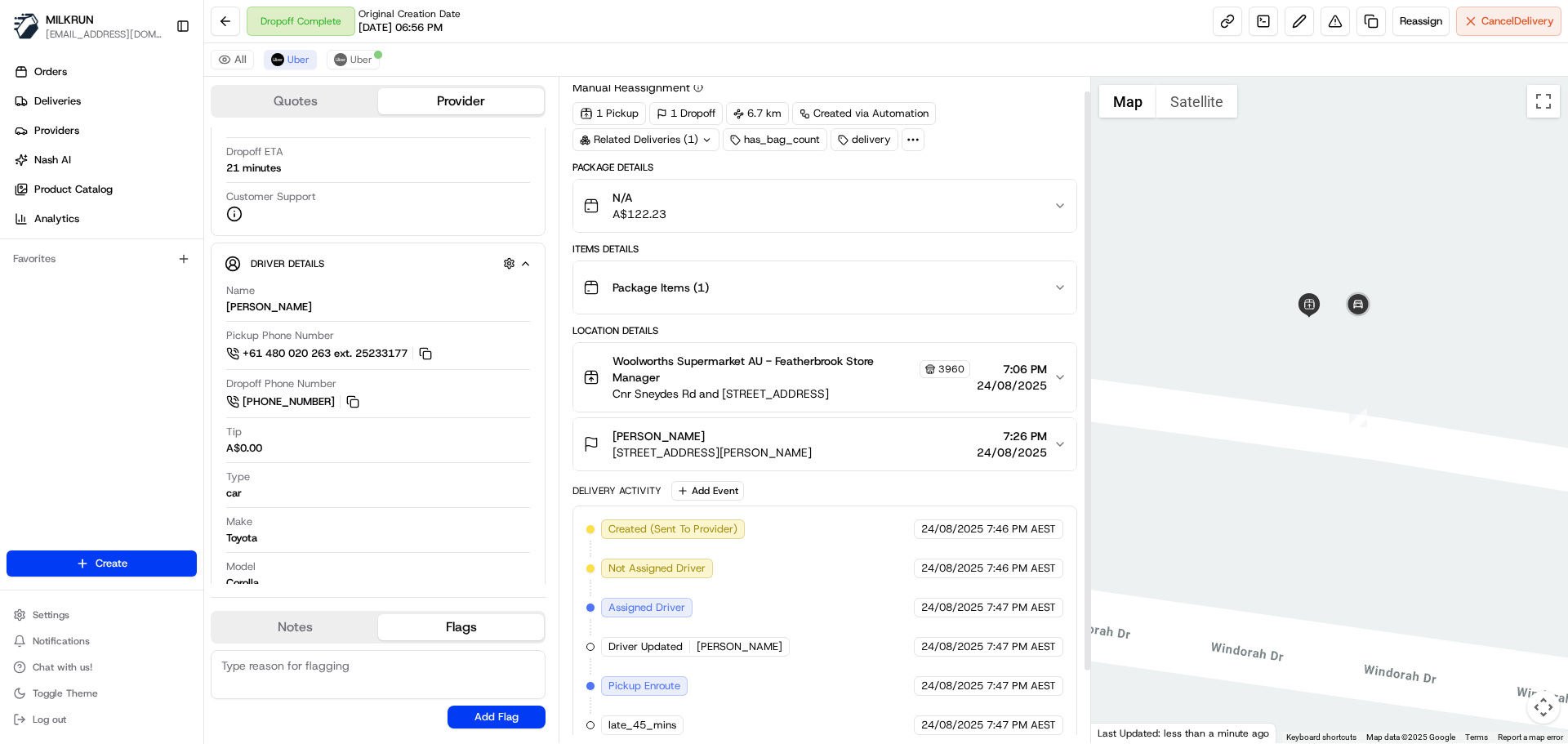
scroll to position [16, 0]
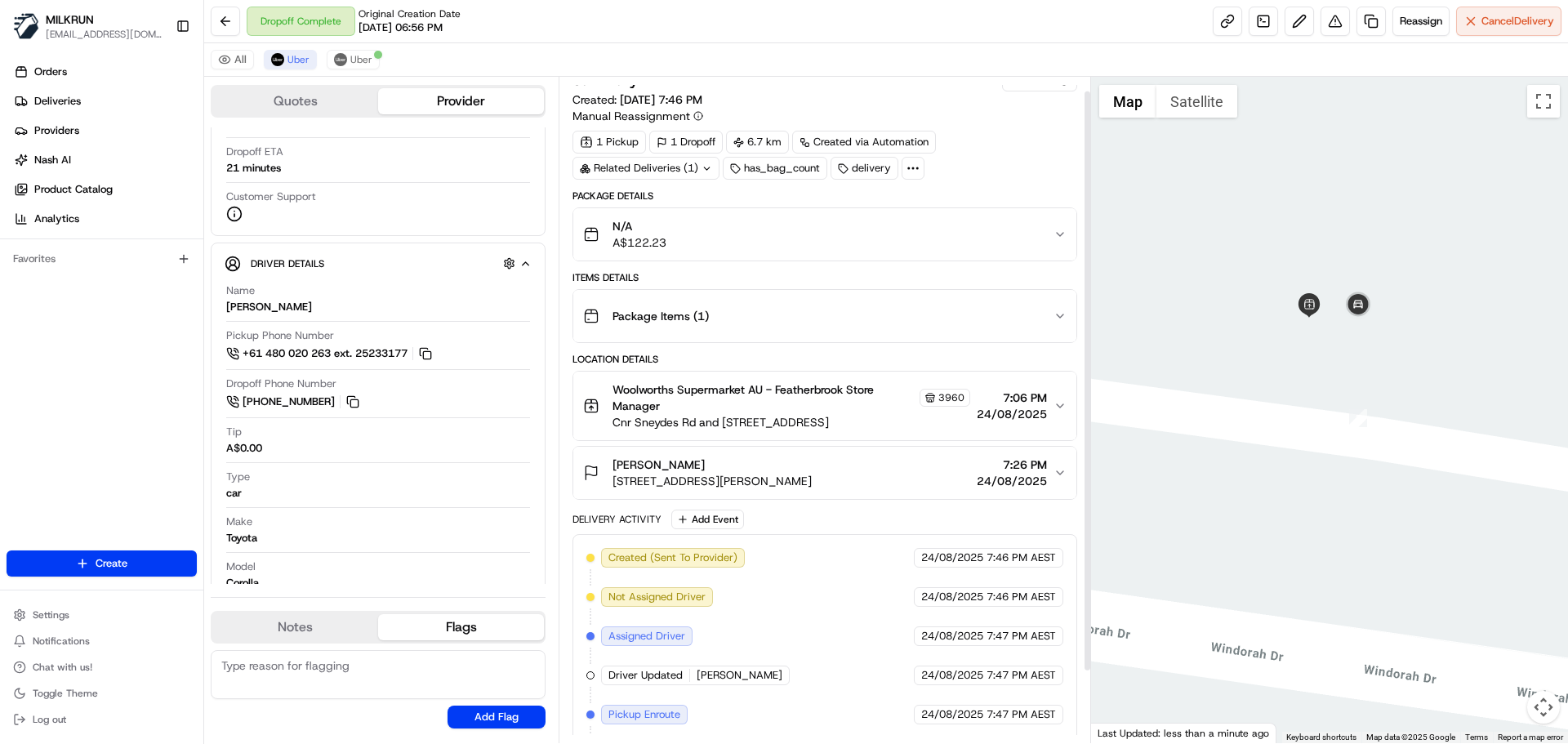
click at [868, 250] on button "N/A A$122.23" at bounding box center [824, 234] width 502 height 52
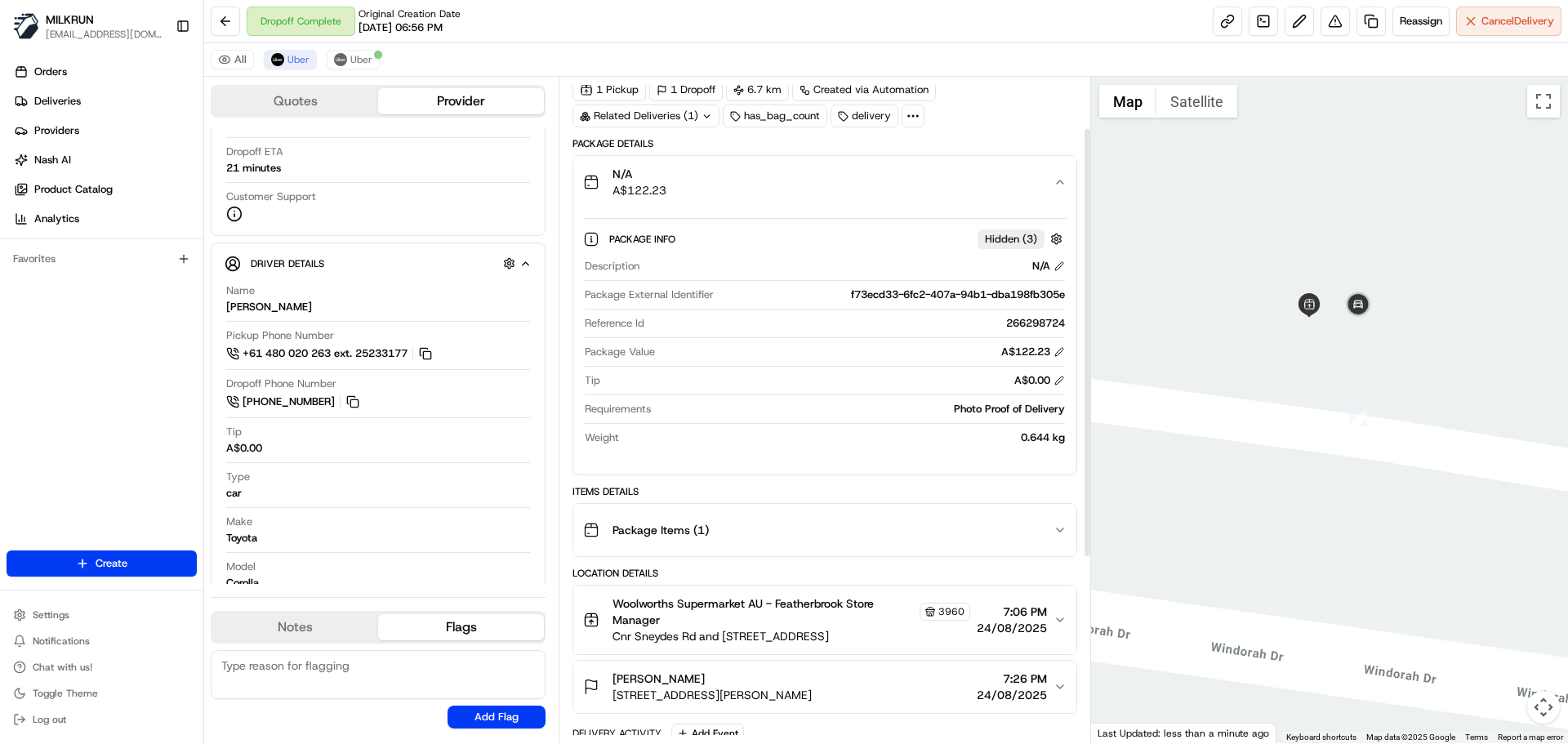
scroll to position [98, 0]
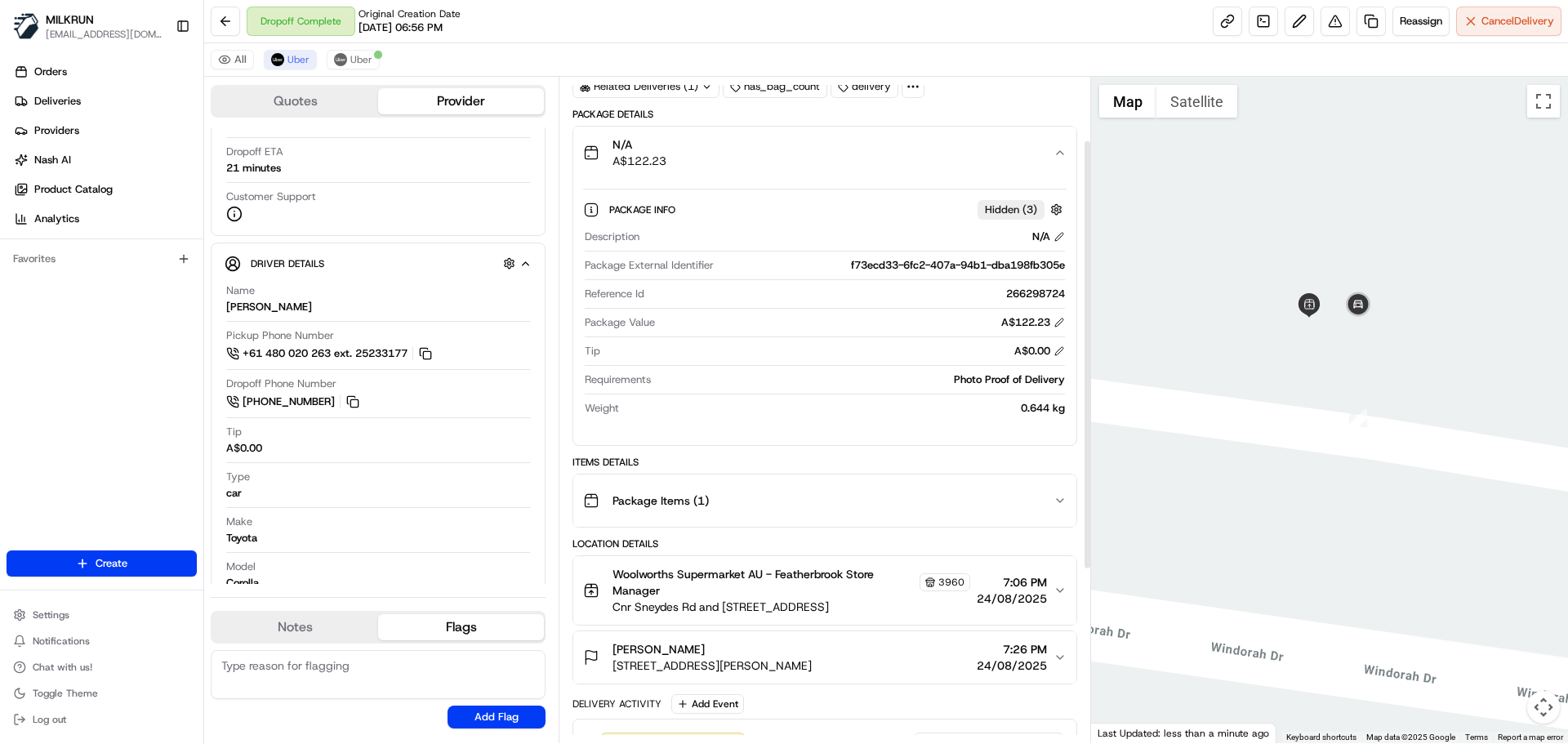
click at [907, 489] on div "Package Items ( 1 )" at bounding box center [818, 500] width 469 height 32
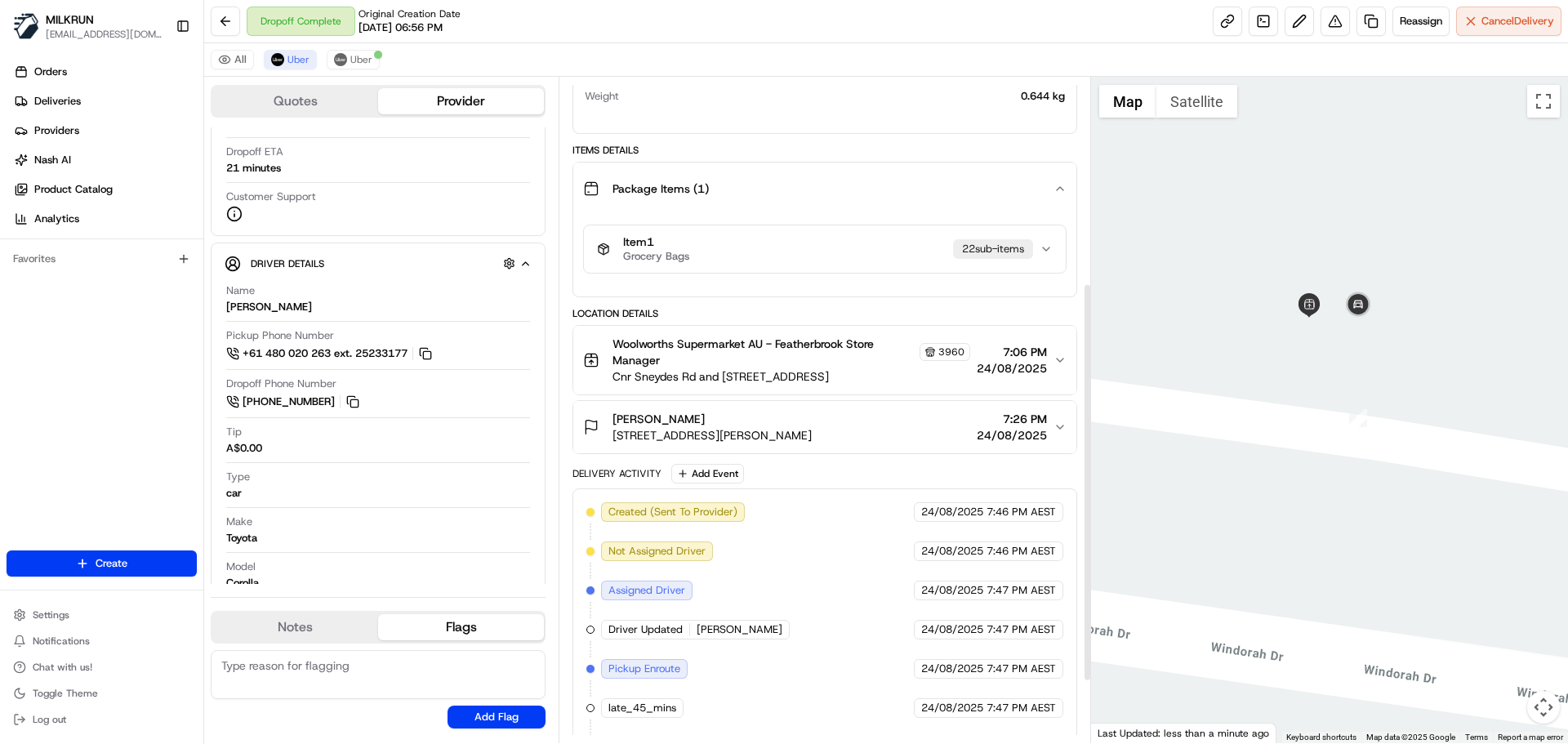
scroll to position [425, 0]
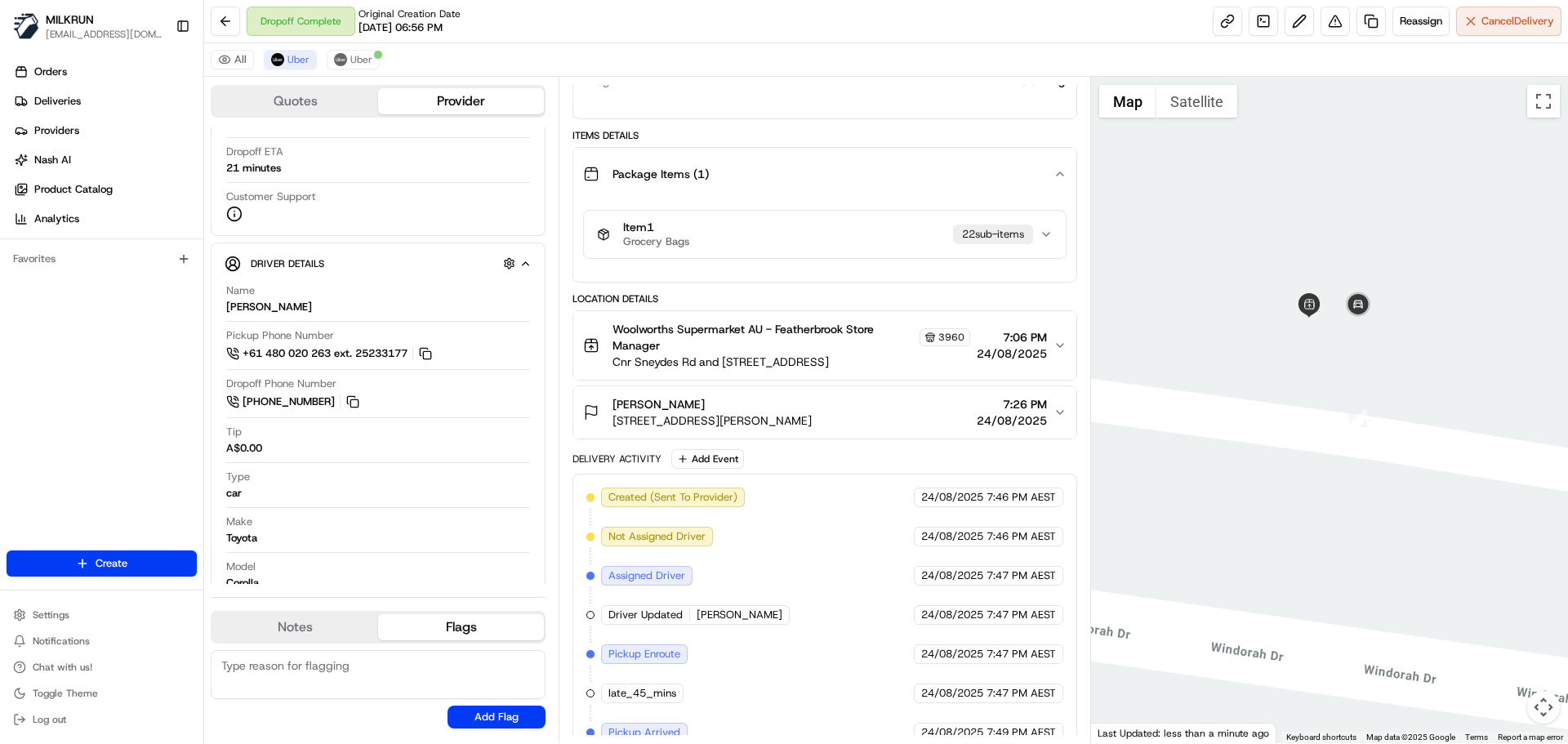
click at [1041, 358] on span "24/08/2025" at bounding box center [1012, 354] width 70 height 16
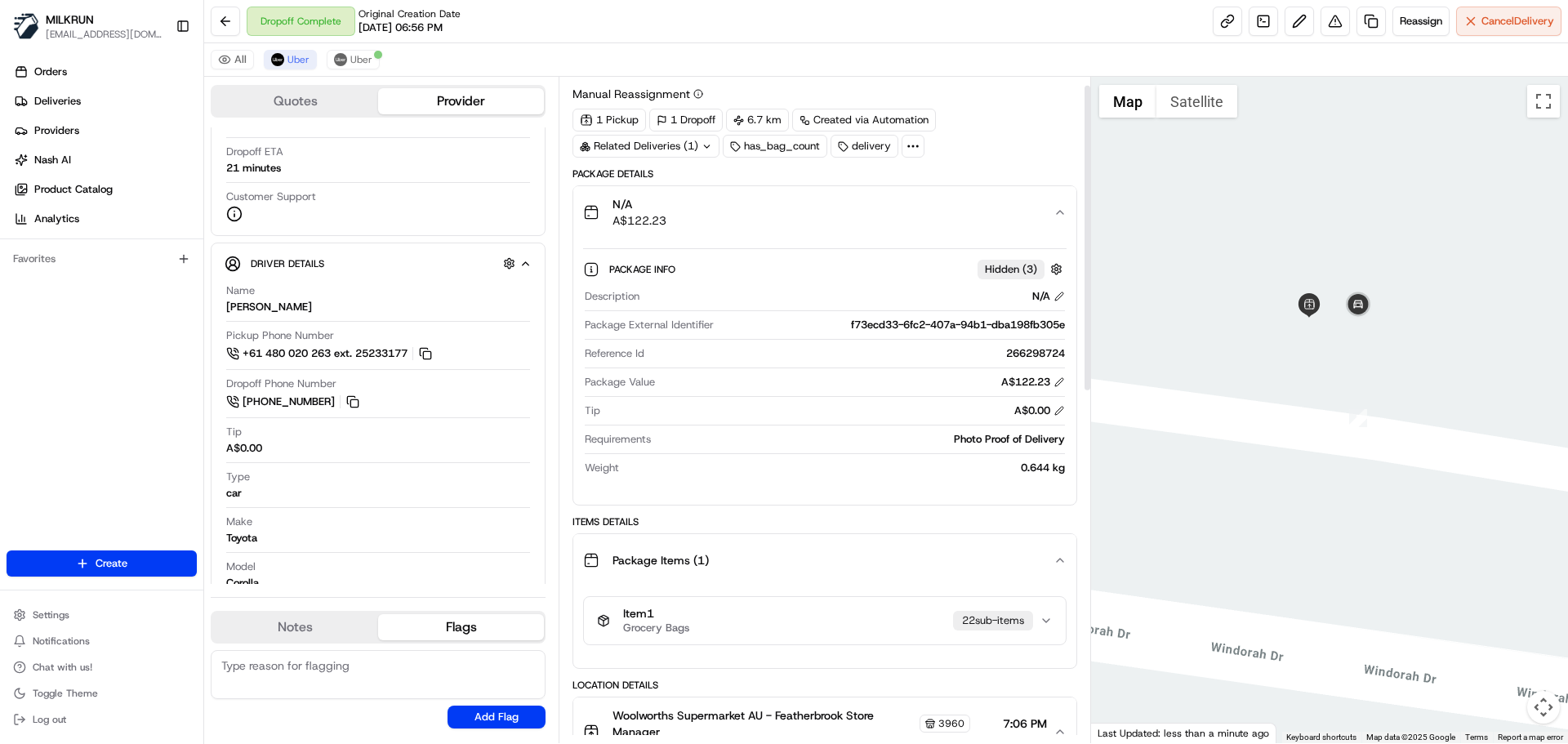
scroll to position [0, 0]
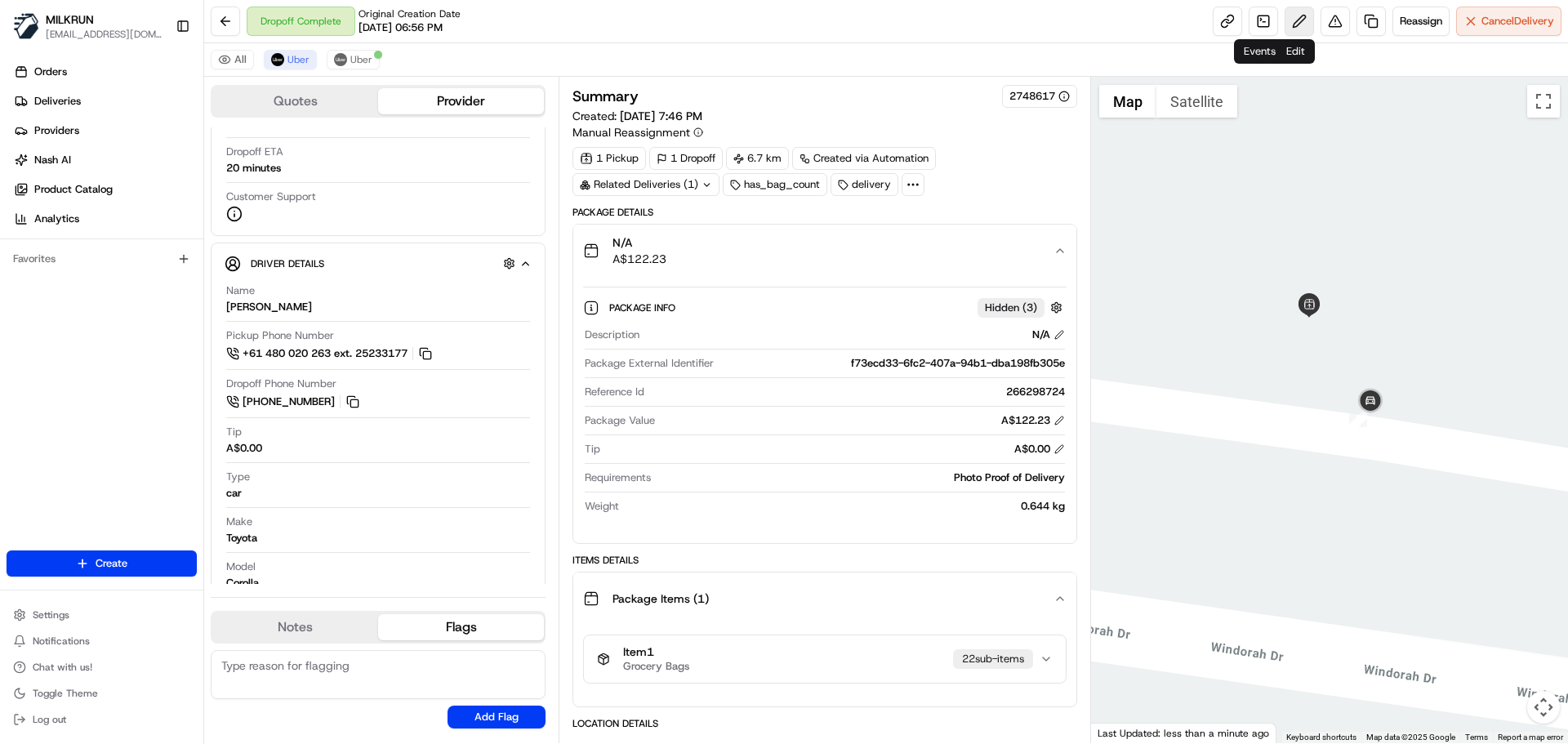
click at [1289, 26] on button at bounding box center [1299, 21] width 30 height 30
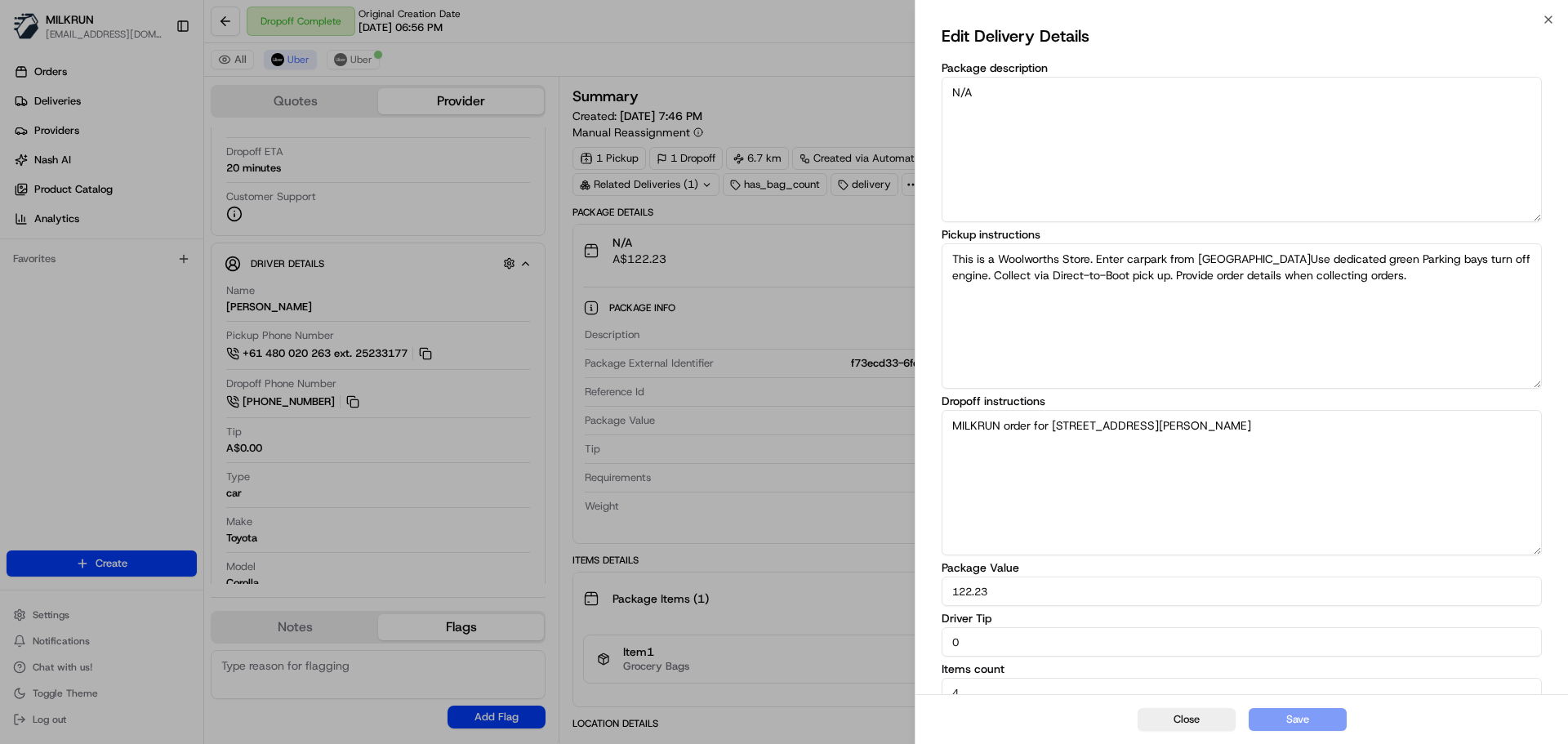
drag, startPoint x: 976, startPoint y: 640, endPoint x: 864, endPoint y: 652, distance: 112.6
click at [864, 652] on body "MILKRUN [EMAIL_ADDRESS][DOMAIN_NAME] Toggle Sidebar Orders Deliveries Providers…" at bounding box center [784, 372] width 1568 height 744
type input "10"
click at [1335, 716] on button "Save" at bounding box center [1297, 719] width 98 height 22
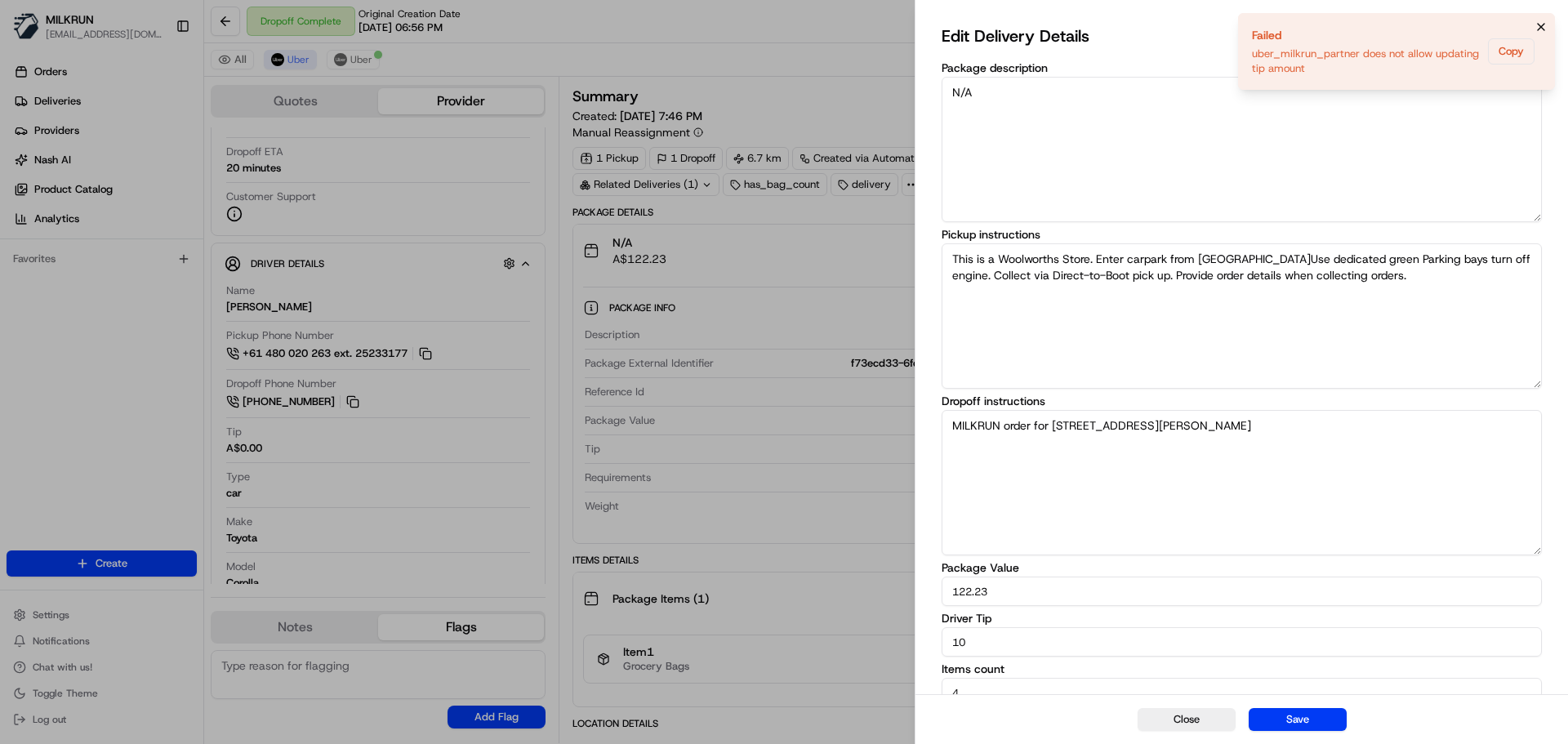
click at [1537, 26] on icon "Notifications (F8)" at bounding box center [1540, 27] width 13 height 13
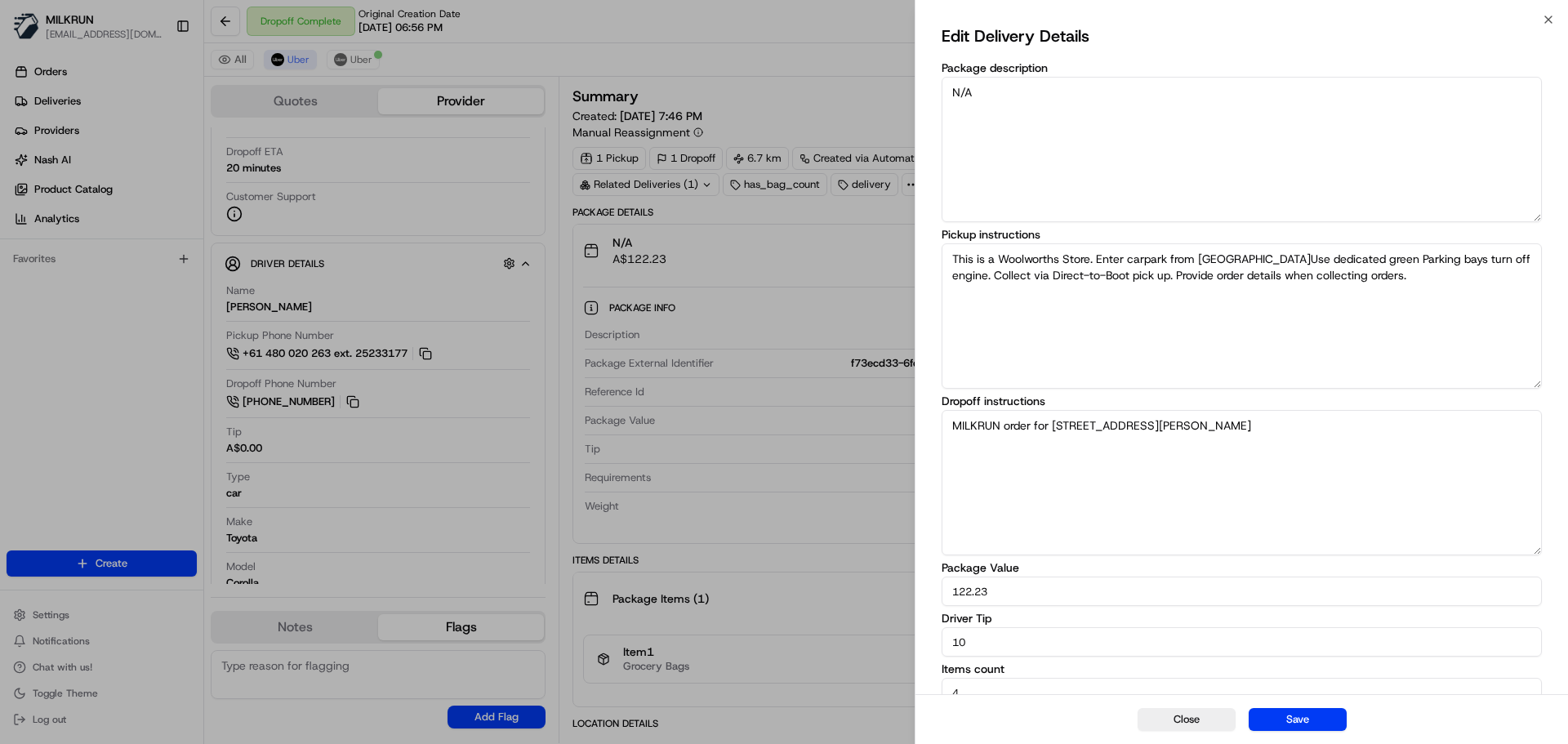
click at [1546, 24] on div "Edit Delivery Details Package description N/A Pickup instructions This is a Woo…" at bounding box center [1241, 365] width 653 height 691
click at [1550, 22] on div "Edit Delivery Details Package description N/A Pickup instructions This is a Woo…" at bounding box center [1241, 365] width 653 height 691
click at [1204, 707] on div "Close Save" at bounding box center [1241, 718] width 653 height 49
click at [1180, 726] on button "Close" at bounding box center [1186, 719] width 98 height 22
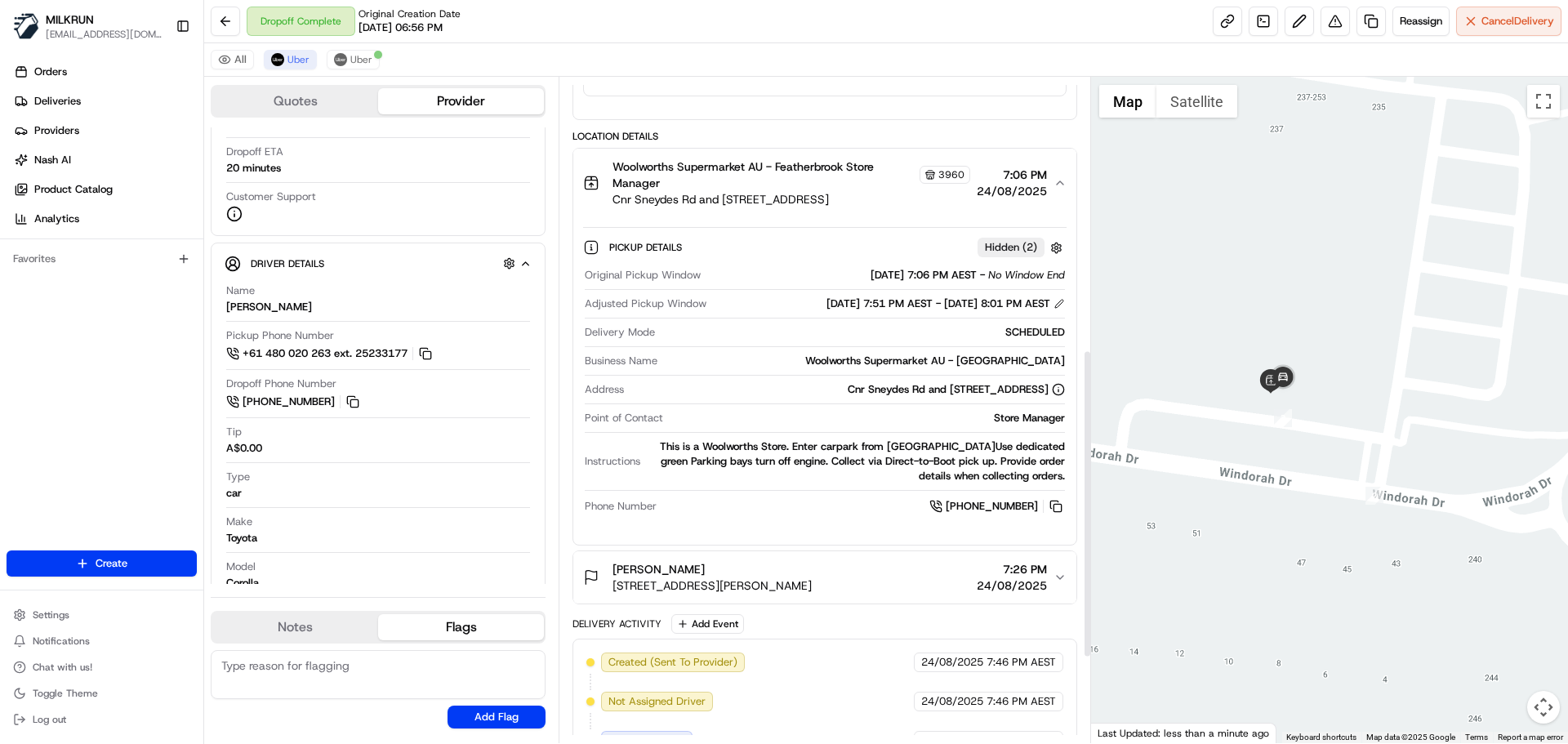
scroll to position [774, 0]
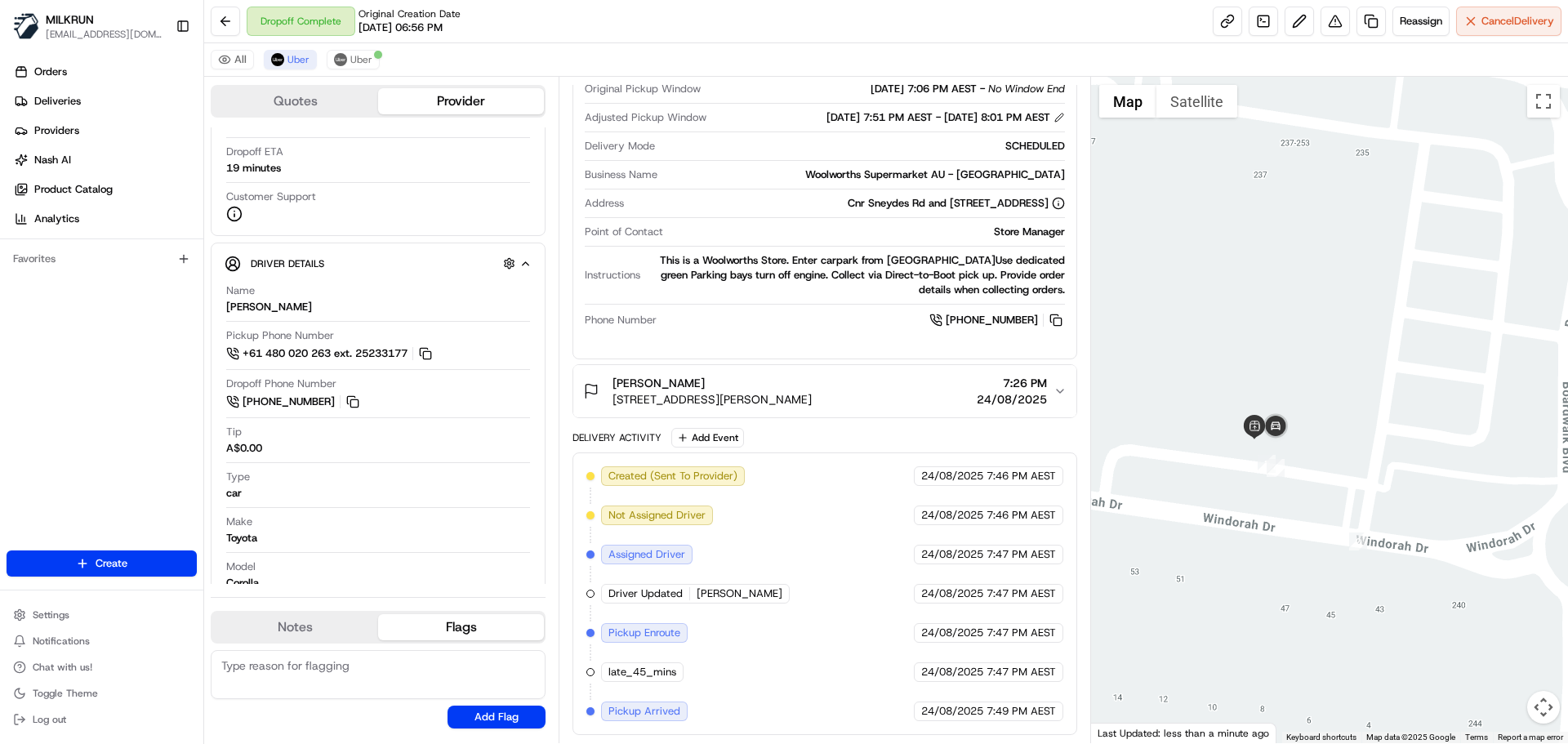
drag, startPoint x: 1291, startPoint y: 458, endPoint x: 1271, endPoint y: 511, distance: 56.6
click at [1271, 511] on div at bounding box center [1329, 410] width 477 height 666
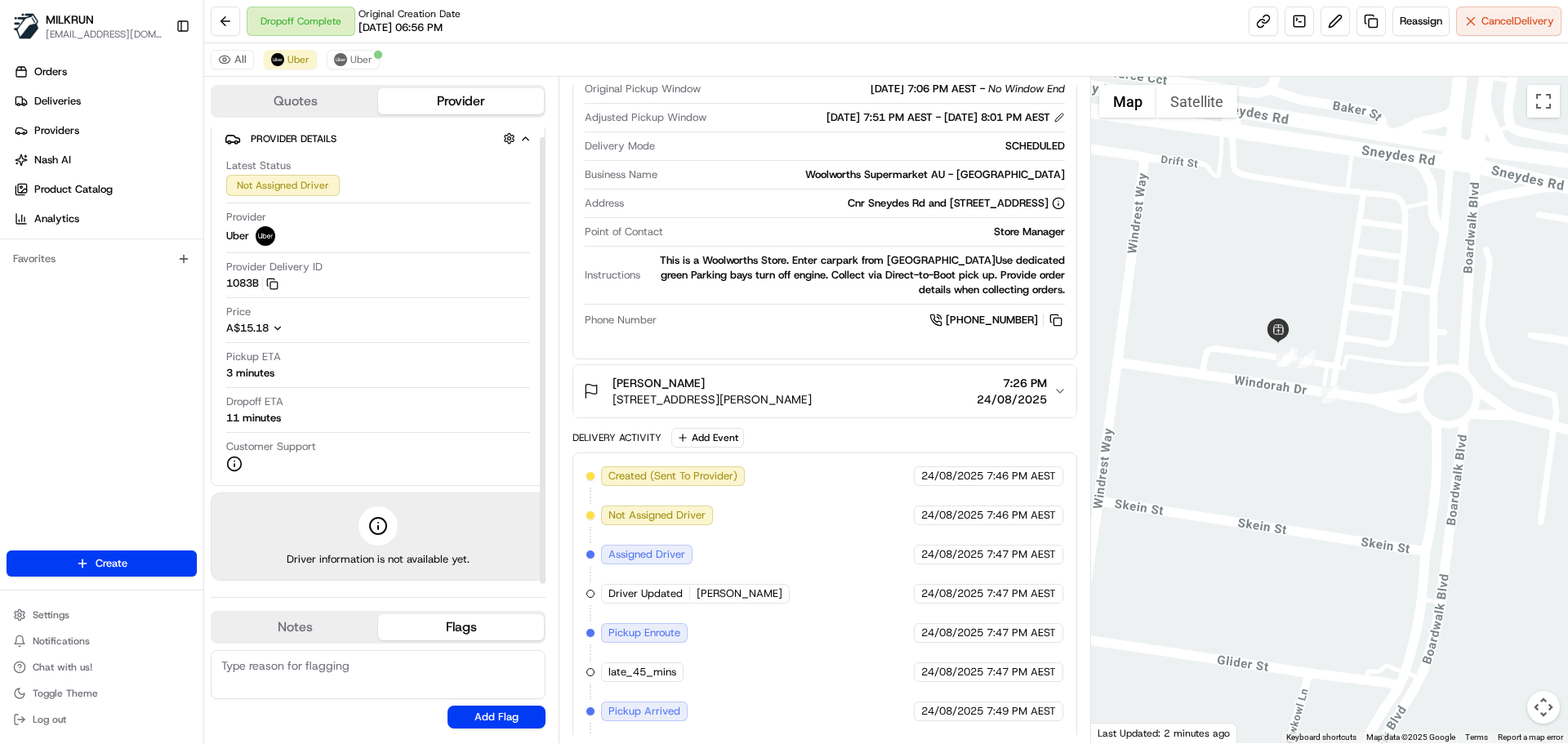
scroll to position [812, 0]
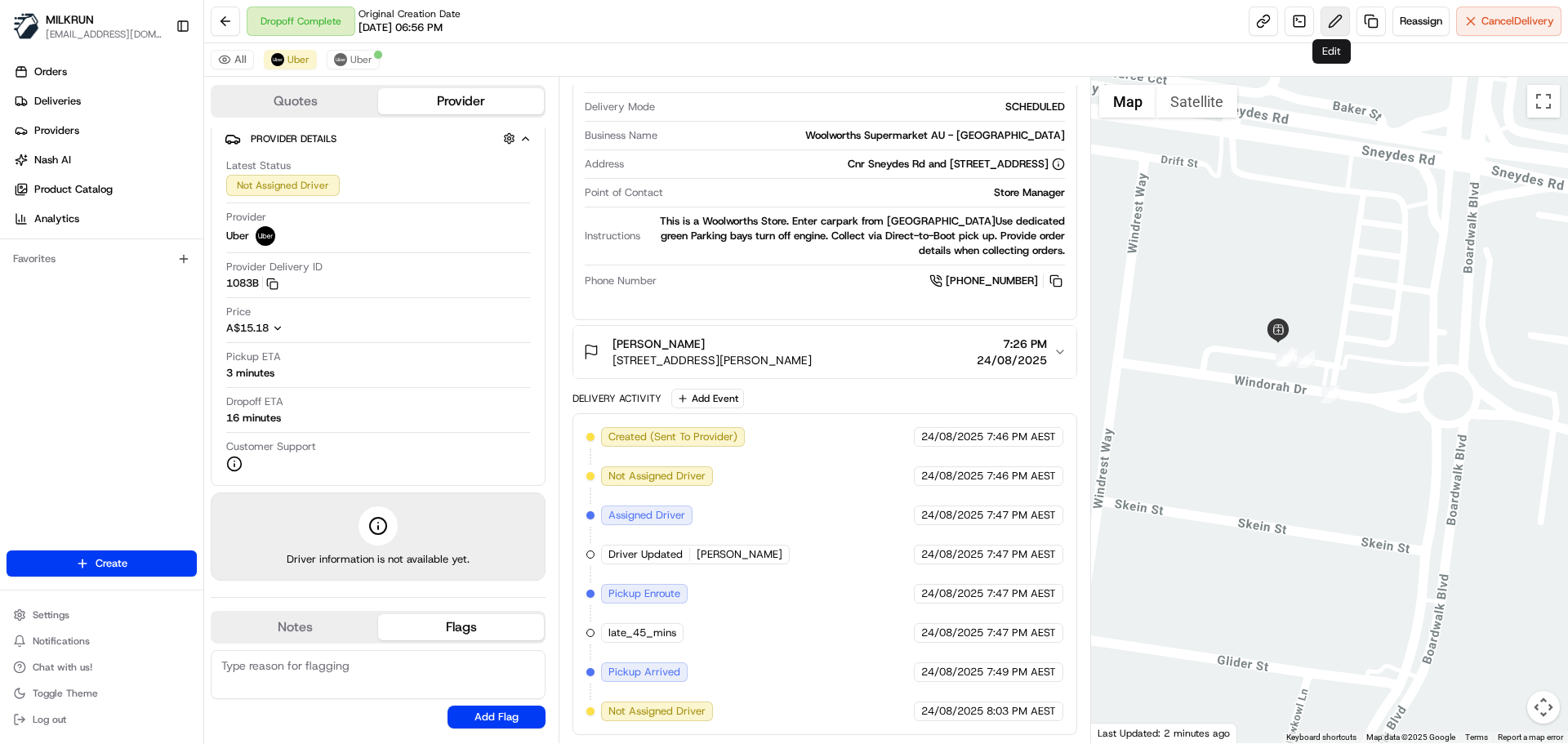
click at [1336, 20] on button at bounding box center [1335, 21] width 30 height 30
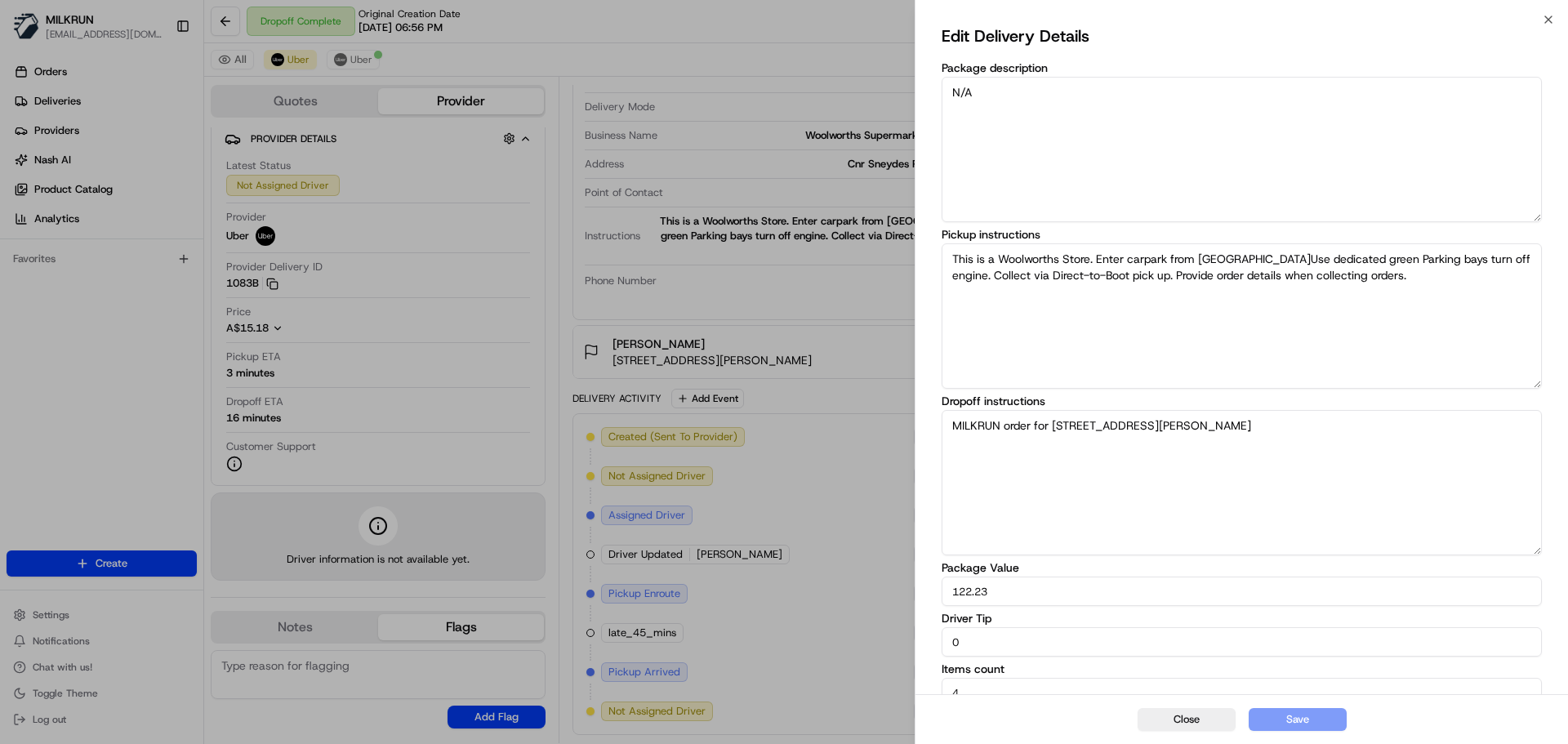
drag, startPoint x: 957, startPoint y: 647, endPoint x: 730, endPoint y: 647, distance: 227.0
click at [730, 647] on body "MILKRUN [EMAIL_ADDRESS][DOMAIN_NAME] Toggle Sidebar Orders Deliveries Providers…" at bounding box center [784, 372] width 1568 height 744
type input "10"
click at [1318, 722] on button "Save" at bounding box center [1297, 719] width 98 height 22
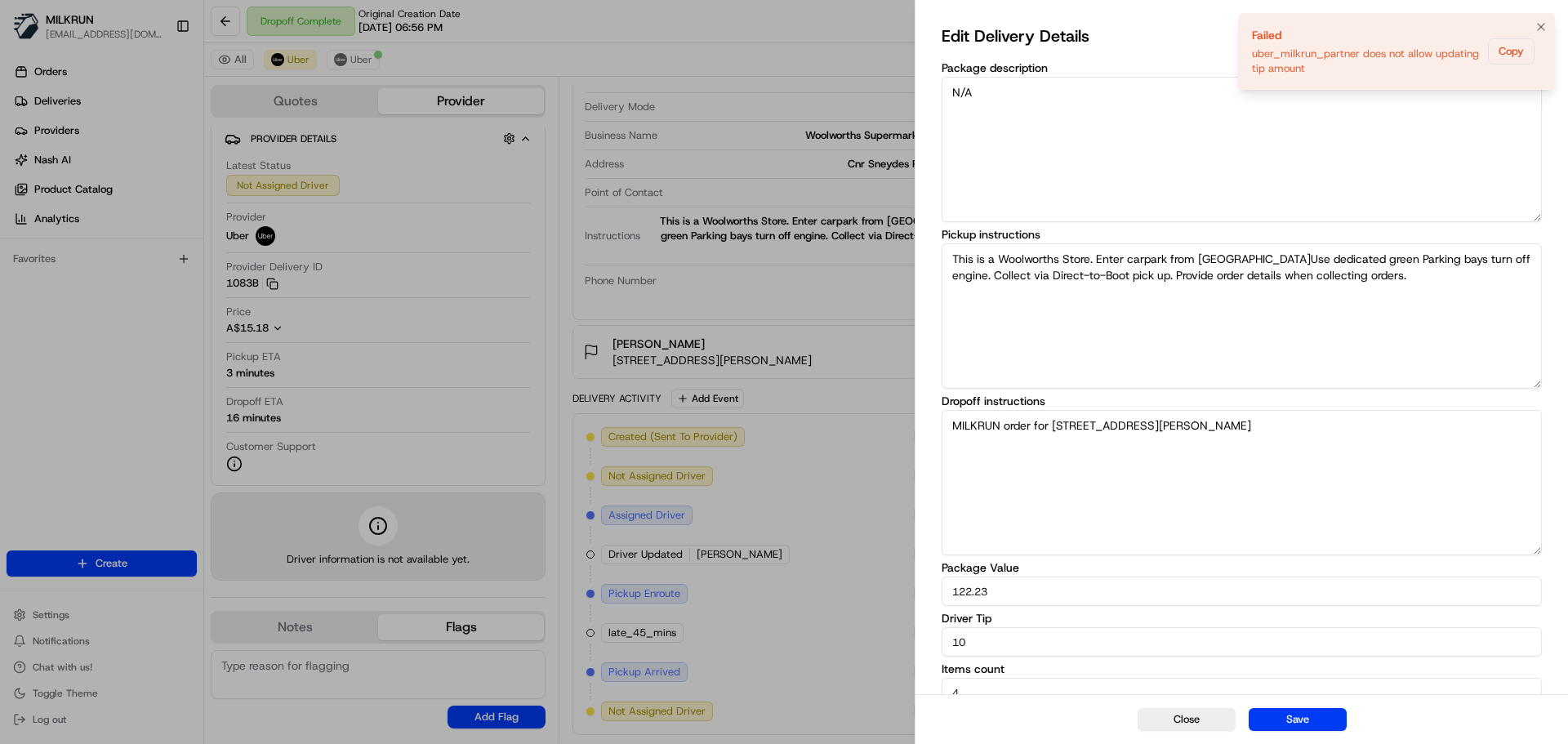
click at [1543, 16] on li "Failed uber_milkrun_partner does not allow updating tip amount Copy" at bounding box center [1396, 52] width 317 height 77
click at [1543, 20] on button "Notifications (F8)" at bounding box center [1541, 27] width 20 height 20
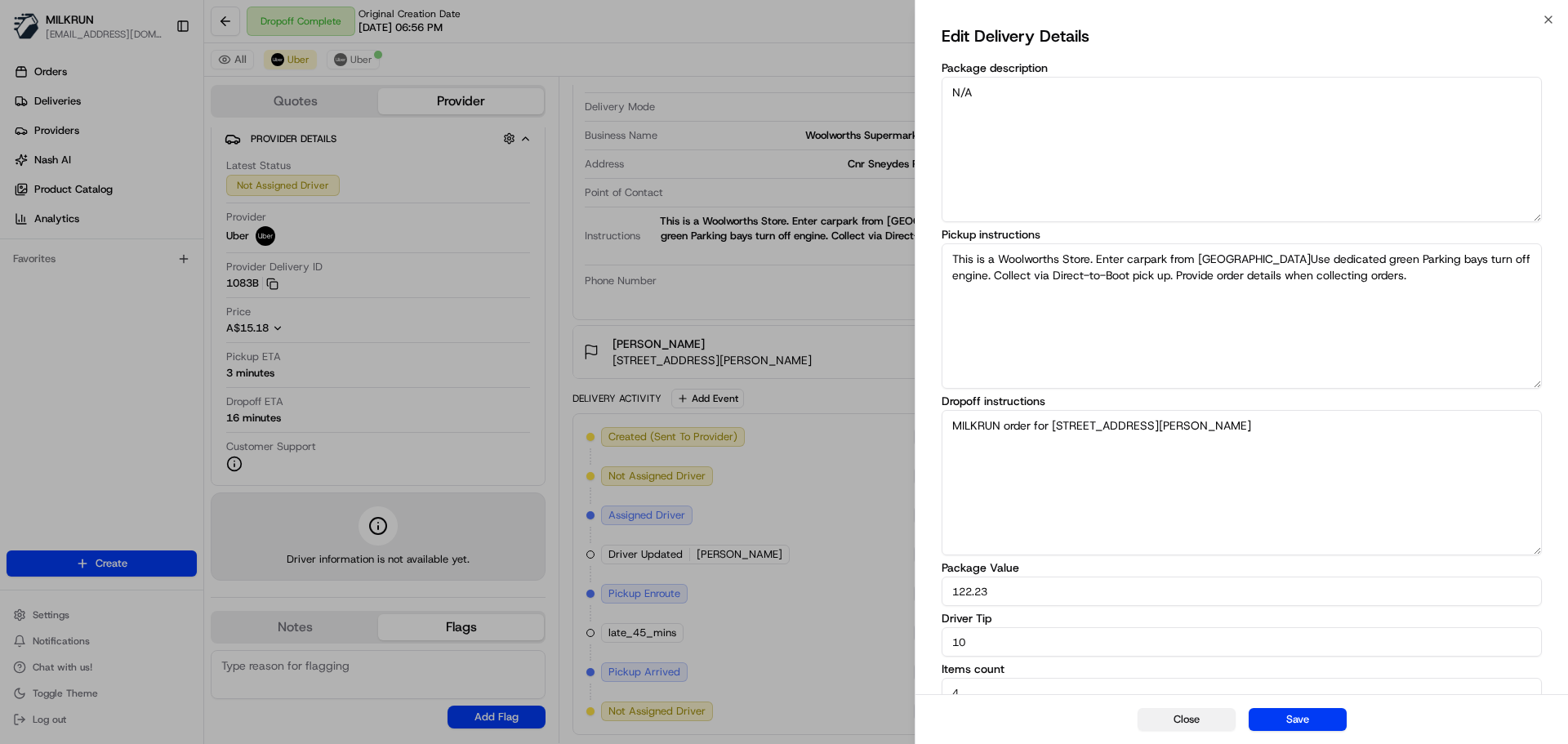
click at [1180, 720] on button "Close" at bounding box center [1186, 719] width 98 height 22
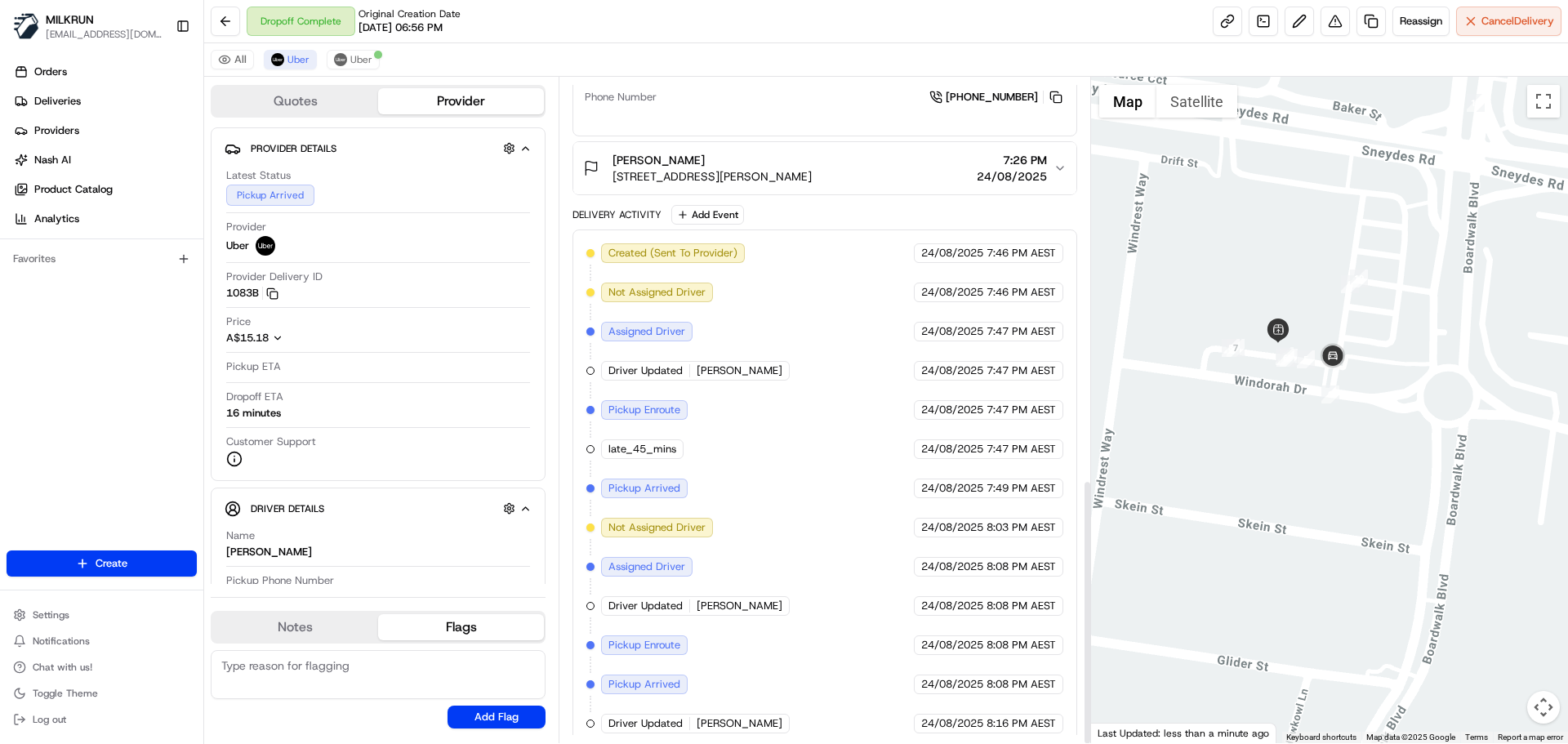
scroll to position [1009, 0]
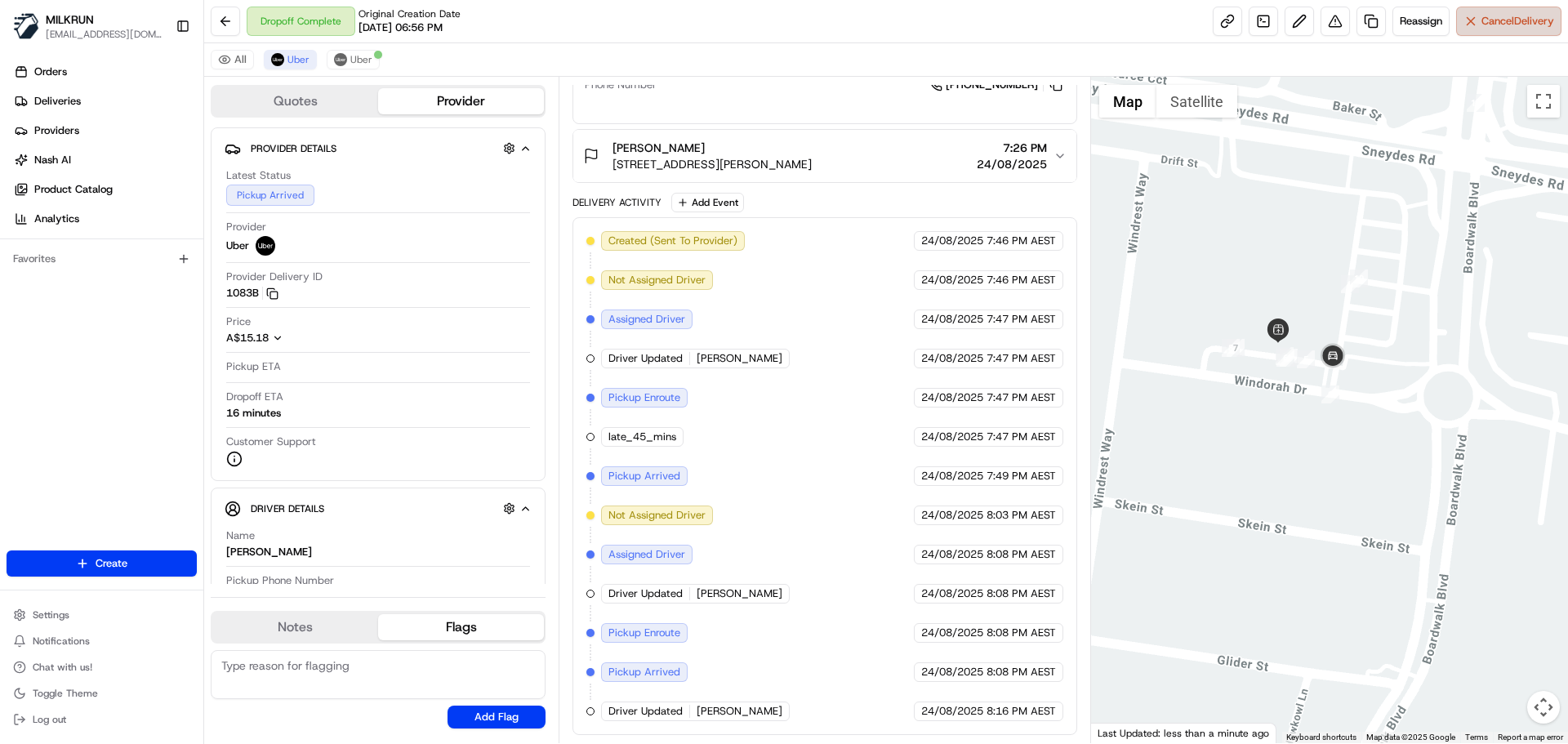
click at [1517, 10] on button "Cancel Delivery" at bounding box center [1508, 21] width 105 height 30
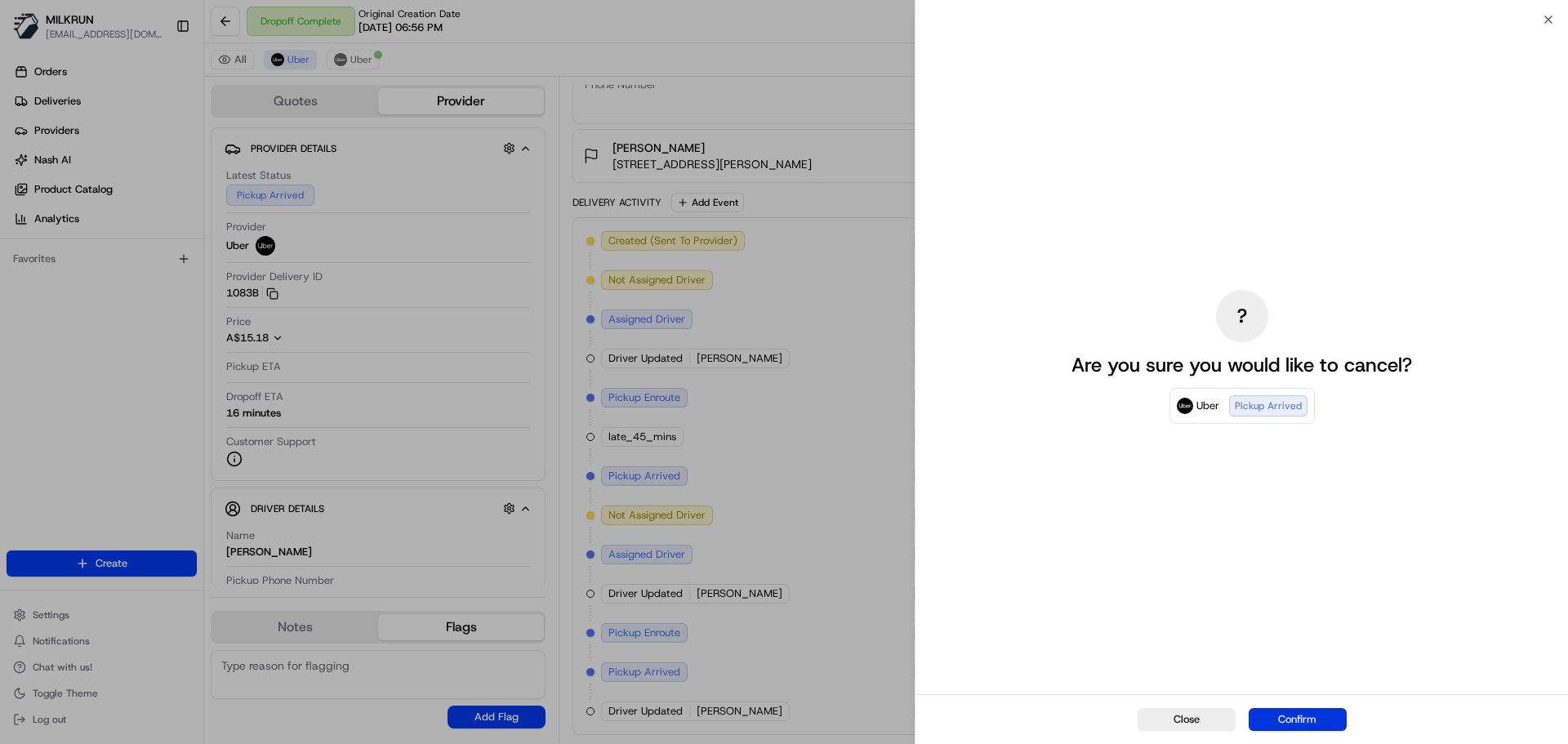
click at [1306, 710] on button "Confirm" at bounding box center [1297, 719] width 98 height 22
